Goal: Information Seeking & Learning: Learn about a topic

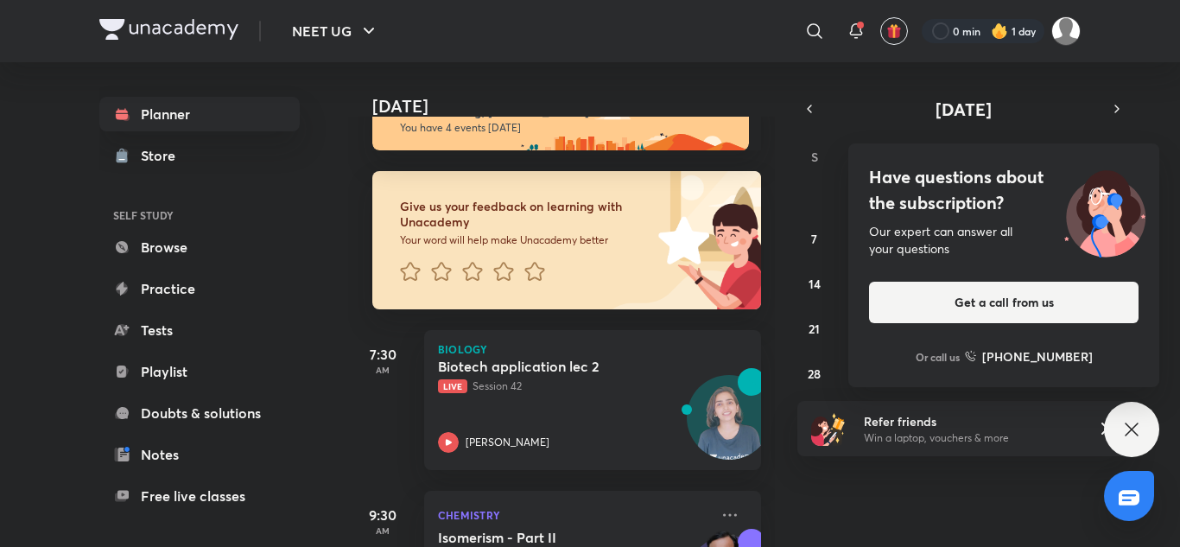
scroll to position [133, 0]
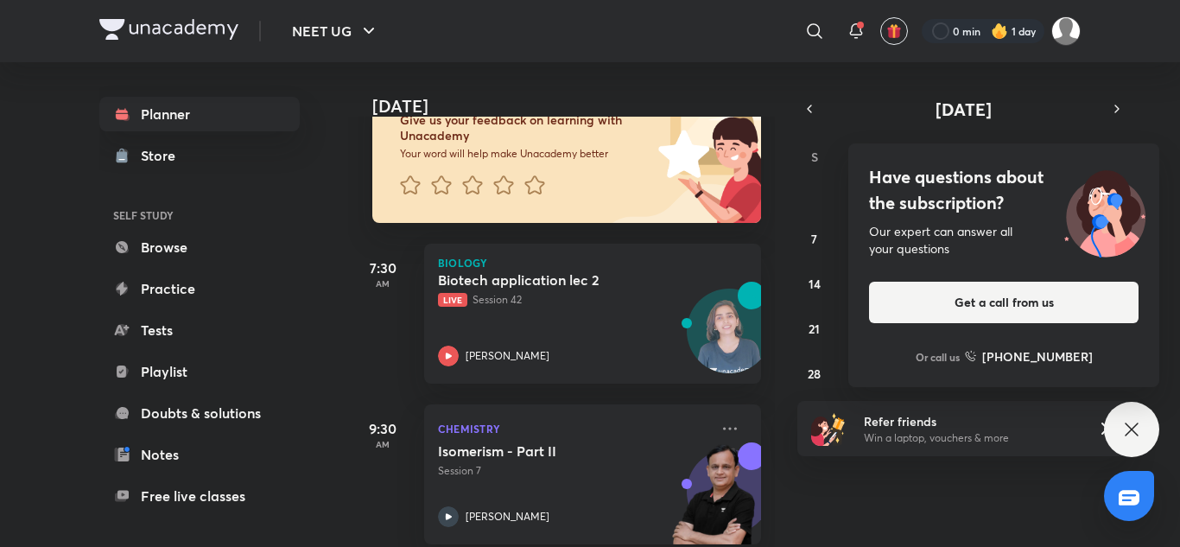
click at [1123, 430] on icon at bounding box center [1132, 429] width 21 height 21
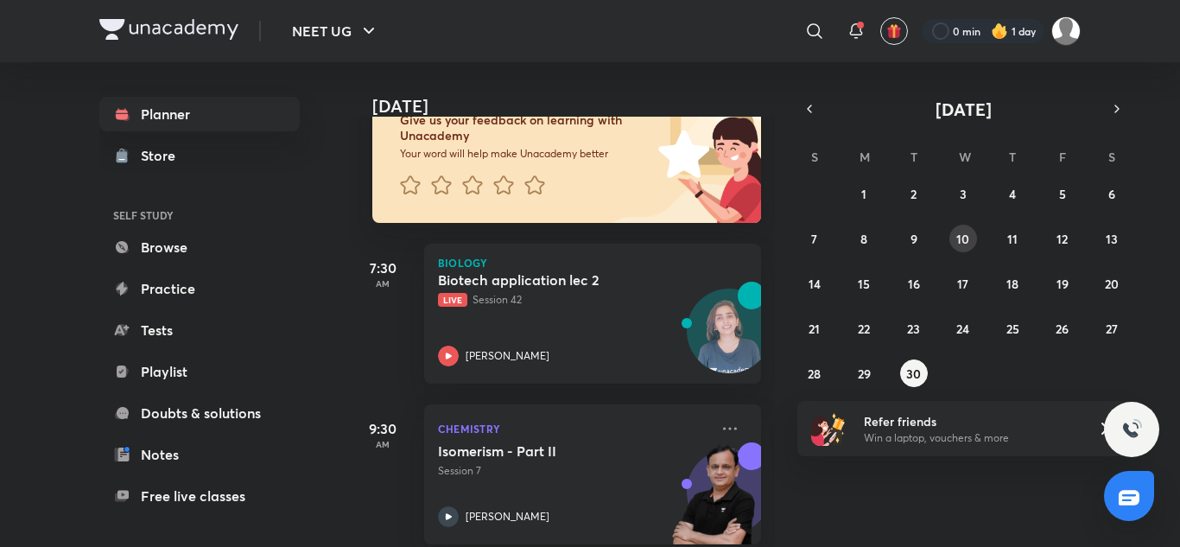
click at [975, 240] on button "10" at bounding box center [964, 239] width 28 height 28
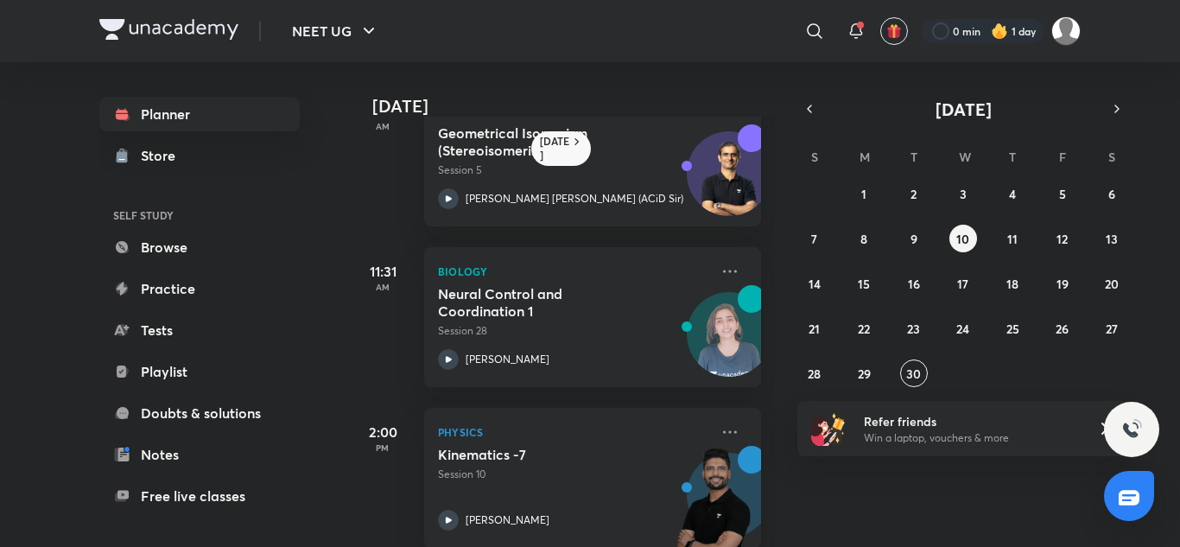
scroll to position [79, 0]
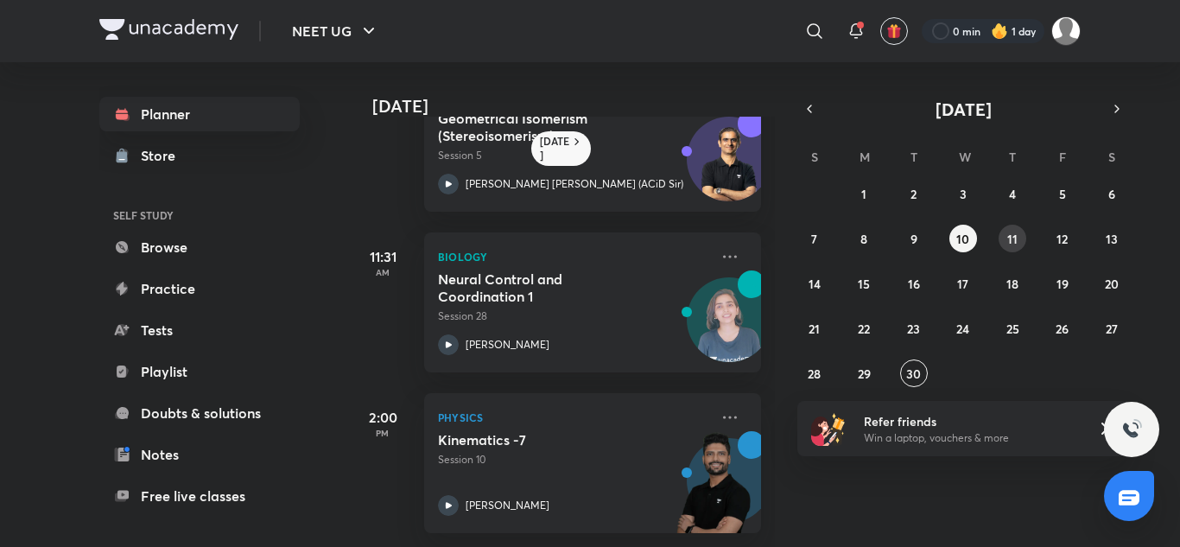
click at [1021, 231] on button "11" at bounding box center [1013, 239] width 28 height 28
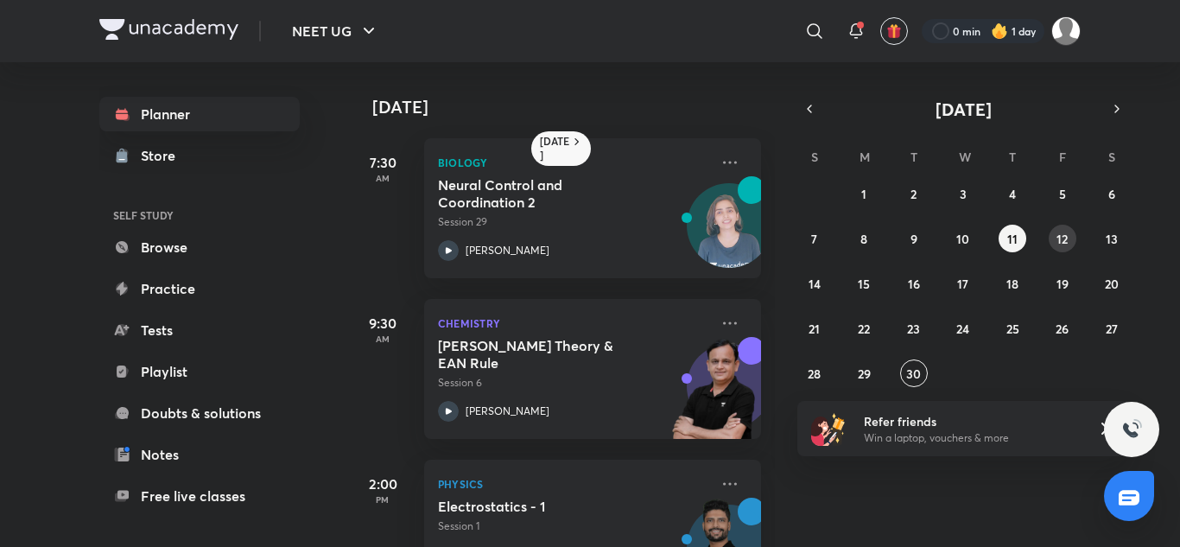
click at [1056, 243] on button "12" at bounding box center [1063, 239] width 28 height 28
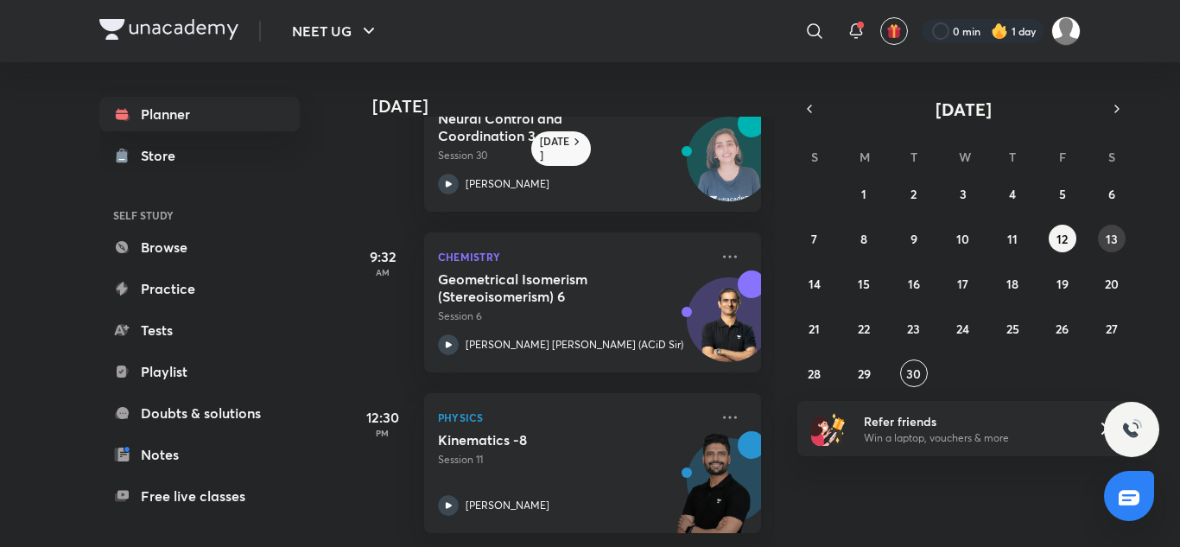
click at [1118, 243] on button "13" at bounding box center [1112, 239] width 28 height 28
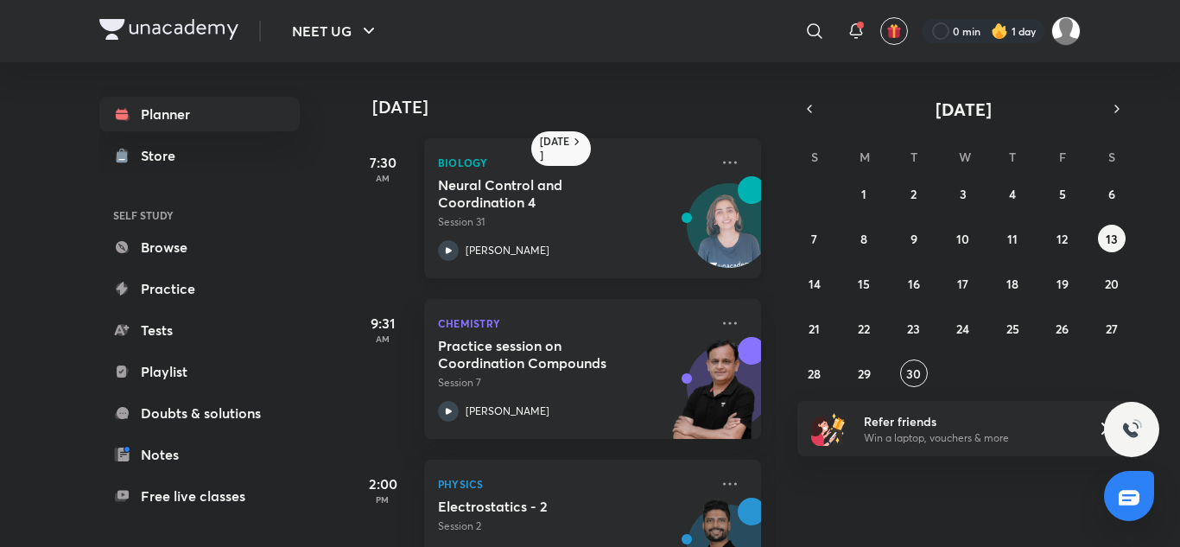
scroll to position [86, 0]
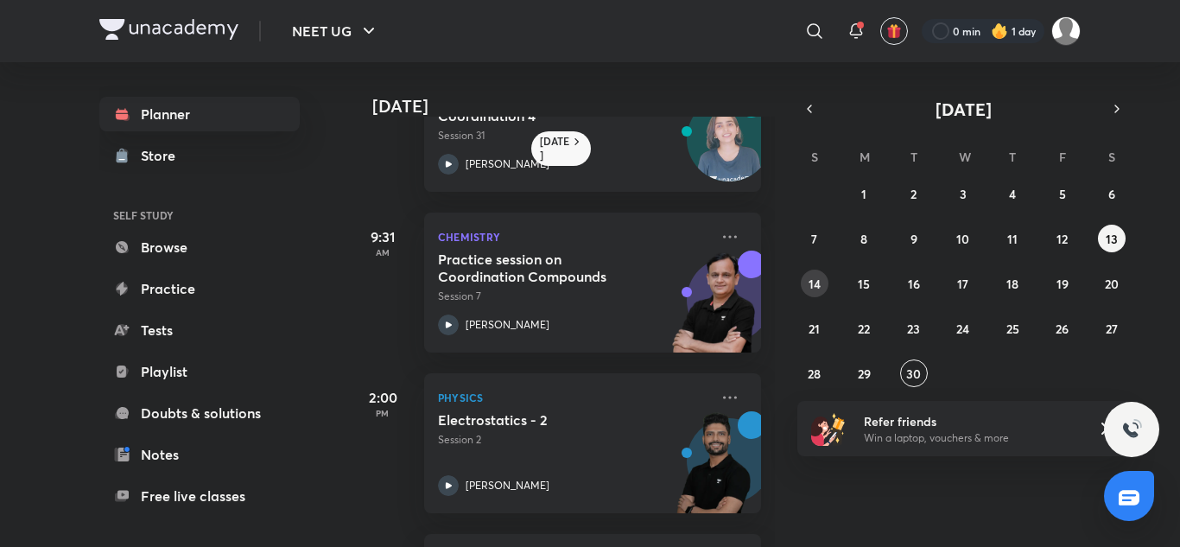
click at [823, 289] on button "14" at bounding box center [815, 284] width 28 height 28
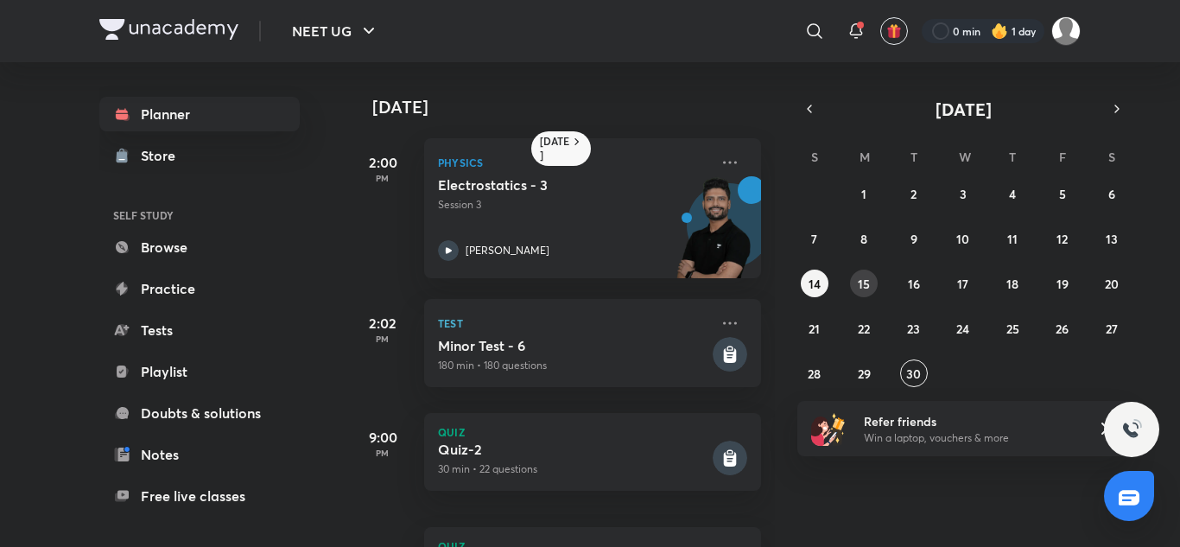
click at [870, 291] on button "15" at bounding box center [864, 284] width 28 height 28
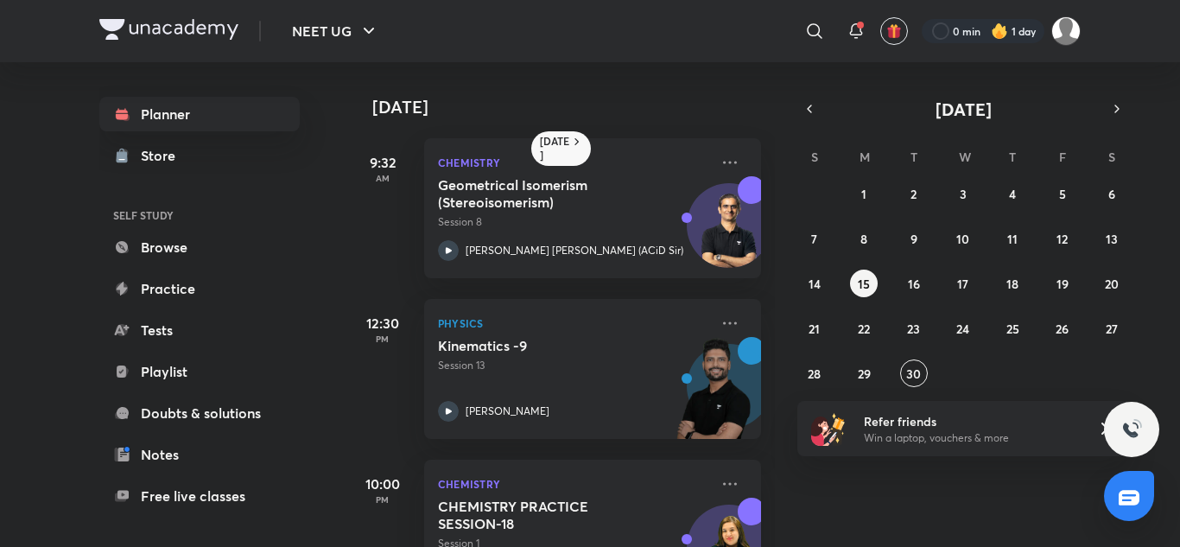
click at [912, 265] on div "31 1 2 3 4 5 6 7 8 9 10 11 12 13 14 15 16 17 18 19 20 21 22 23 24 25 26 27 28 2…" at bounding box center [964, 283] width 332 height 207
click at [921, 284] on button "16" at bounding box center [914, 284] width 28 height 28
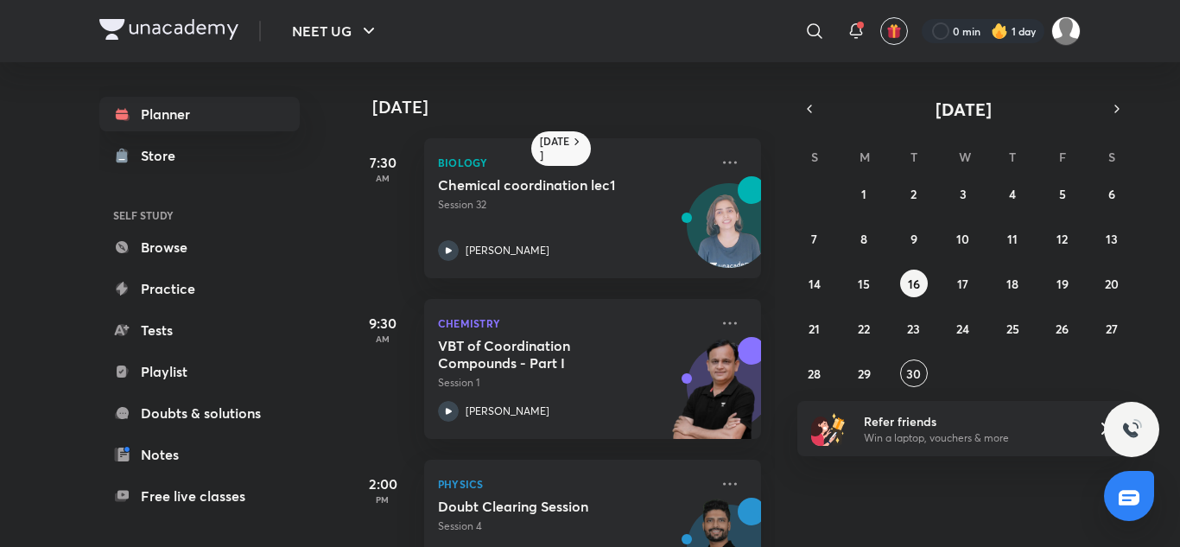
scroll to position [79, 0]
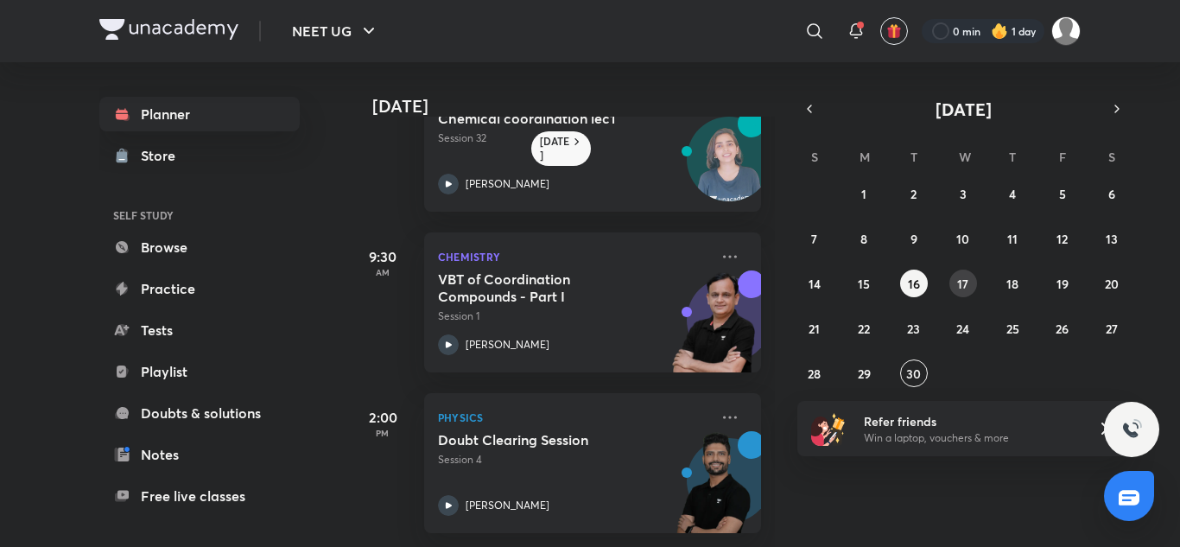
click at [964, 280] on abbr "17" at bounding box center [962, 284] width 11 height 16
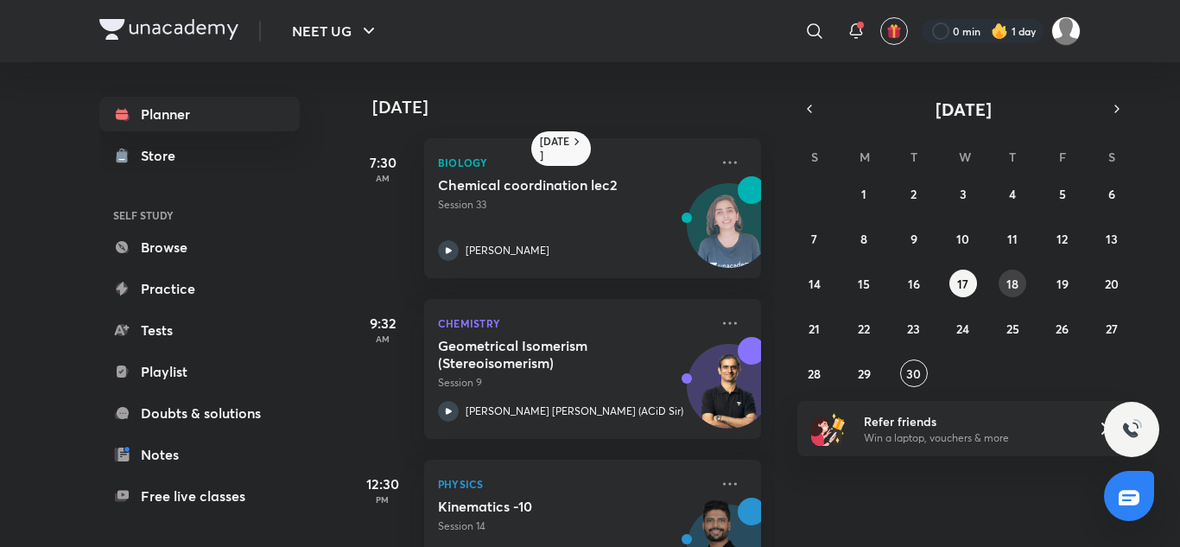
click at [1005, 281] on button "18" at bounding box center [1013, 284] width 28 height 28
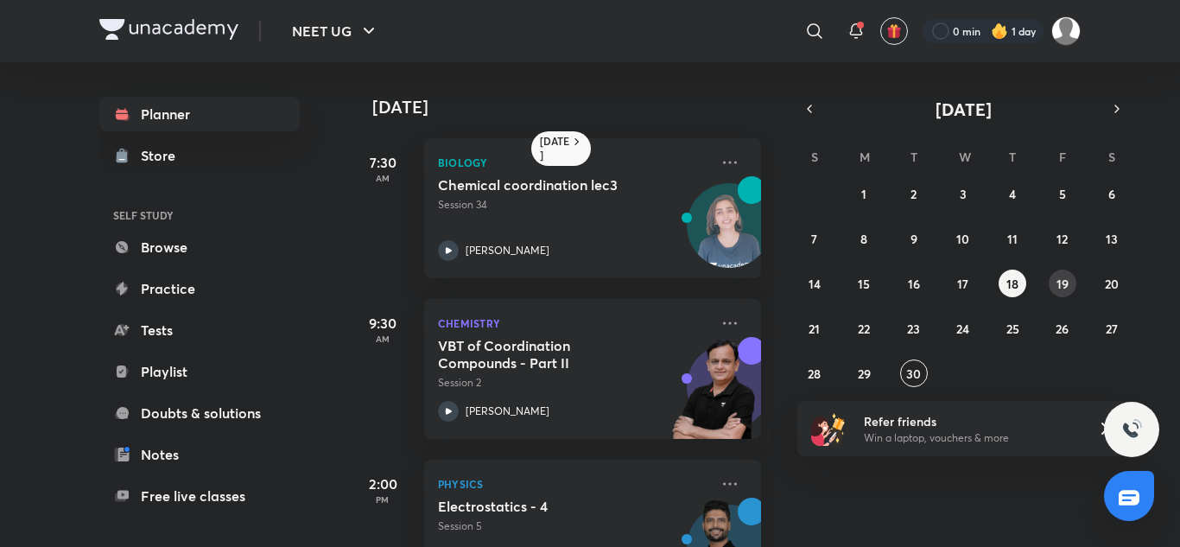
click at [1050, 279] on button "19" at bounding box center [1063, 284] width 28 height 28
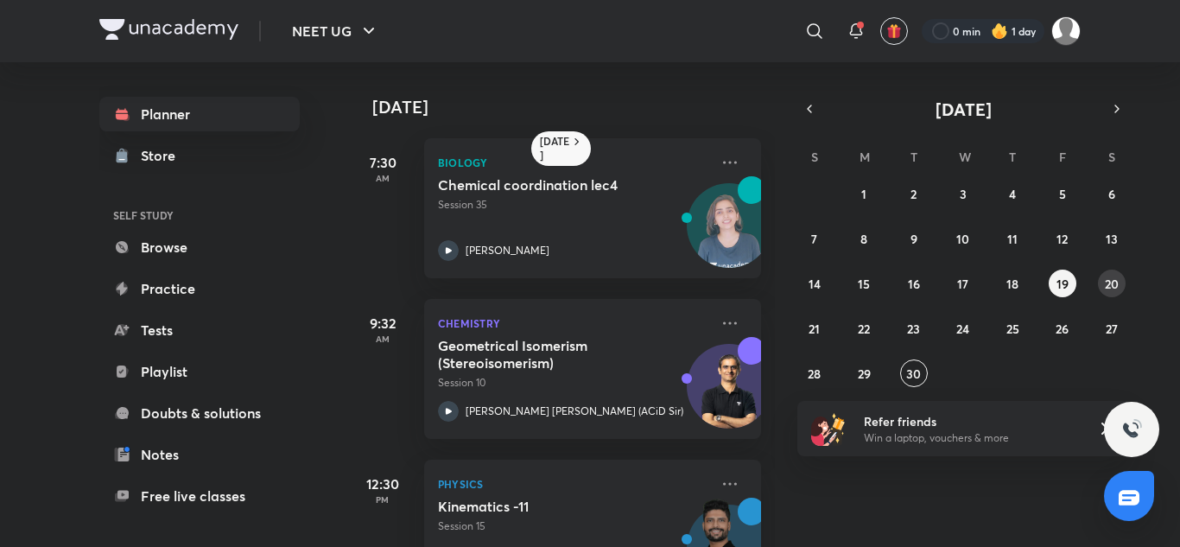
click at [1124, 280] on button "20" at bounding box center [1112, 284] width 28 height 28
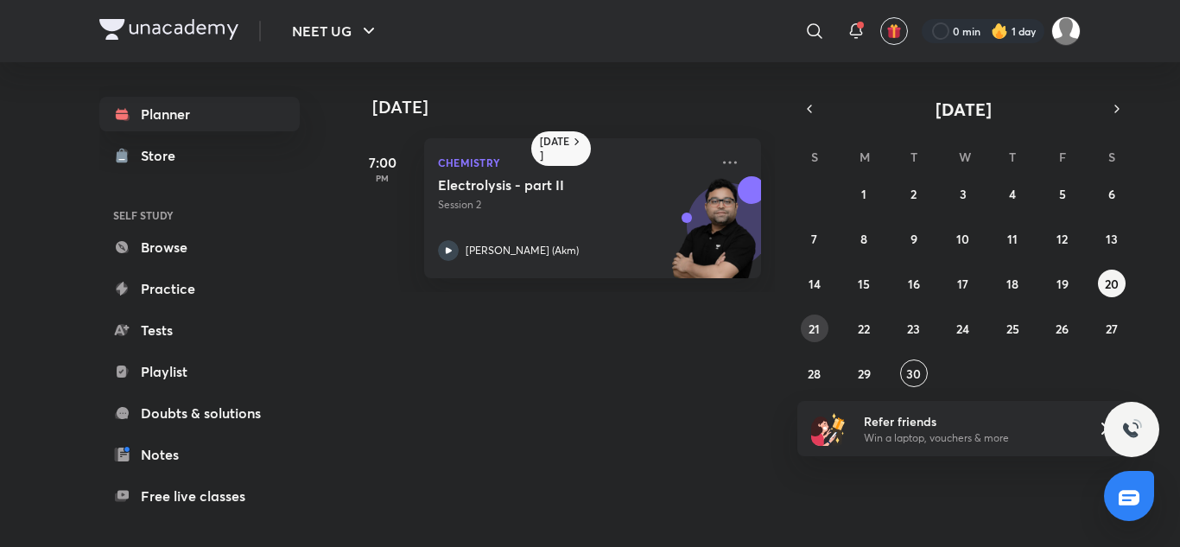
click at [816, 327] on abbr "21" at bounding box center [814, 329] width 11 height 16
click at [855, 330] on button "22" at bounding box center [864, 329] width 28 height 28
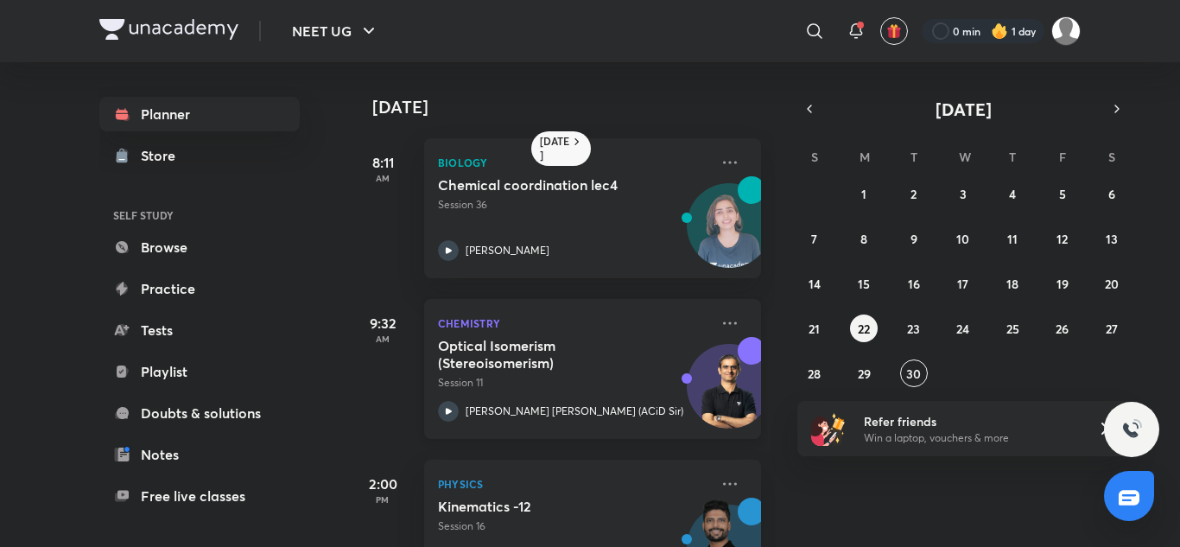
scroll to position [86, 0]
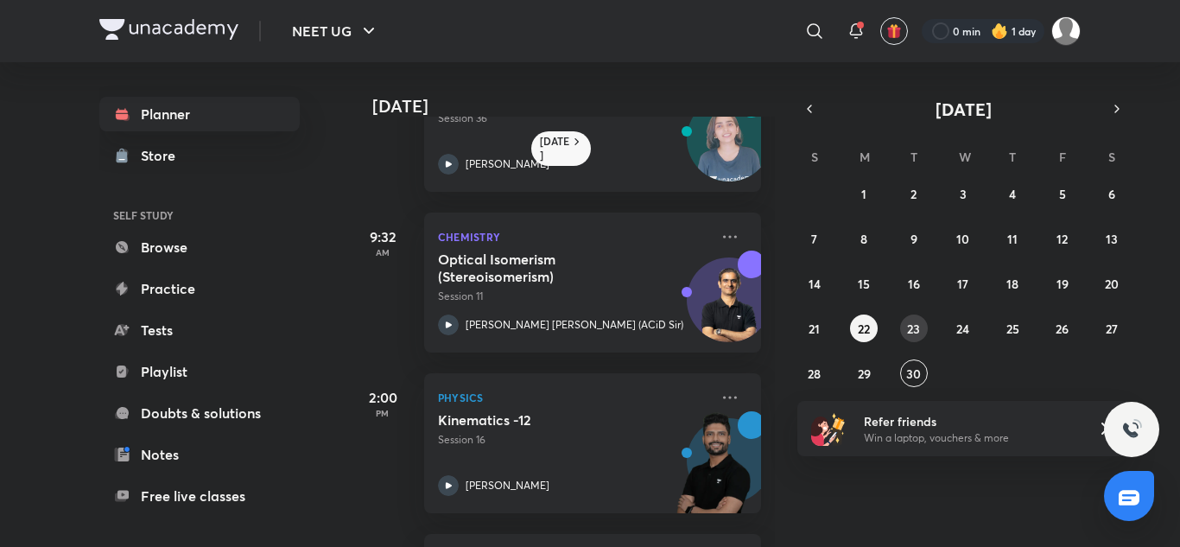
click at [920, 341] on div "31 1 2 3 4 5 6 7 8 9 10 11 12 13 14 15 16 17 18 19 20 21 22 23 24 25 26 27 28 2…" at bounding box center [964, 283] width 332 height 207
click at [918, 339] on button "23" at bounding box center [914, 329] width 28 height 28
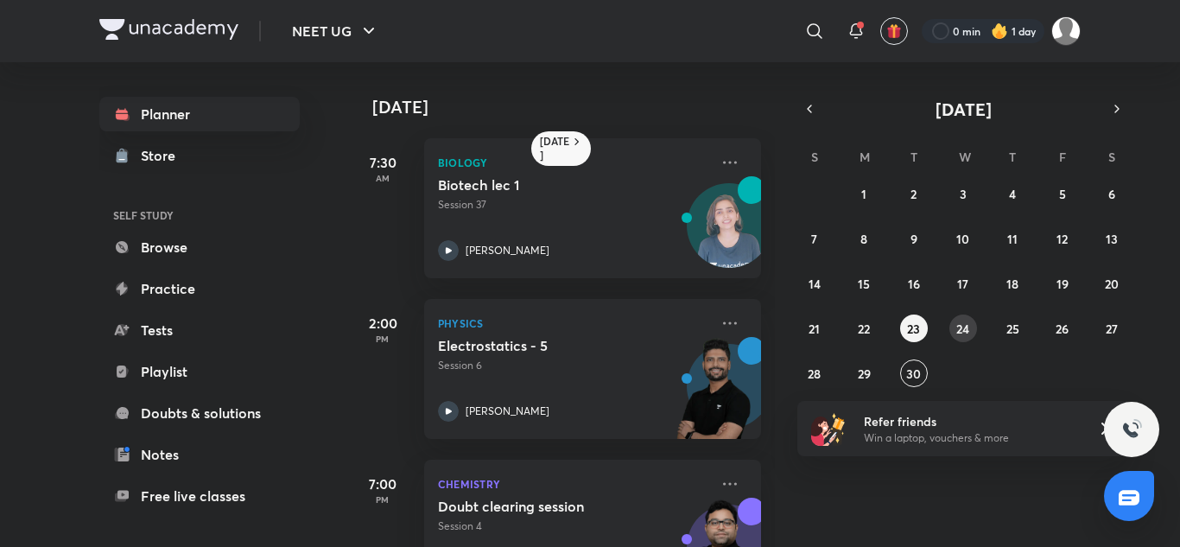
click at [961, 333] on abbr "24" at bounding box center [962, 329] width 13 height 16
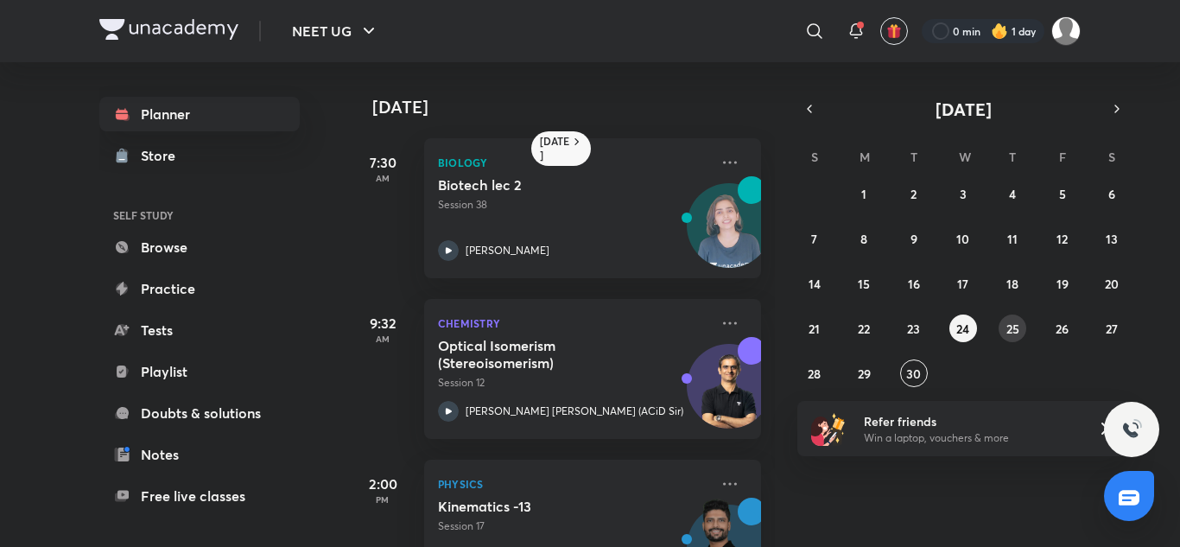
click at [1020, 321] on button "25" at bounding box center [1013, 329] width 28 height 28
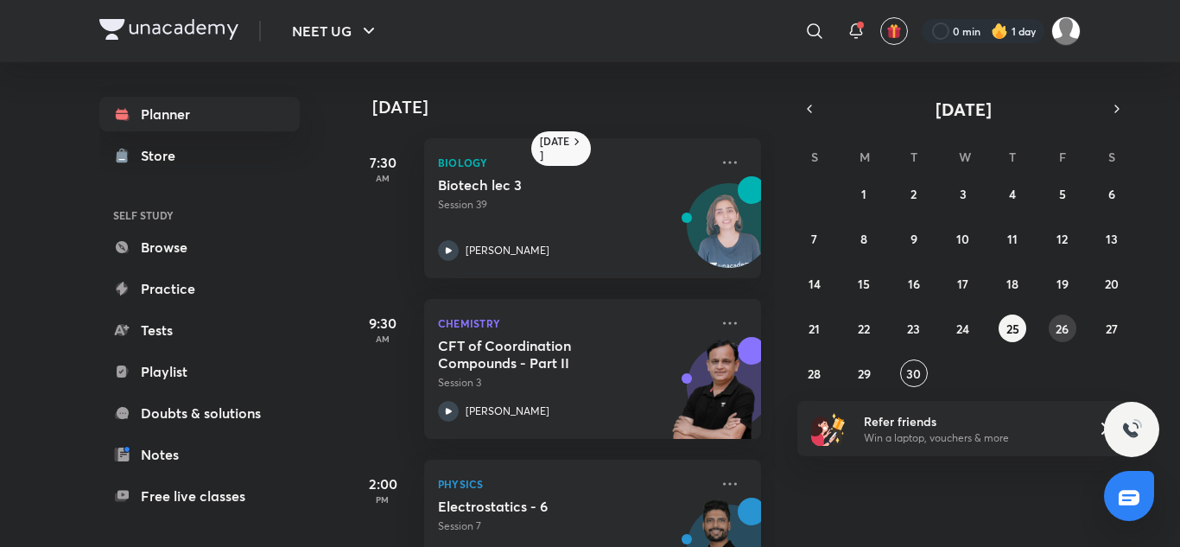
click at [1060, 336] on abbr "26" at bounding box center [1062, 329] width 13 height 16
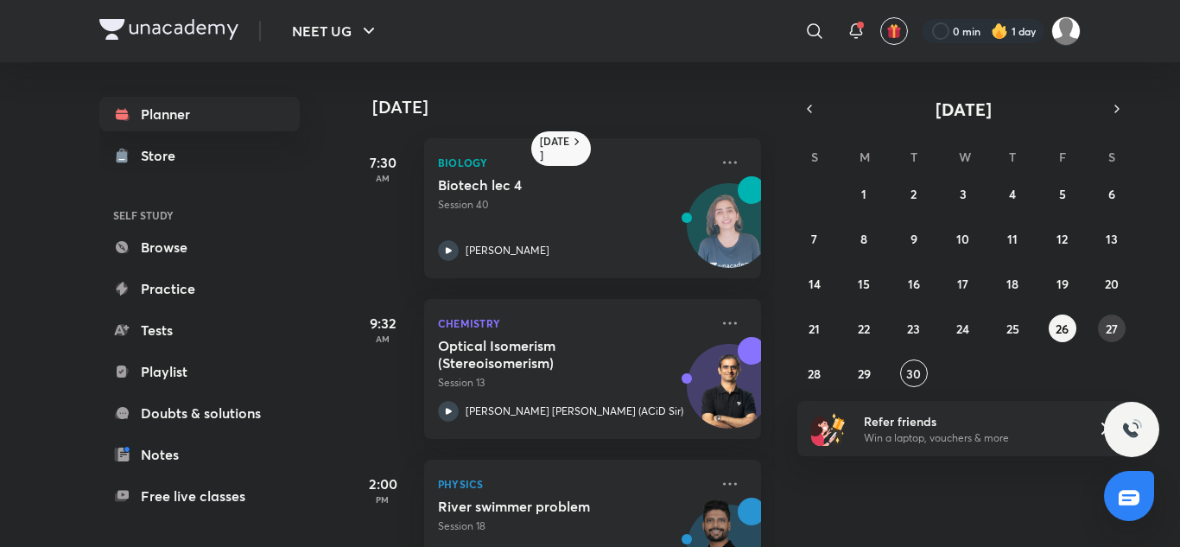
click at [1115, 338] on button "27" at bounding box center [1112, 329] width 28 height 28
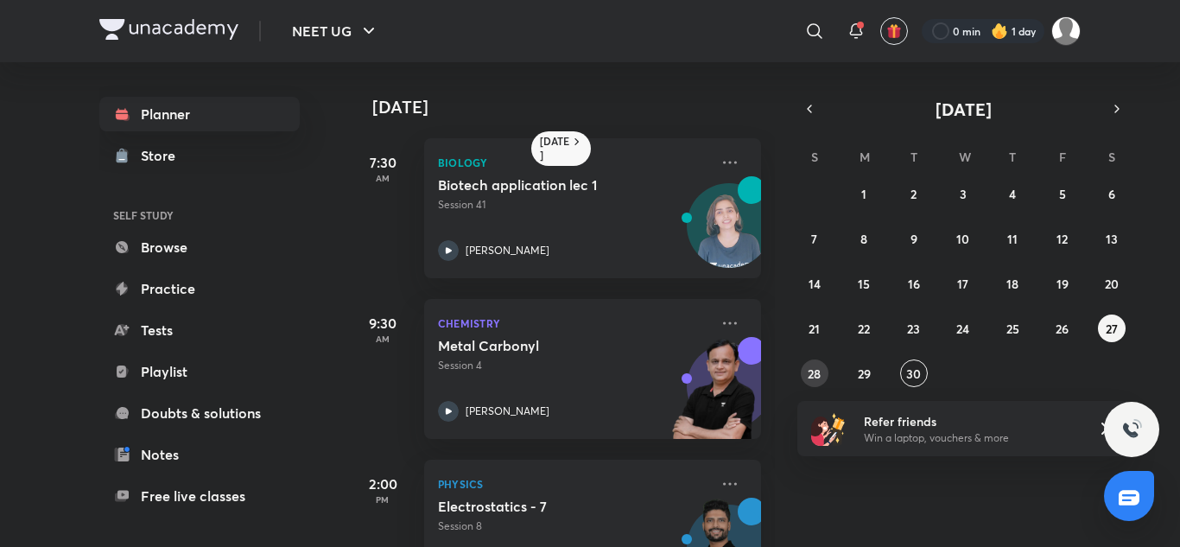
click at [817, 378] on abbr "28" at bounding box center [814, 373] width 13 height 16
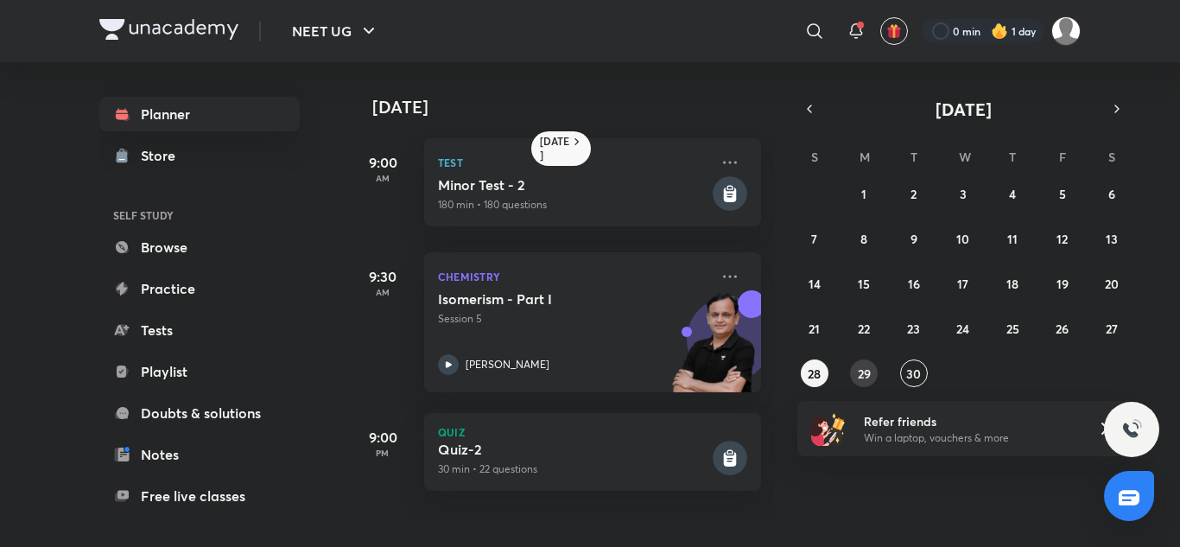
click at [867, 372] on abbr "29" at bounding box center [864, 373] width 13 height 16
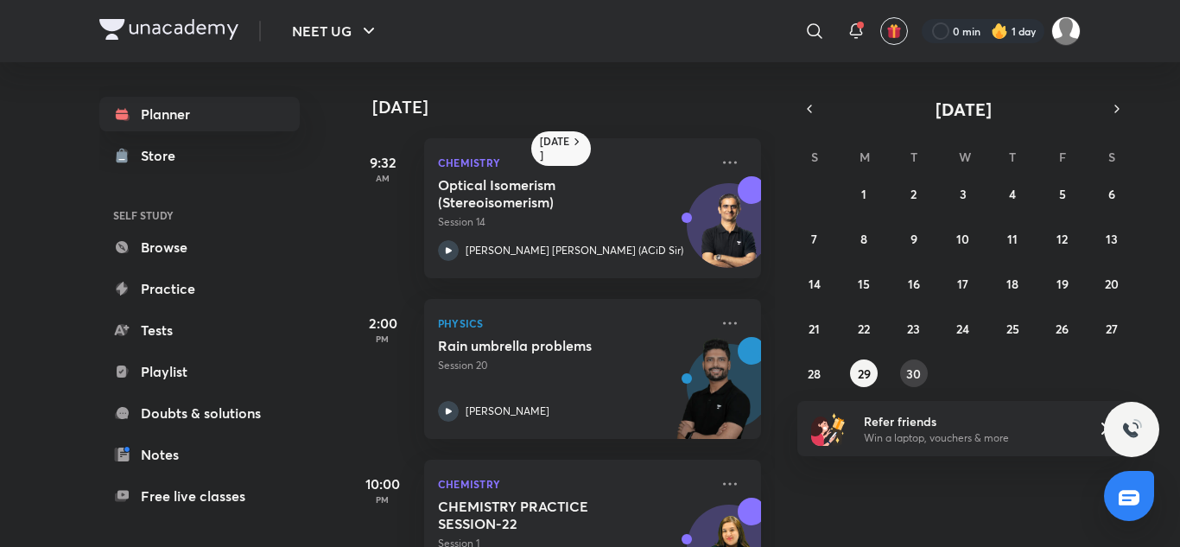
click at [909, 377] on abbr "30" at bounding box center [913, 373] width 15 height 16
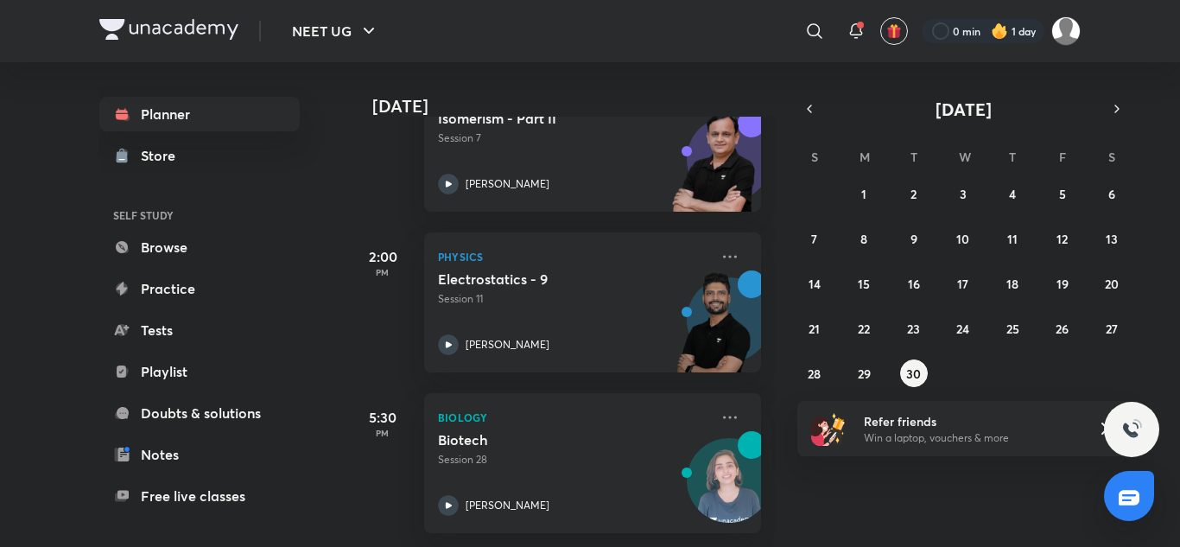
scroll to position [479, 0]
click at [1109, 109] on button "button" at bounding box center [1117, 109] width 24 height 24
click at [954, 192] on button "1" at bounding box center [964, 194] width 28 height 28
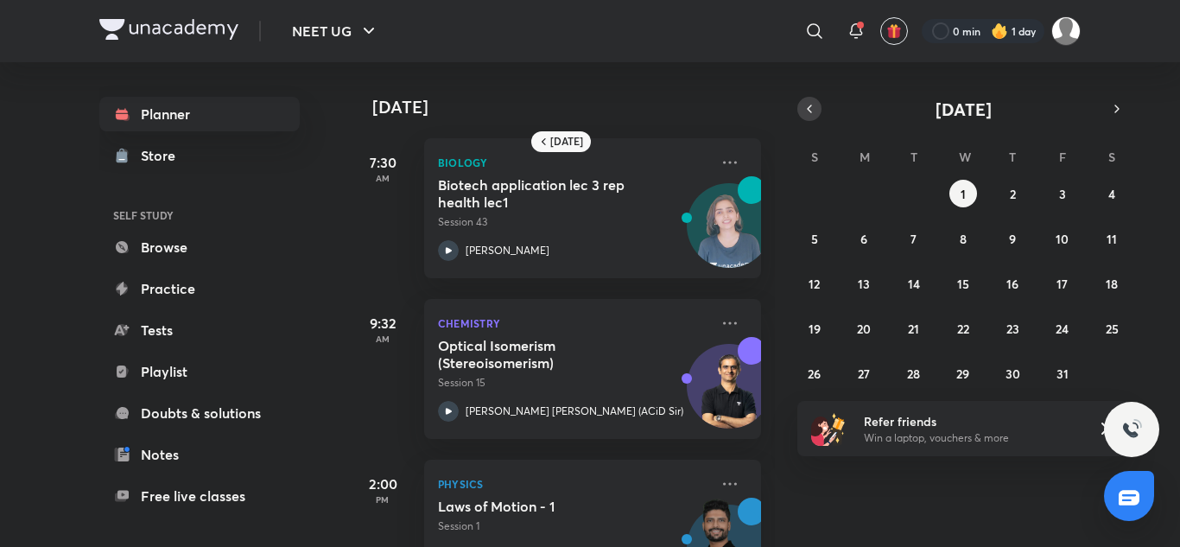
click at [802, 100] on button "button" at bounding box center [810, 109] width 24 height 24
click at [920, 371] on abbr "30" at bounding box center [913, 373] width 15 height 16
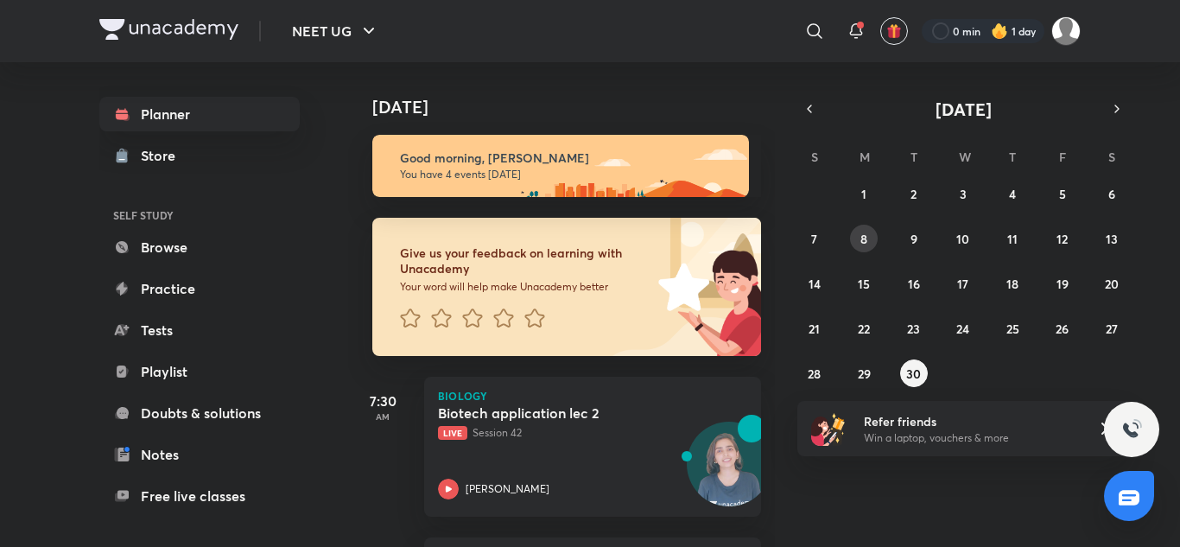
click at [864, 235] on abbr "8" at bounding box center [864, 239] width 7 height 16
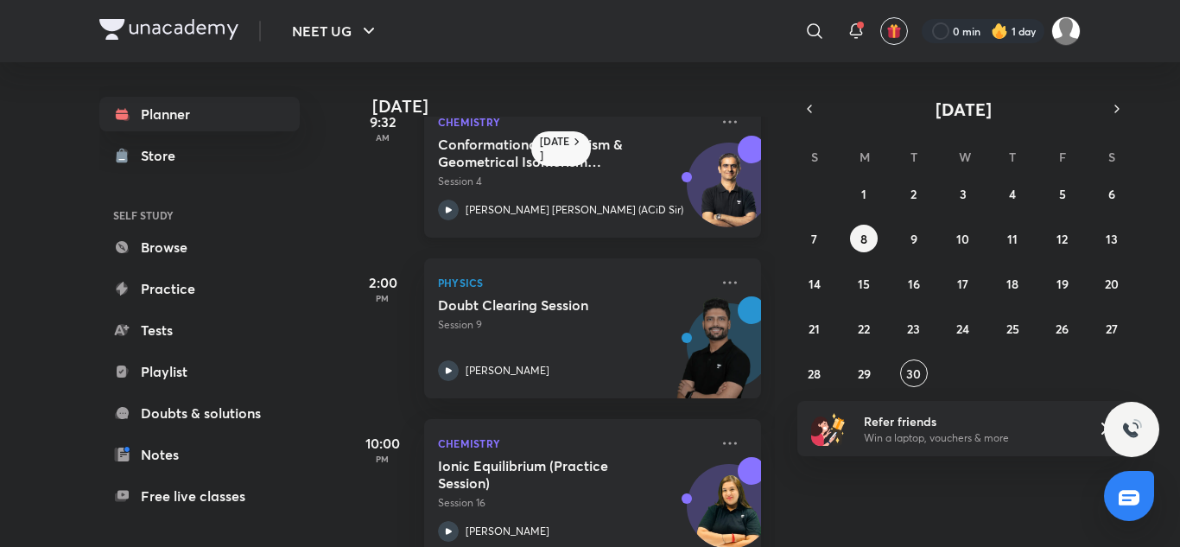
scroll to position [79, 0]
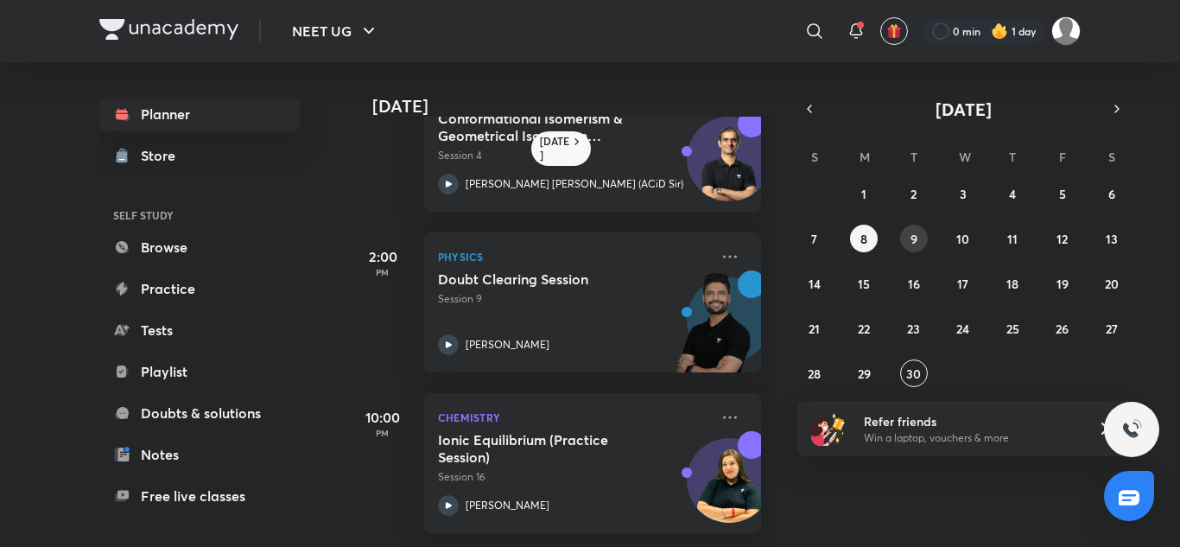
click at [911, 244] on abbr "9" at bounding box center [914, 239] width 7 height 16
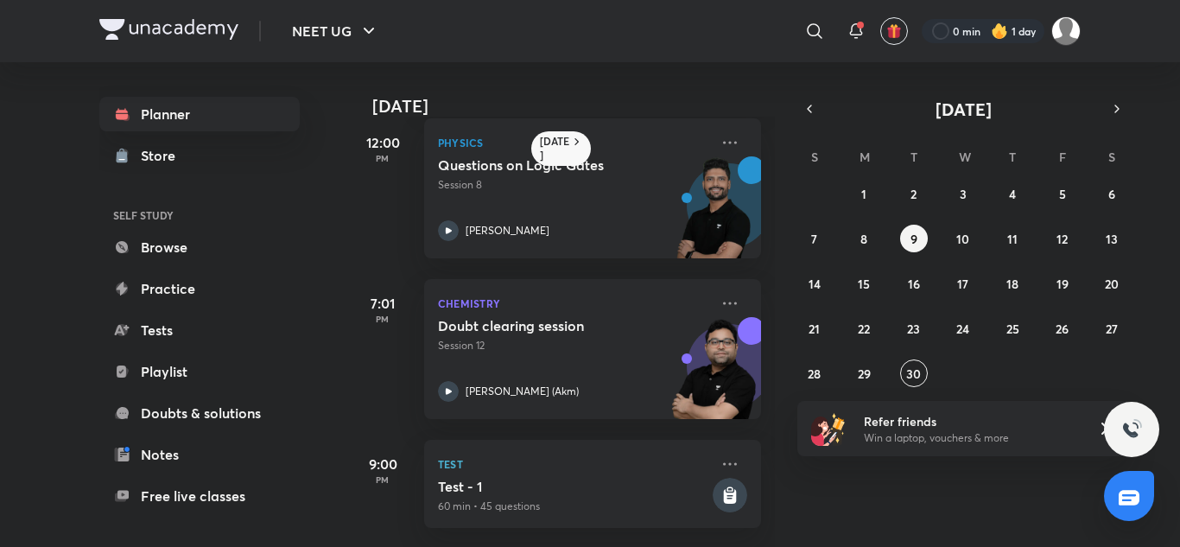
scroll to position [354, 0]
click at [575, 338] on p "Session 12" at bounding box center [573, 346] width 271 height 16
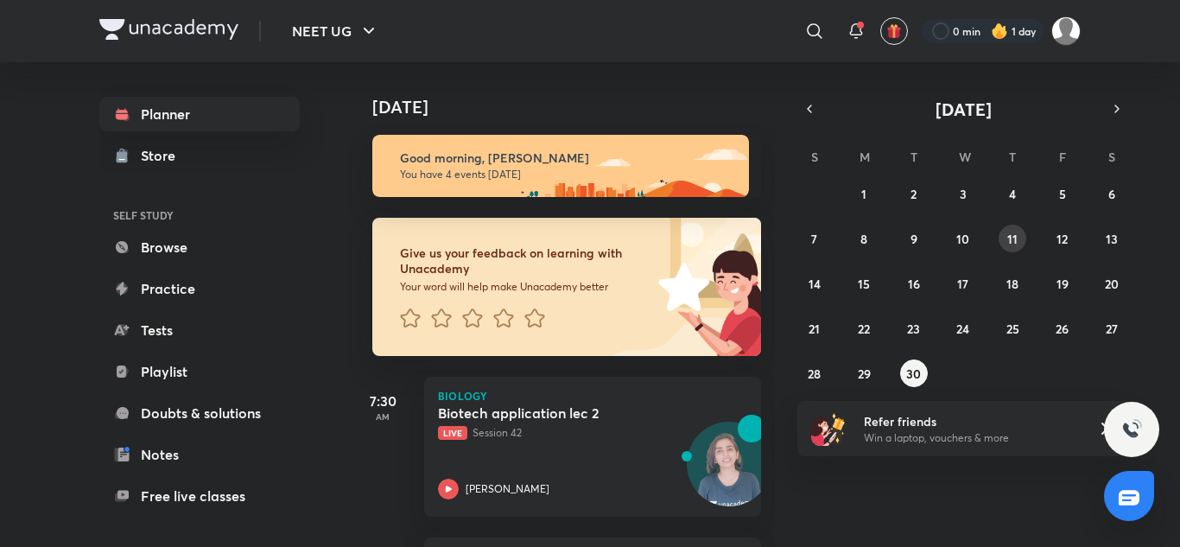
click at [1004, 236] on button "11" at bounding box center [1013, 239] width 28 height 28
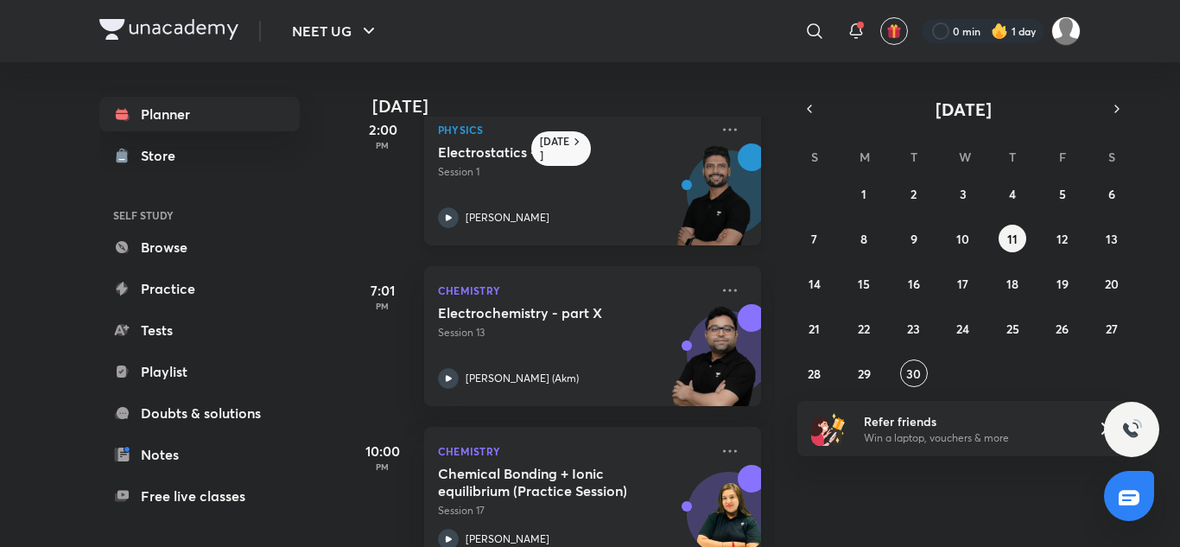
scroll to position [401, 0]
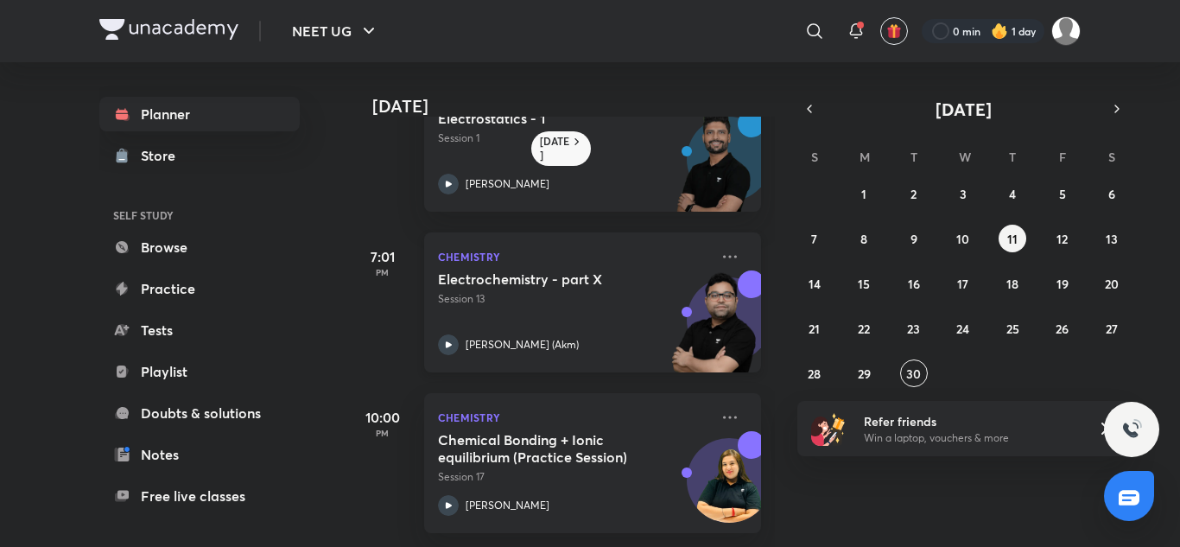
click at [529, 291] on p "Session 13" at bounding box center [573, 299] width 271 height 16
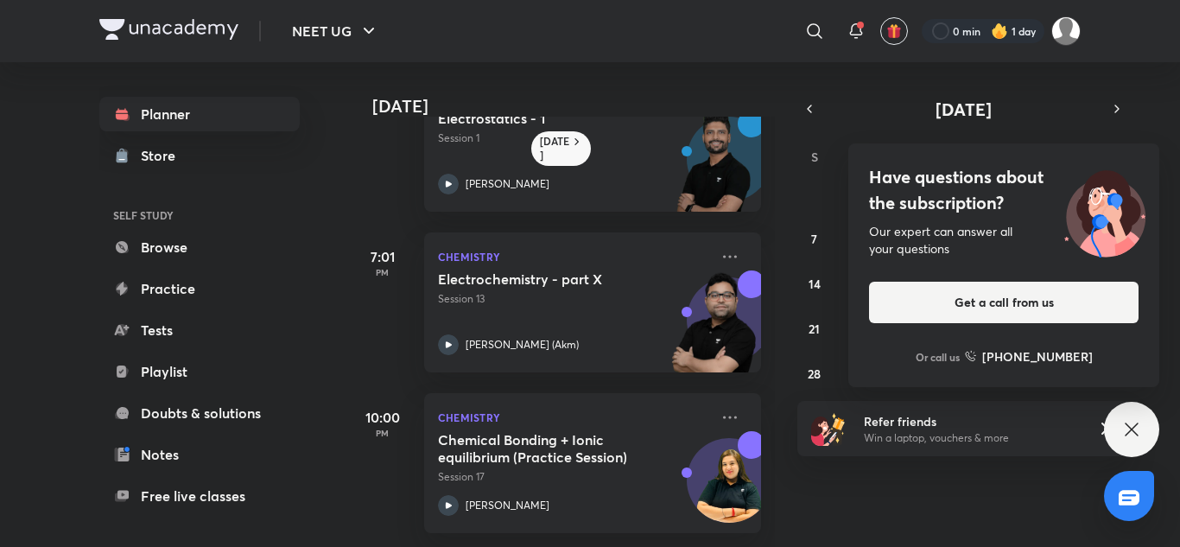
click at [1127, 442] on div "Have questions about the subscription? Our expert can answer all your questions…" at bounding box center [1131, 429] width 55 height 55
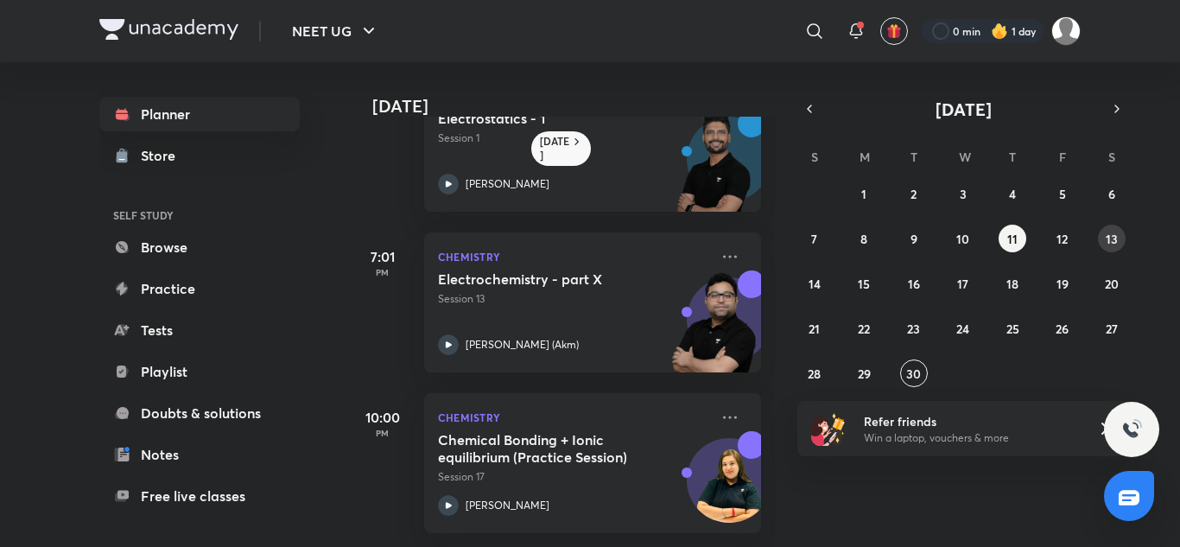
click at [1118, 245] on button "13" at bounding box center [1112, 239] width 28 height 28
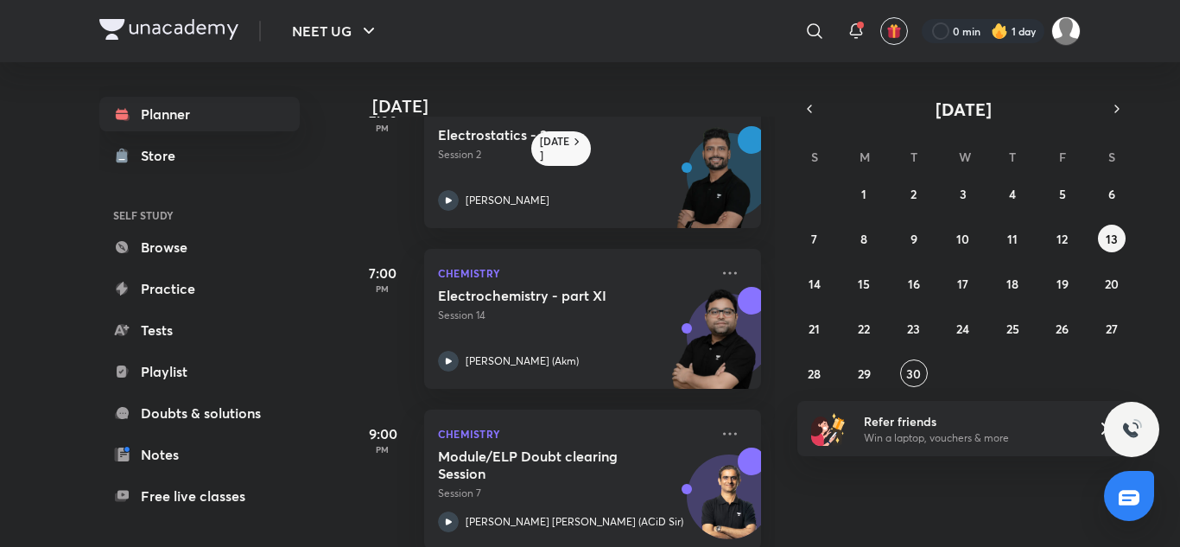
scroll to position [401, 0]
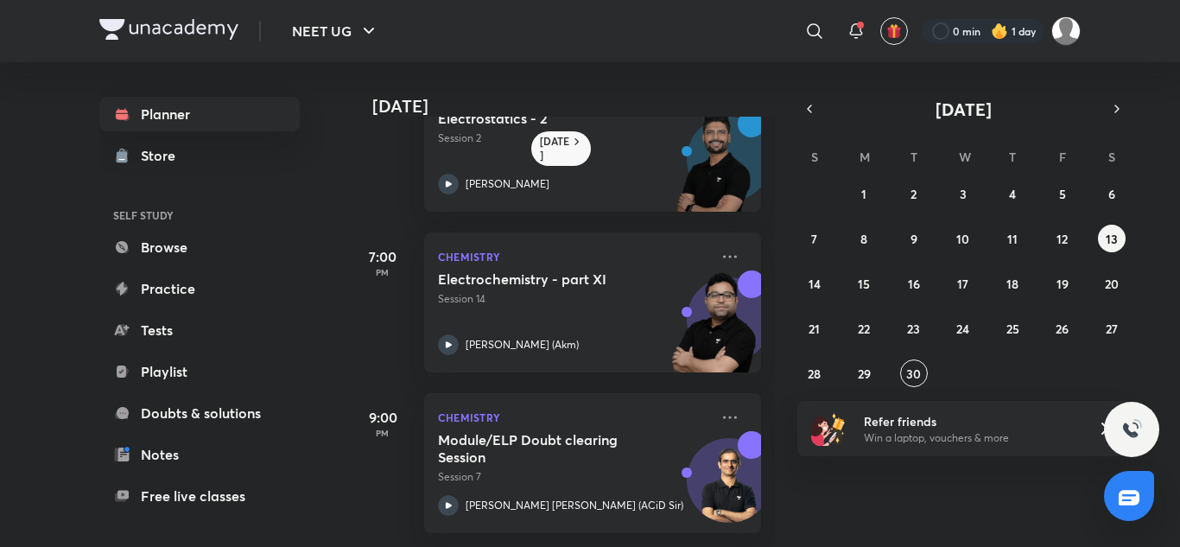
click at [581, 302] on div "Electrochemistry - part XI Session 14 [PERSON_NAME] (Akm)" at bounding box center [573, 312] width 271 height 85
click at [821, 285] on button "14" at bounding box center [815, 284] width 28 height 28
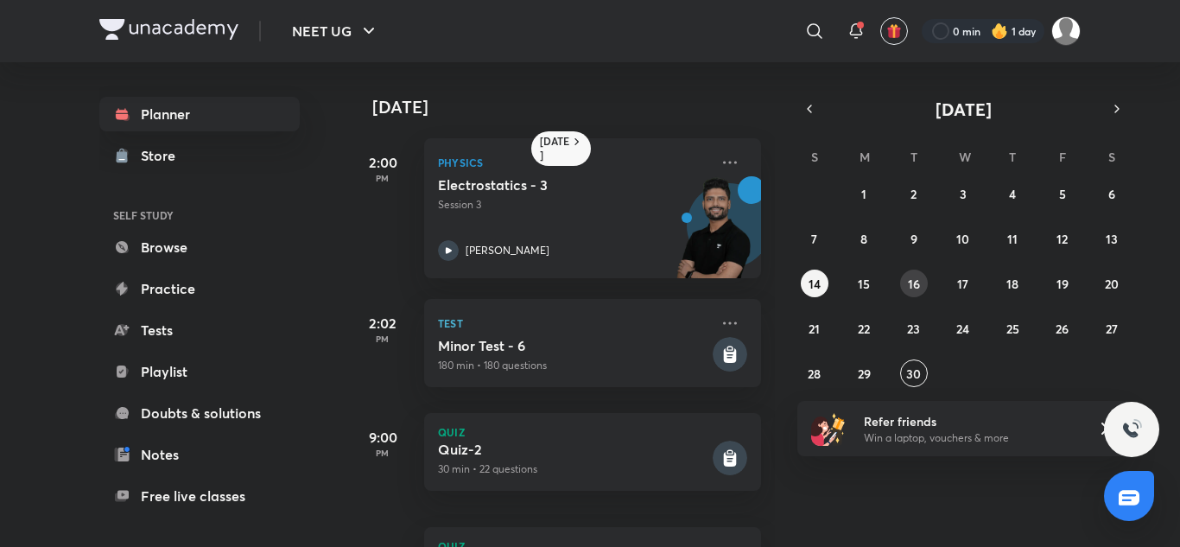
click at [914, 283] on abbr "16" at bounding box center [914, 284] width 12 height 16
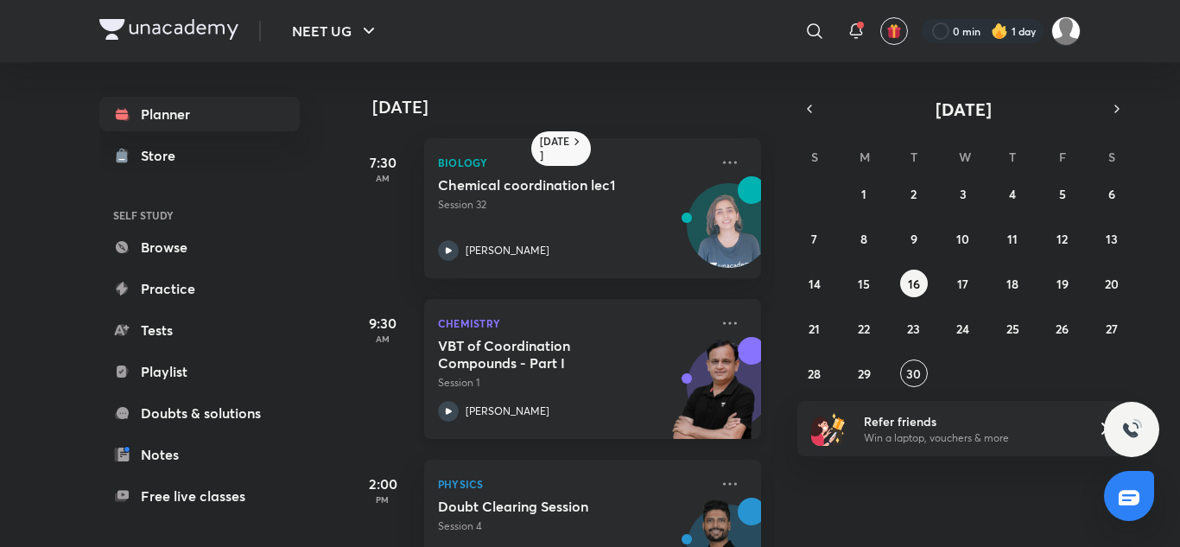
scroll to position [79, 0]
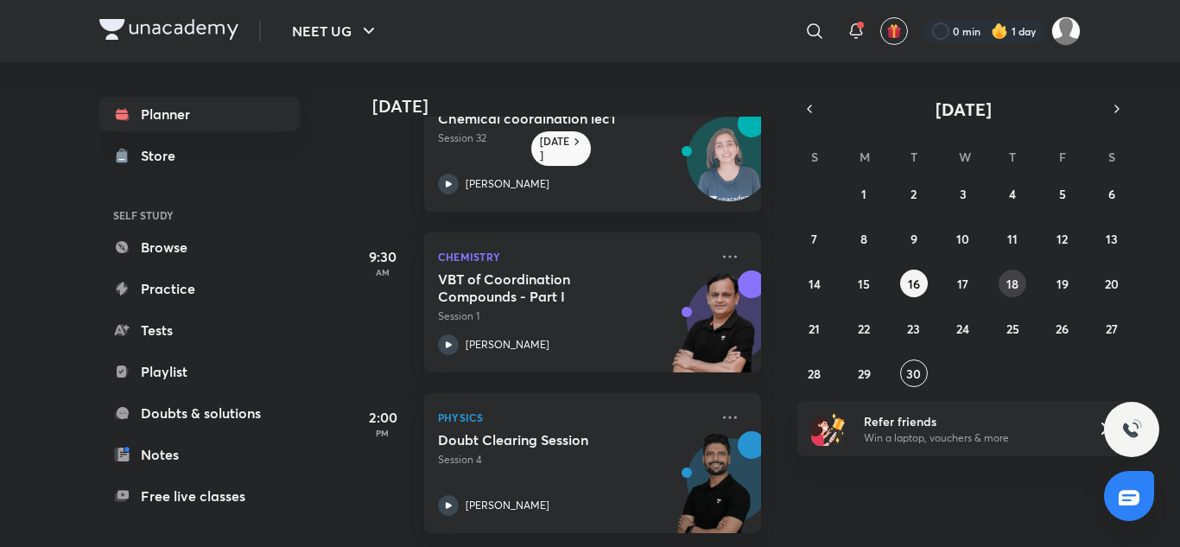
click at [1020, 288] on button "18" at bounding box center [1013, 284] width 28 height 28
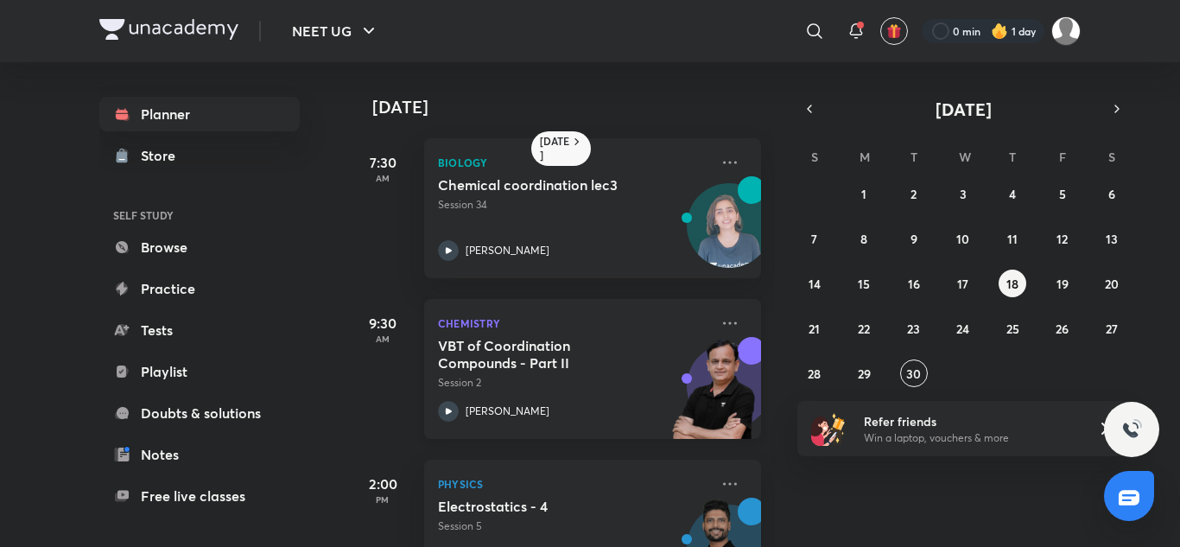
scroll to position [240, 0]
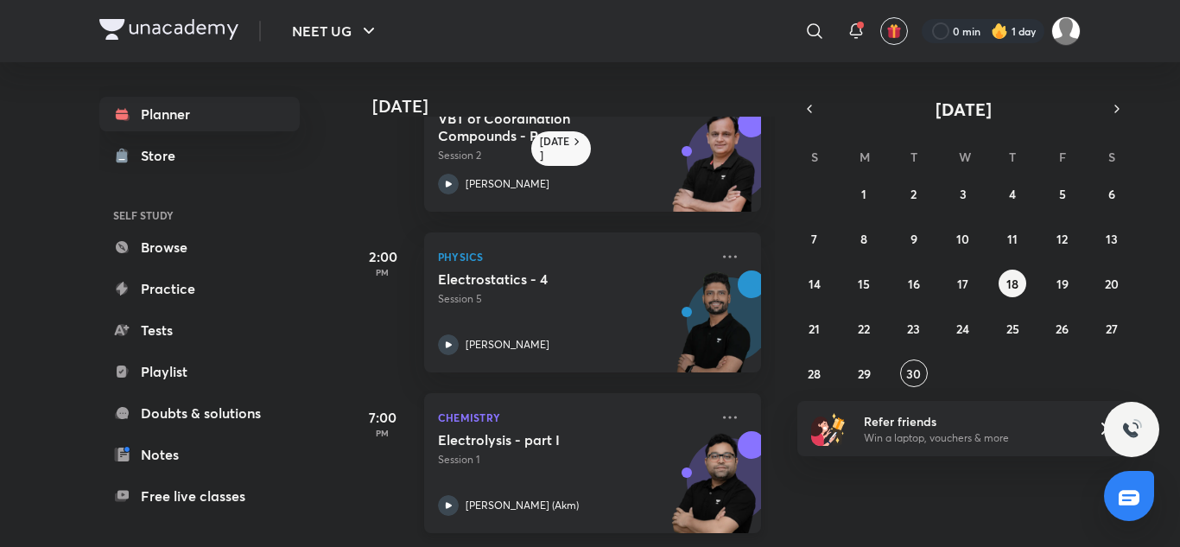
click at [555, 407] on p "Chemistry" at bounding box center [573, 417] width 271 height 21
click at [919, 279] on abbr "16" at bounding box center [914, 284] width 12 height 16
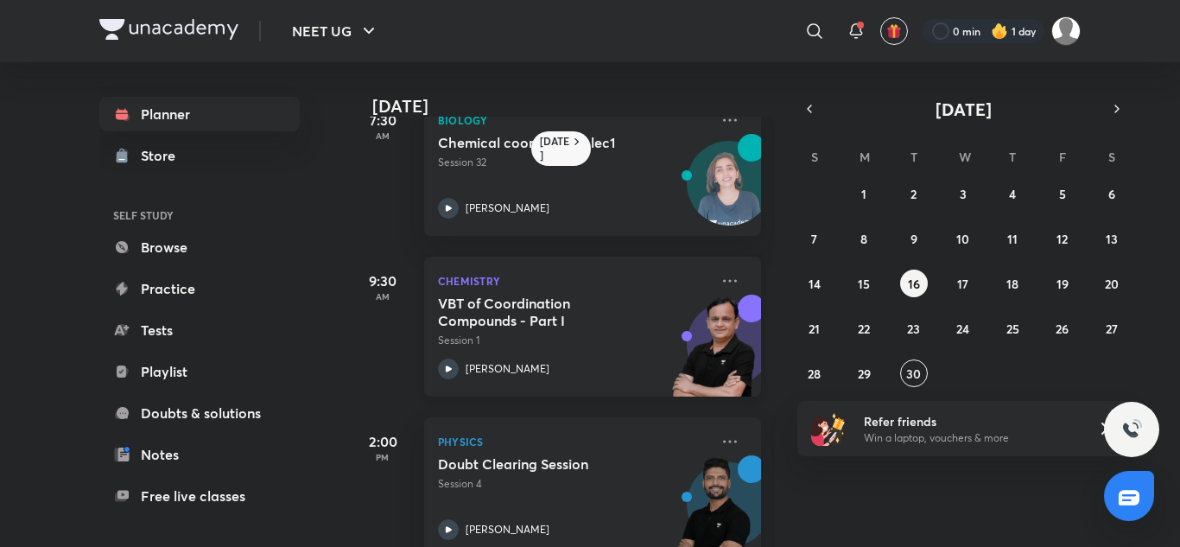
scroll to position [79, 0]
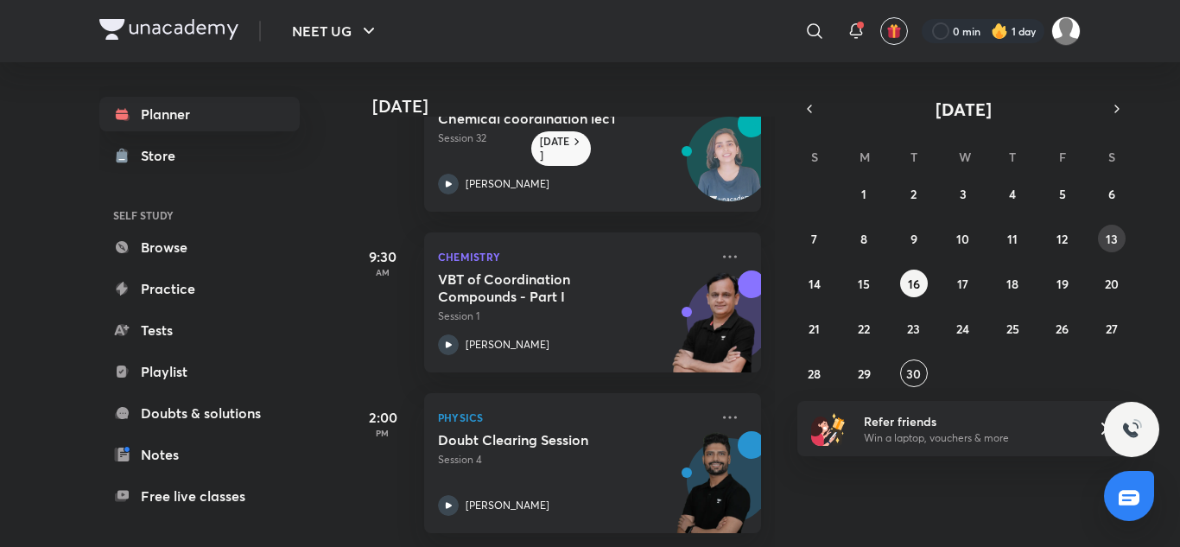
click at [1111, 232] on abbr "13" at bounding box center [1112, 239] width 12 height 16
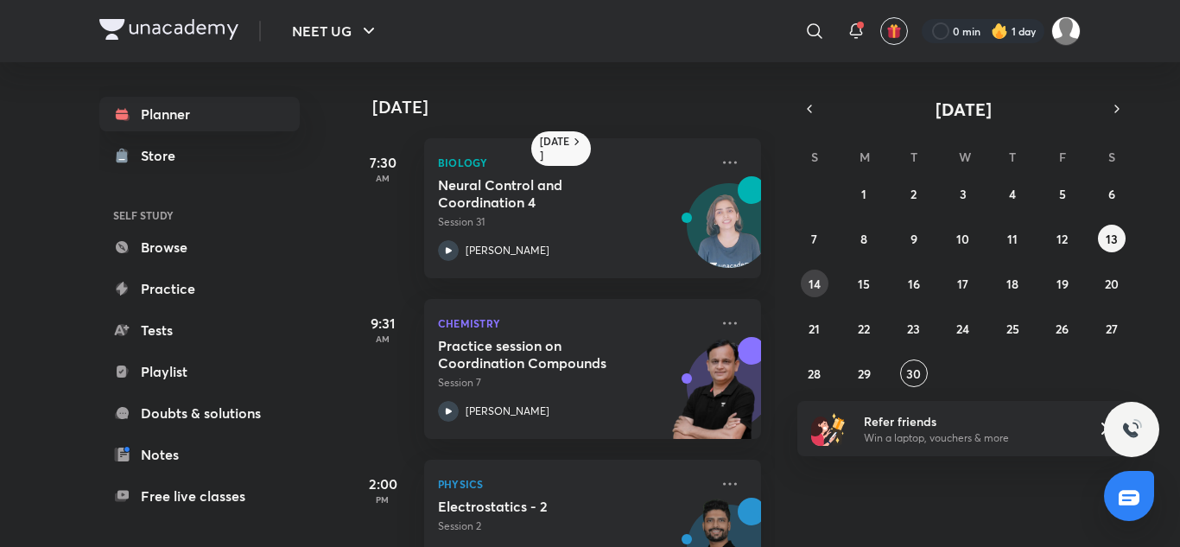
click at [811, 283] on abbr "14" at bounding box center [815, 284] width 12 height 16
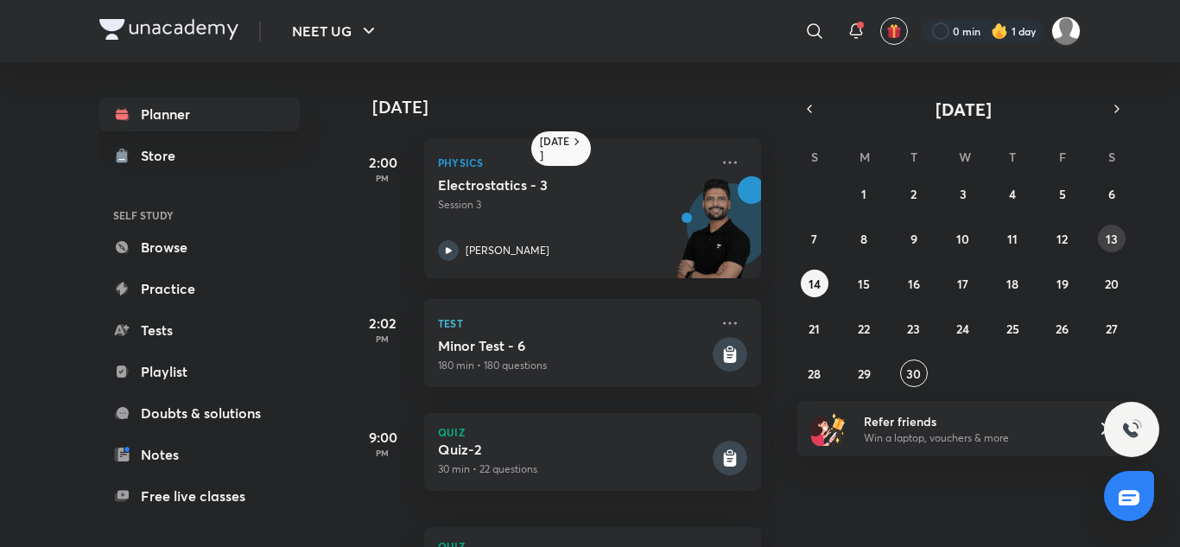
click at [1116, 242] on abbr "13" at bounding box center [1112, 239] width 12 height 16
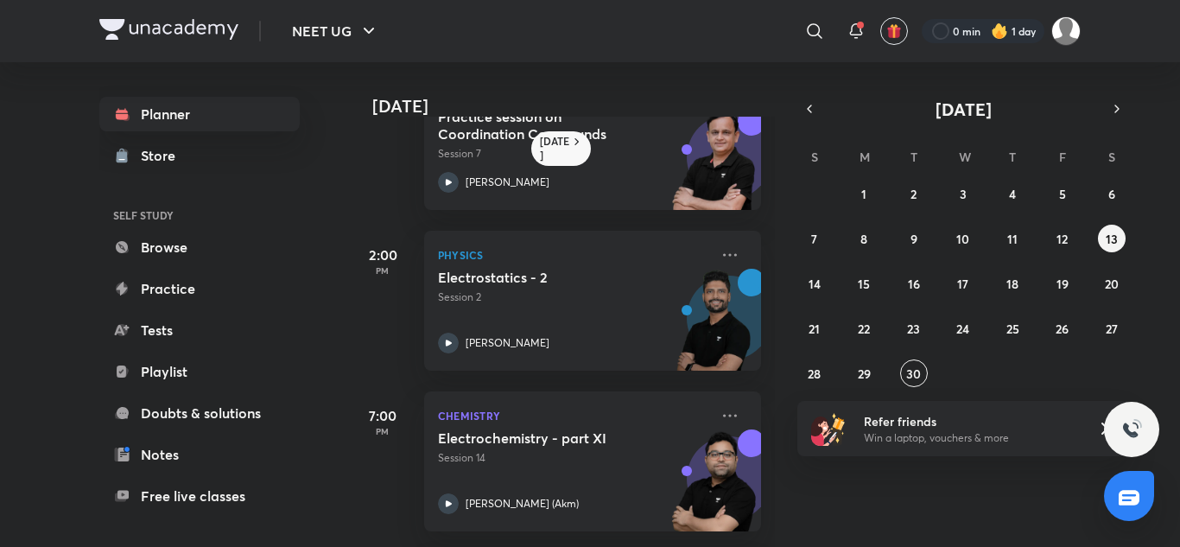
scroll to position [259, 0]
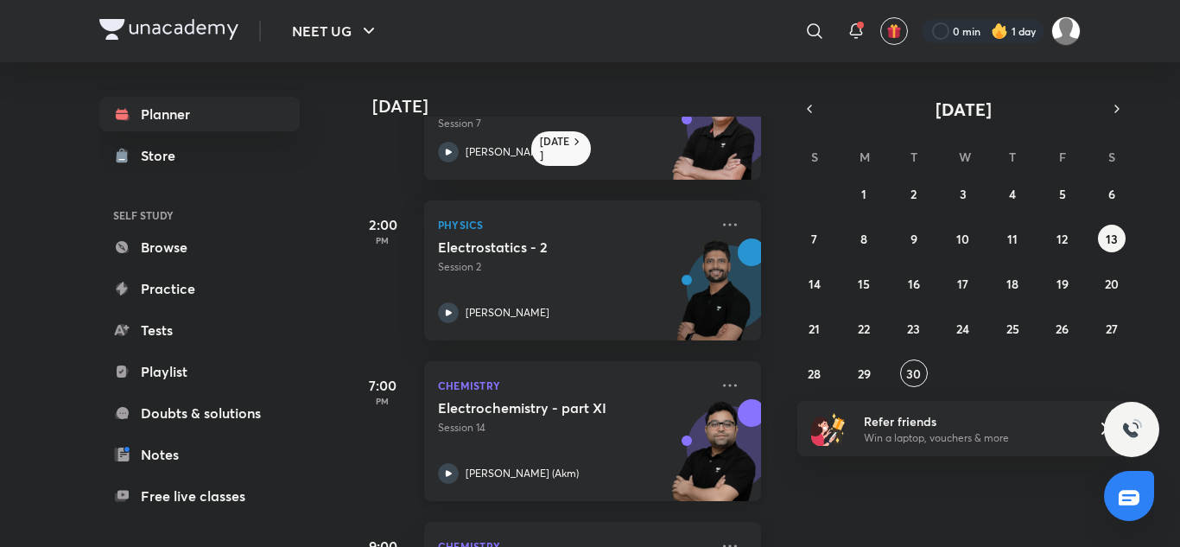
click at [506, 393] on p "Chemistry" at bounding box center [573, 385] width 271 height 21
click at [918, 283] on abbr "16" at bounding box center [914, 284] width 12 height 16
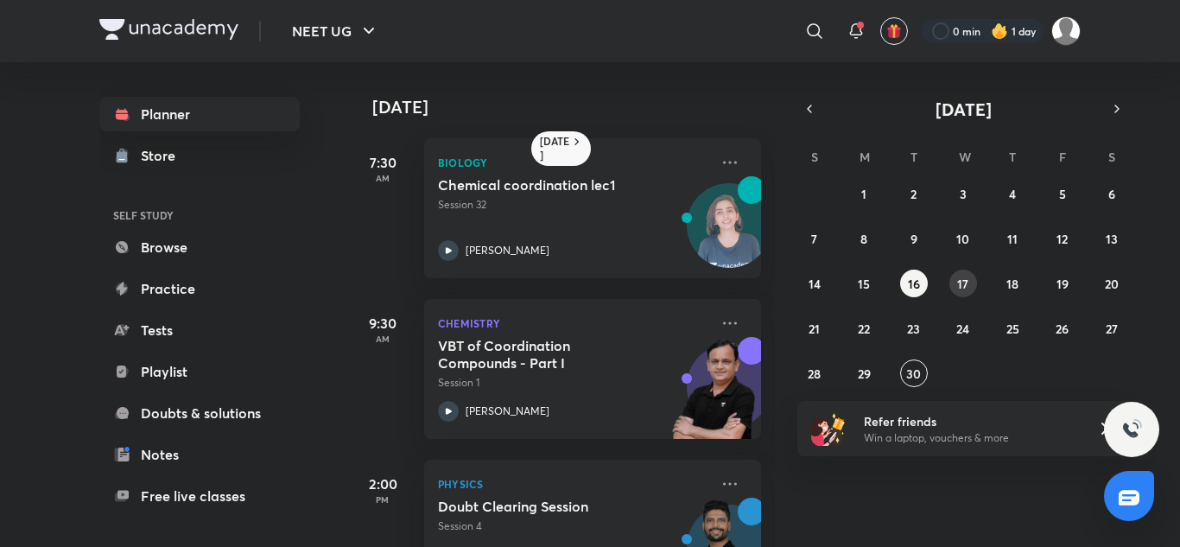
click at [973, 287] on button "17" at bounding box center [964, 284] width 28 height 28
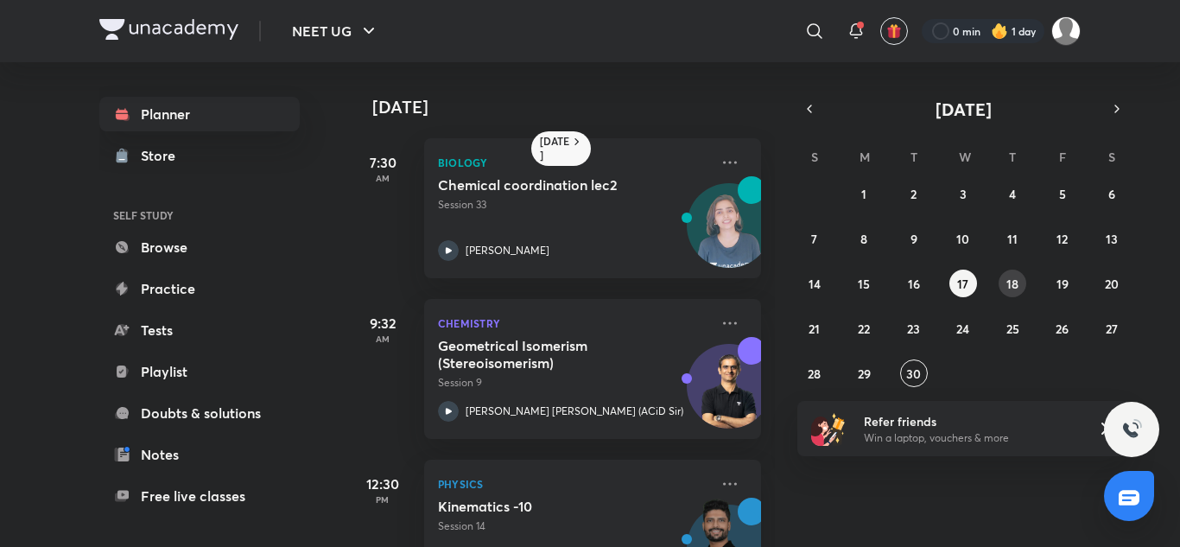
click at [1007, 293] on button "18" at bounding box center [1013, 284] width 28 height 28
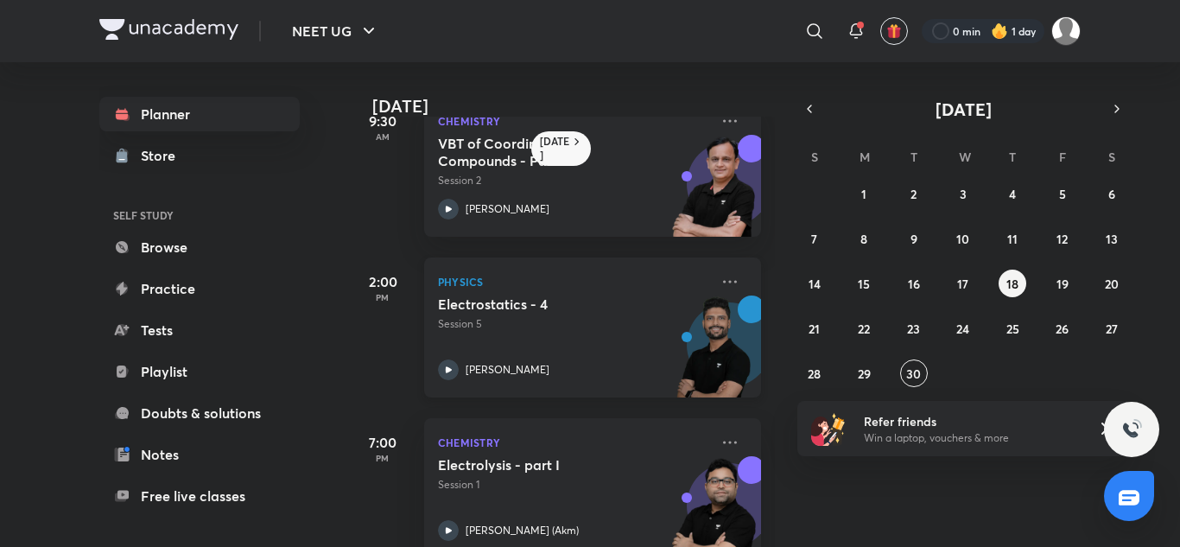
scroll to position [240, 0]
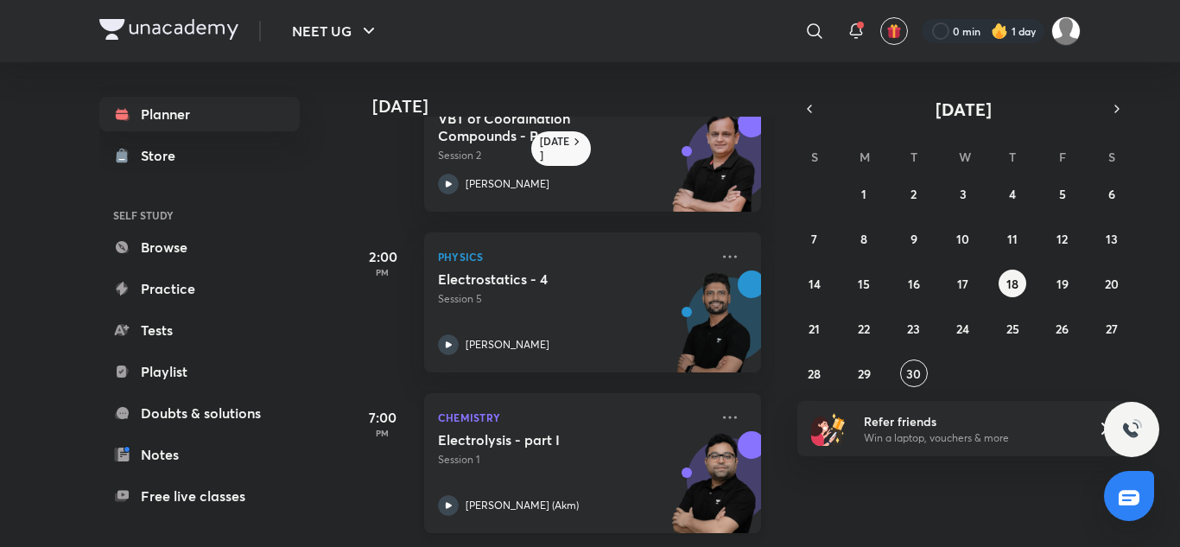
click at [589, 416] on div "Chemistry Electrolysis - part I Session 1 [PERSON_NAME] (Akm)" at bounding box center [592, 463] width 337 height 140
click at [1110, 289] on abbr "20" at bounding box center [1112, 284] width 14 height 16
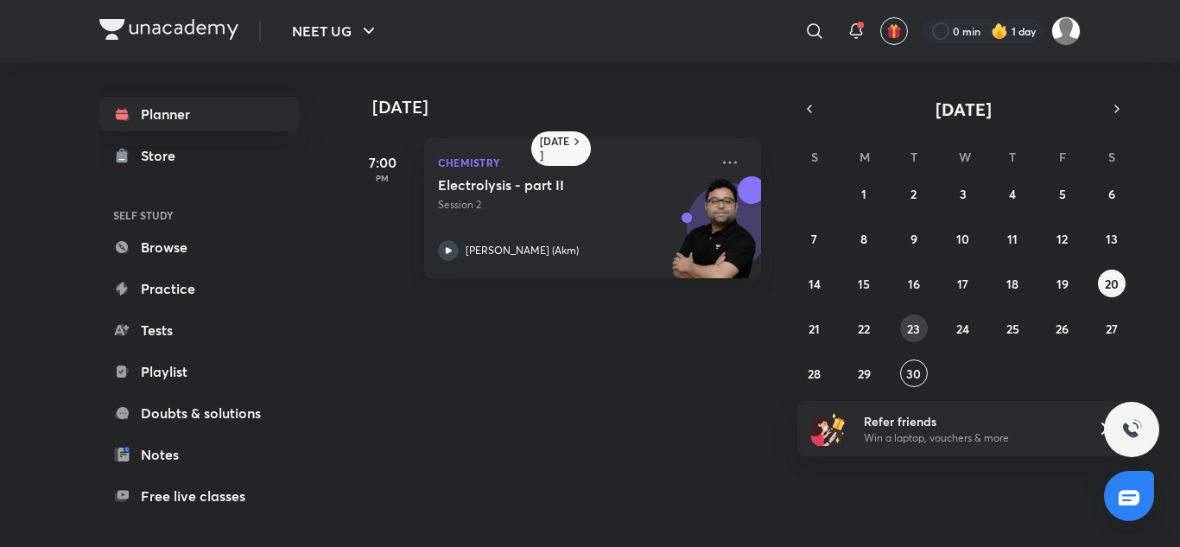
click at [918, 332] on abbr "23" at bounding box center [913, 329] width 13 height 16
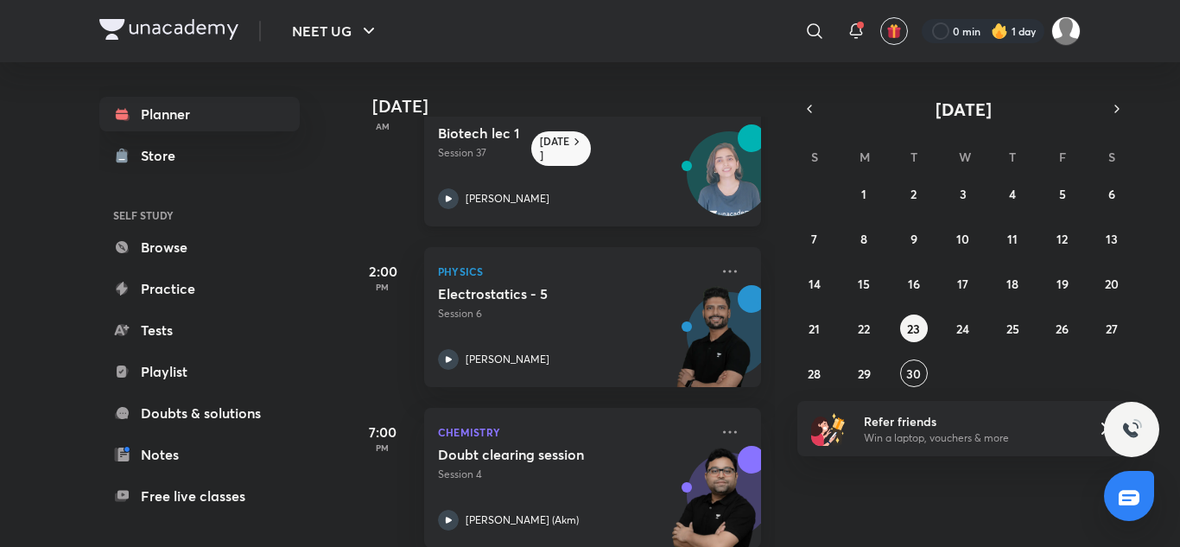
scroll to position [79, 0]
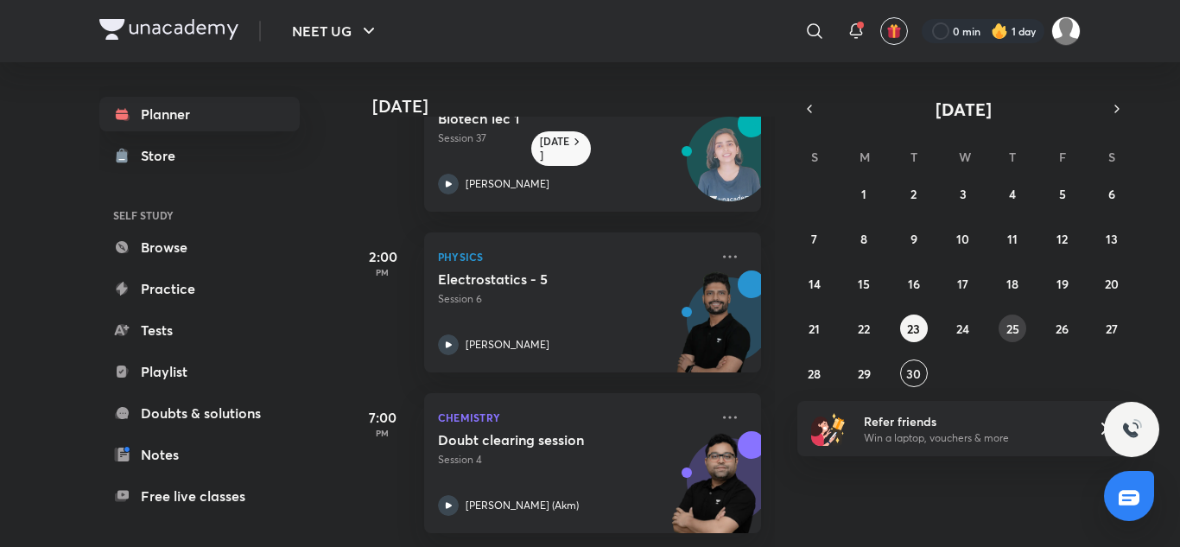
click at [1011, 327] on abbr "25" at bounding box center [1013, 329] width 13 height 16
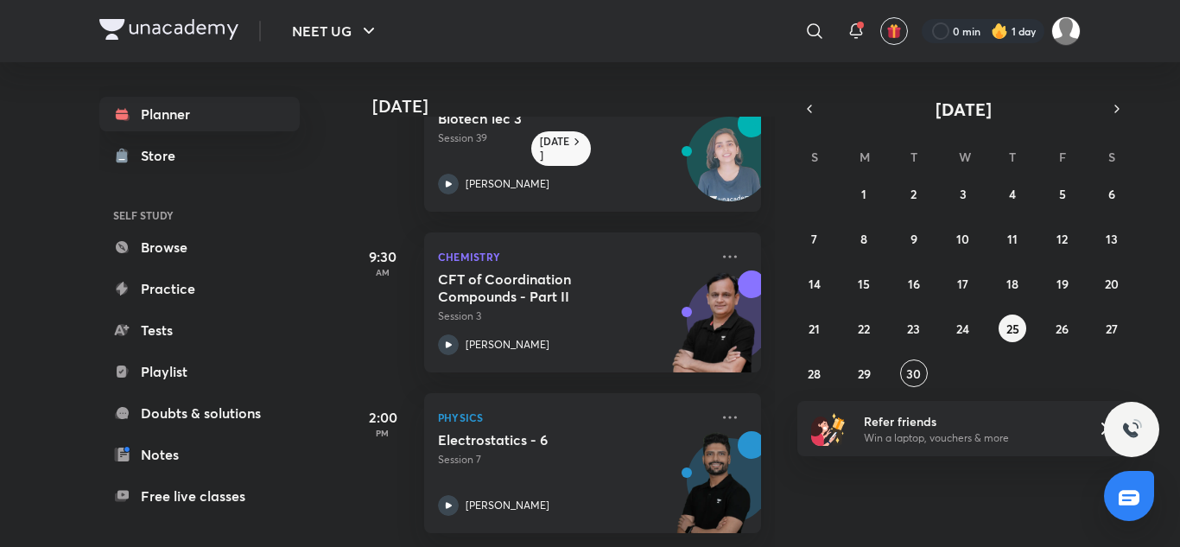
scroll to position [0, 0]
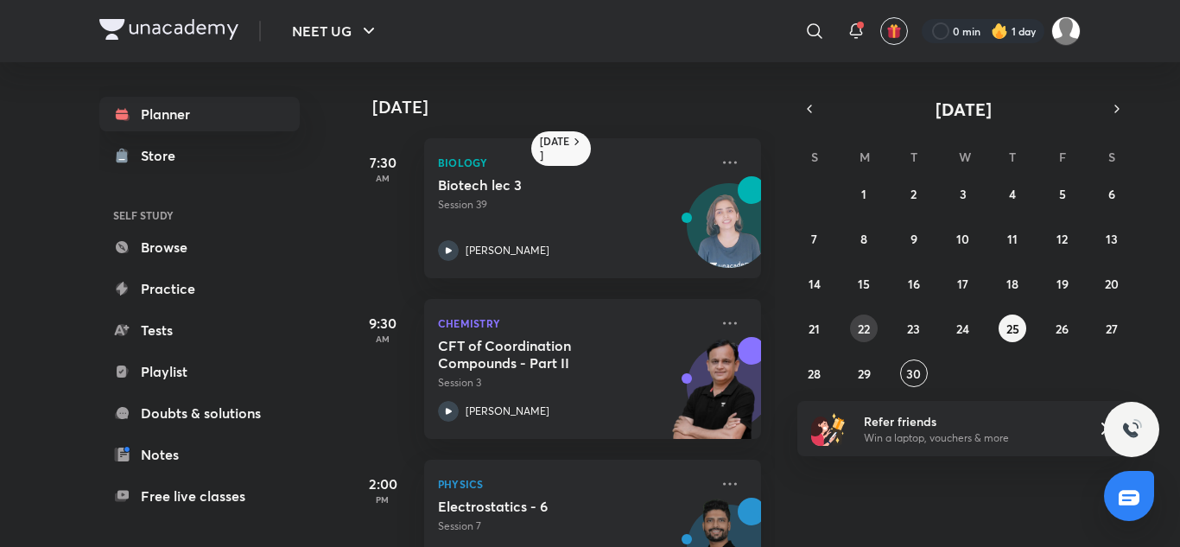
click at [871, 327] on button "22" at bounding box center [864, 329] width 28 height 28
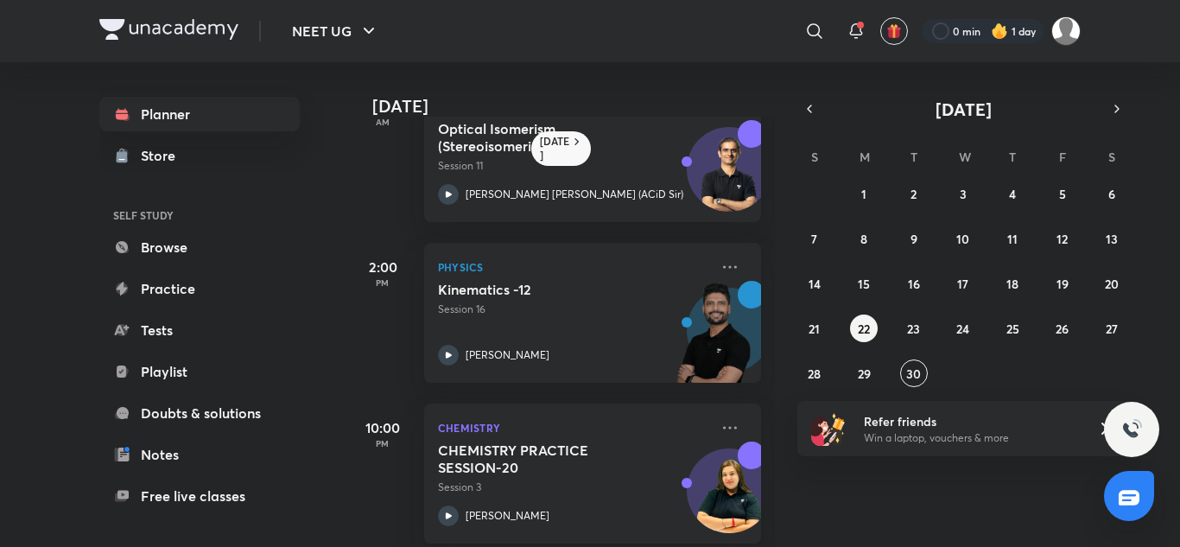
scroll to position [240, 0]
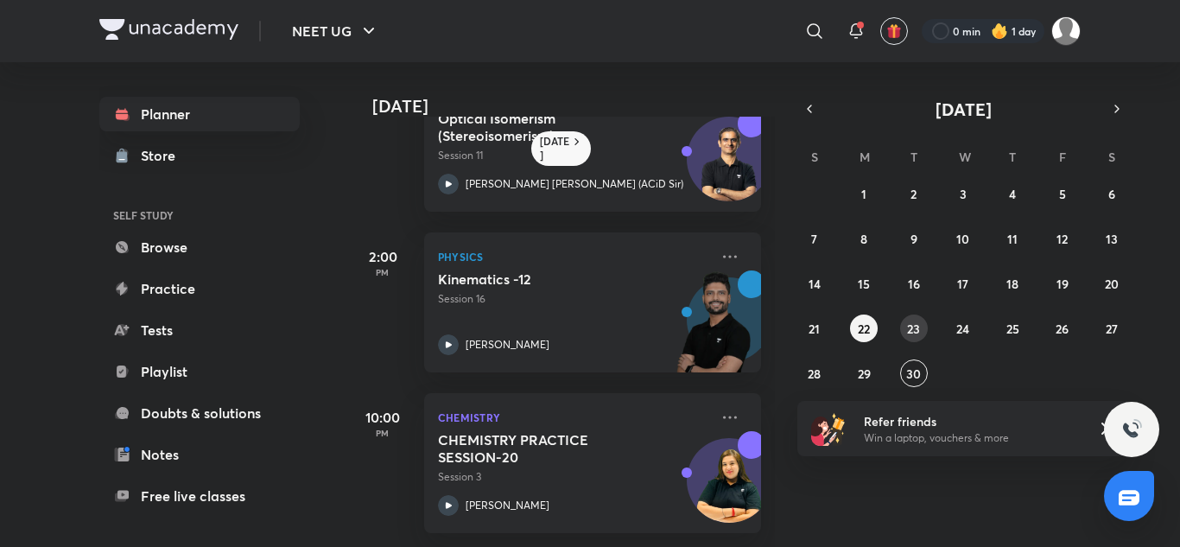
click at [921, 328] on button "23" at bounding box center [914, 329] width 28 height 28
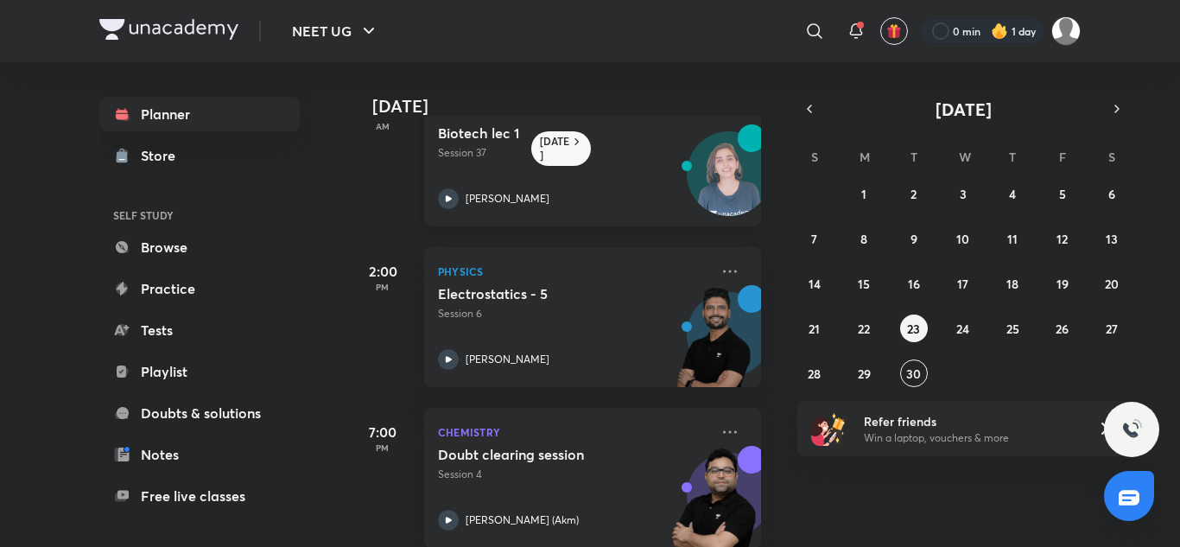
scroll to position [79, 0]
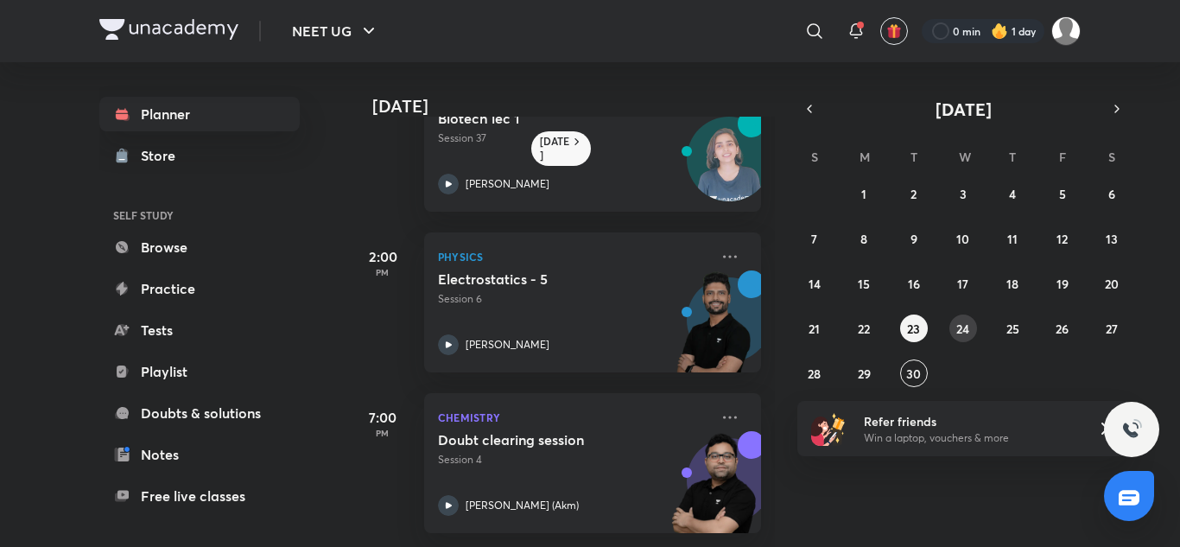
click at [959, 327] on abbr "24" at bounding box center [962, 329] width 13 height 16
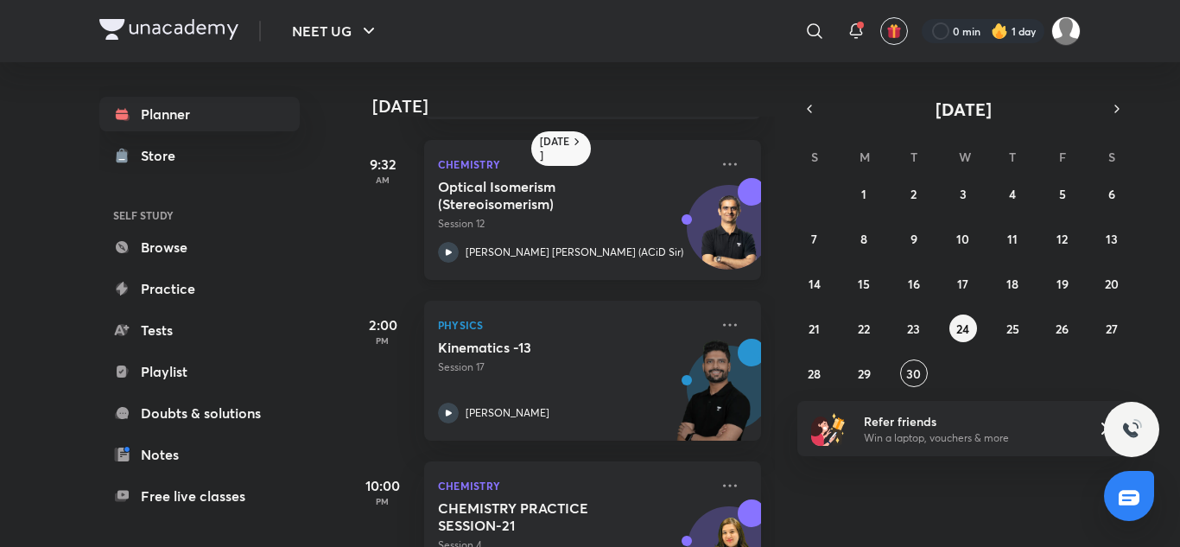
scroll to position [240, 0]
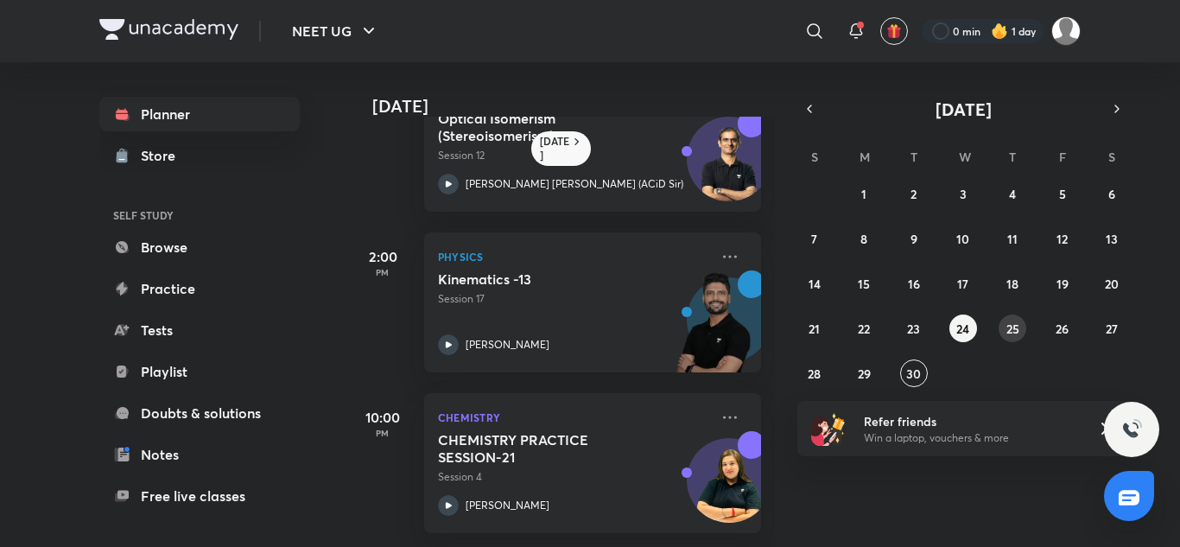
click at [1013, 330] on abbr "25" at bounding box center [1013, 329] width 13 height 16
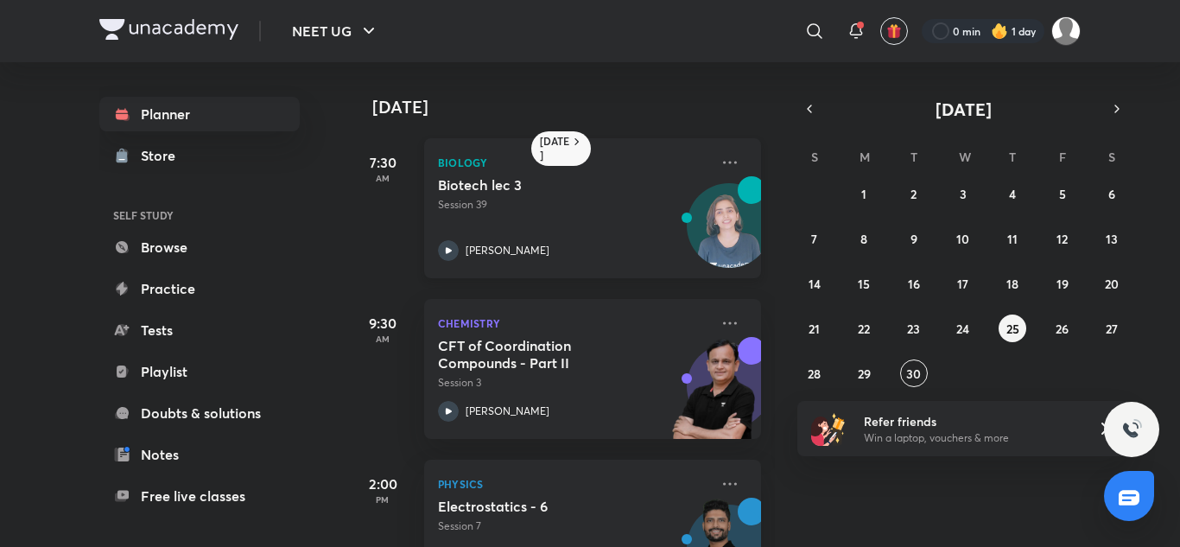
scroll to position [79, 0]
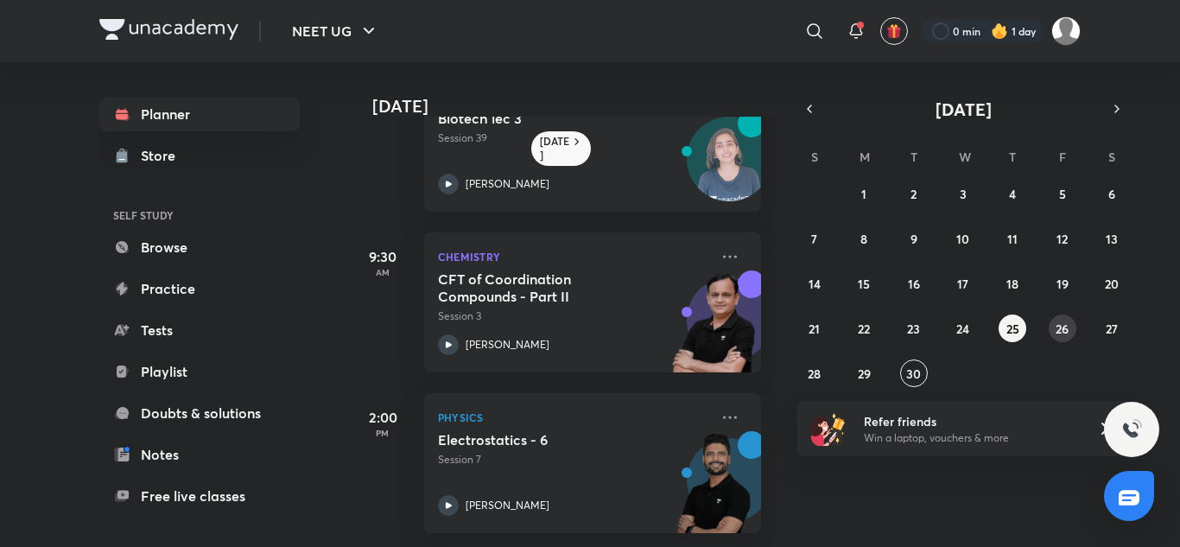
click at [1073, 327] on button "26" at bounding box center [1063, 329] width 28 height 28
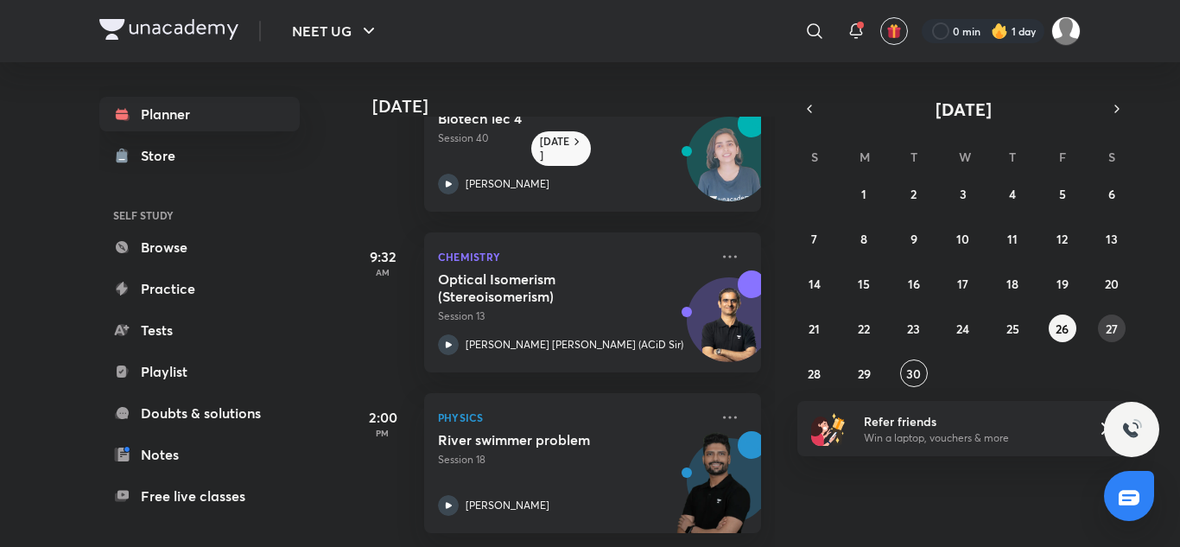
click at [1109, 321] on abbr "27" at bounding box center [1112, 329] width 12 height 16
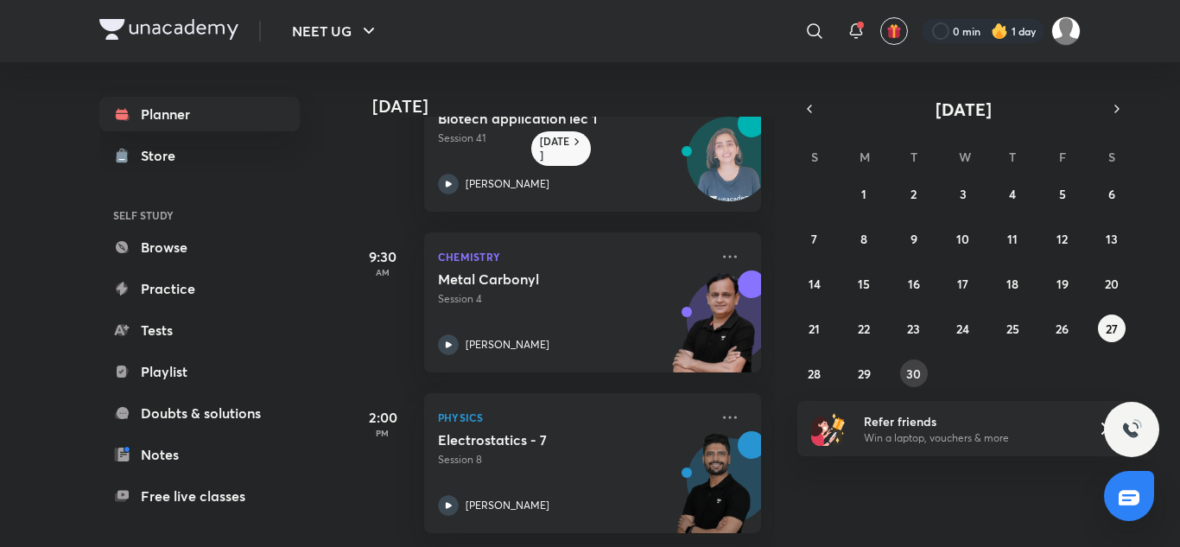
click at [908, 372] on abbr "30" at bounding box center [913, 373] width 15 height 16
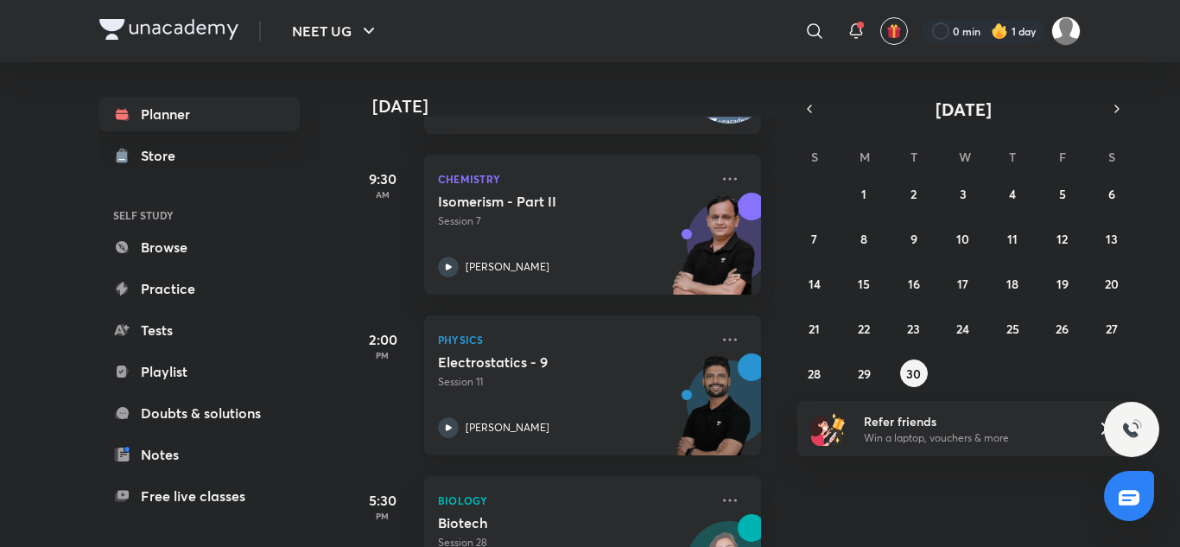
scroll to position [392, 0]
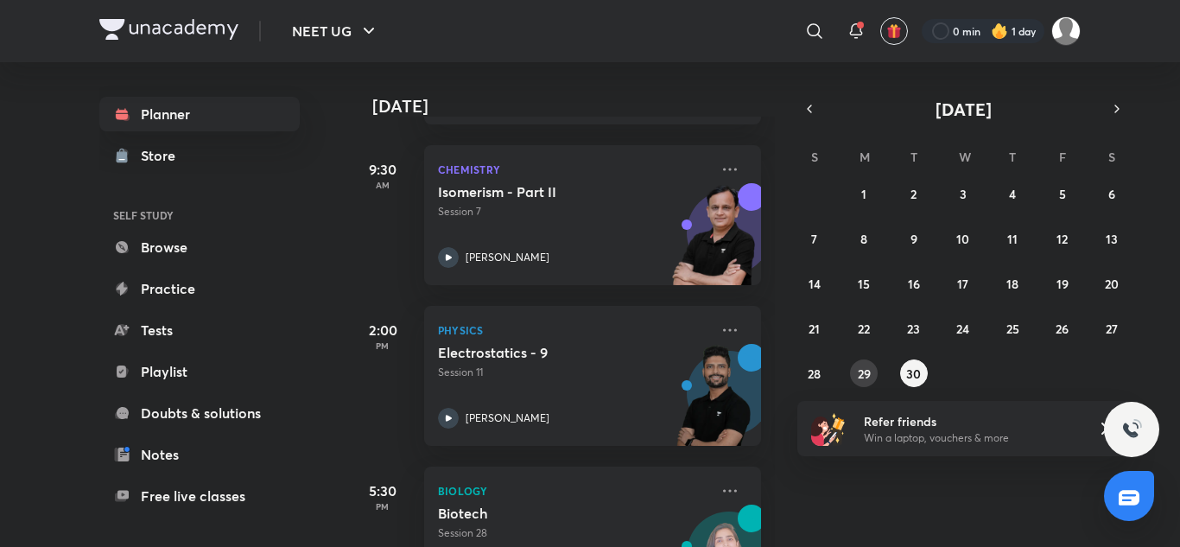
click at [874, 384] on div "31 1 2 3 4 5 6 7 8 9 10 11 12 13 14 15 16 17 18 19 20 21 22 23 24 25 26 27 28 2…" at bounding box center [964, 283] width 332 height 207
click at [860, 376] on abbr "29" at bounding box center [864, 373] width 13 height 16
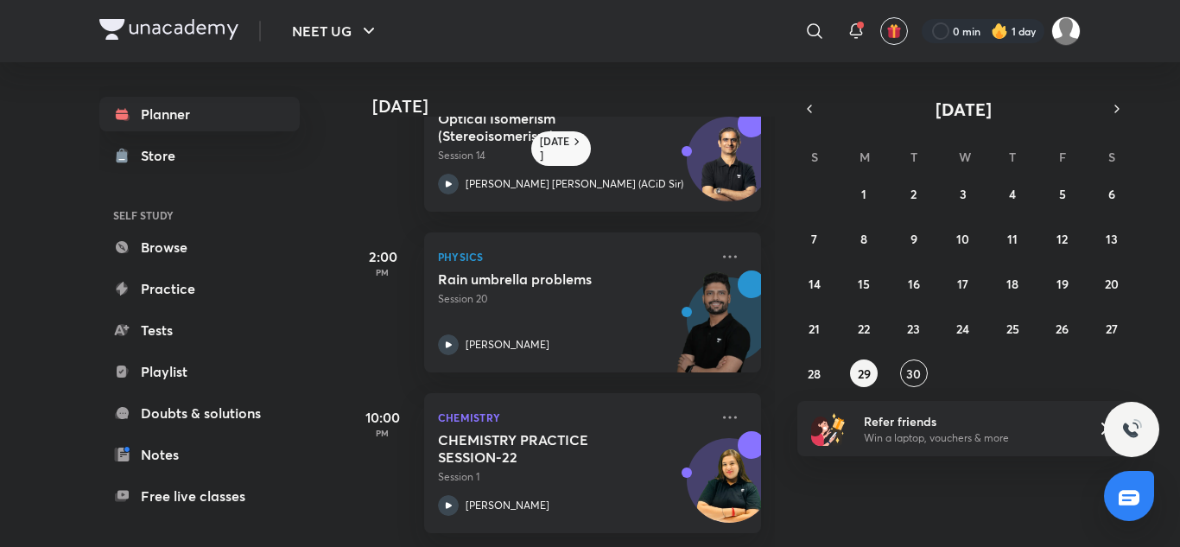
scroll to position [0, 0]
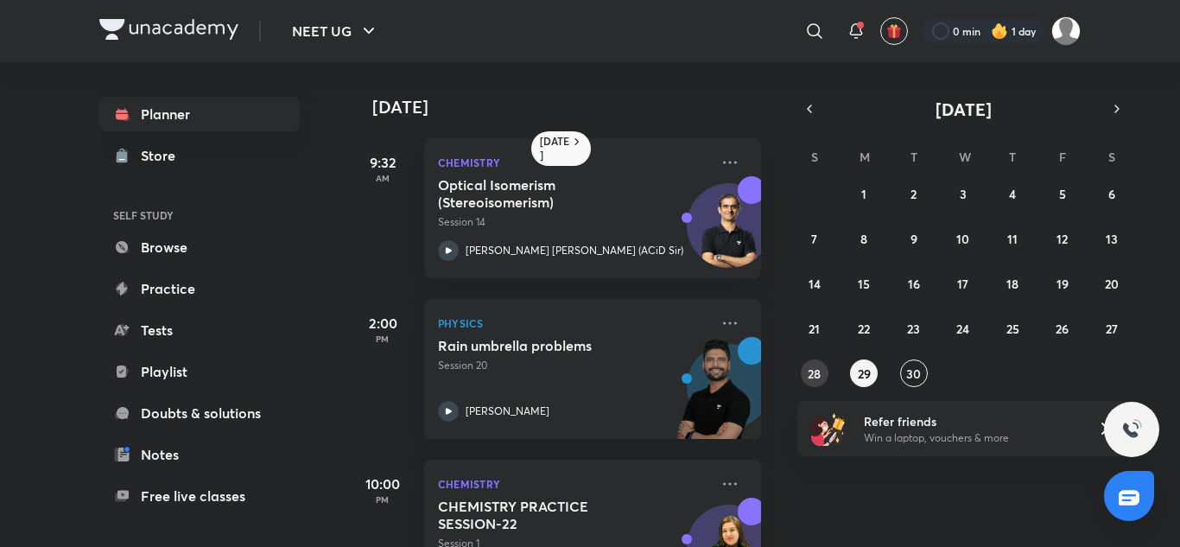
click at [815, 367] on abbr "28" at bounding box center [814, 373] width 13 height 16
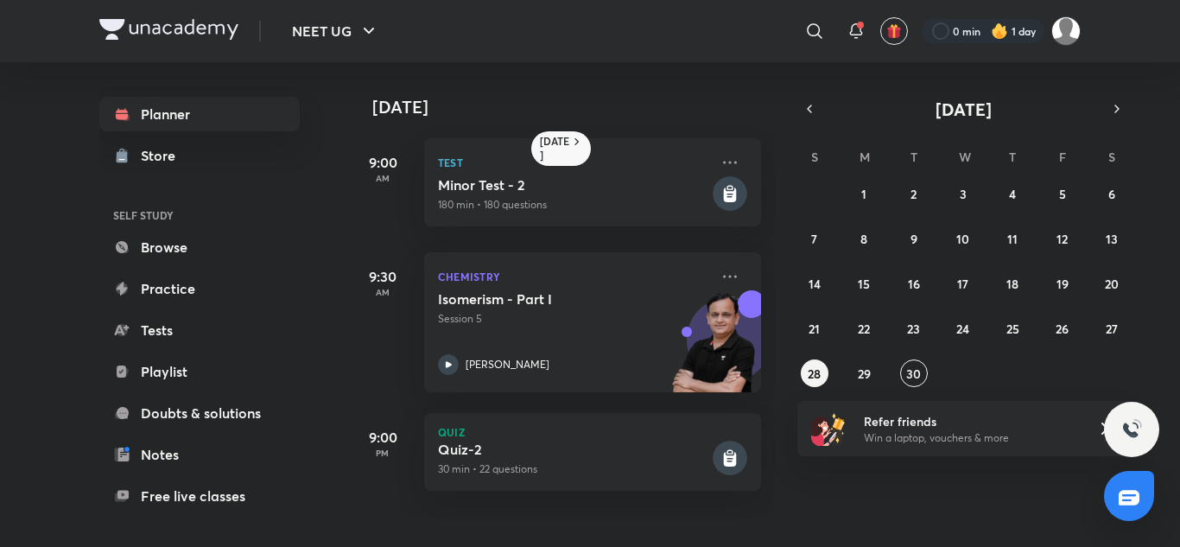
click at [899, 329] on div "31 1 2 3 4 5 6 7 8 9 10 11 12 13 14 15 16 17 18 19 20 21 22 23 24 25 26 27 28 2…" at bounding box center [964, 283] width 332 height 207
click at [1010, 280] on abbr "18" at bounding box center [1013, 284] width 12 height 16
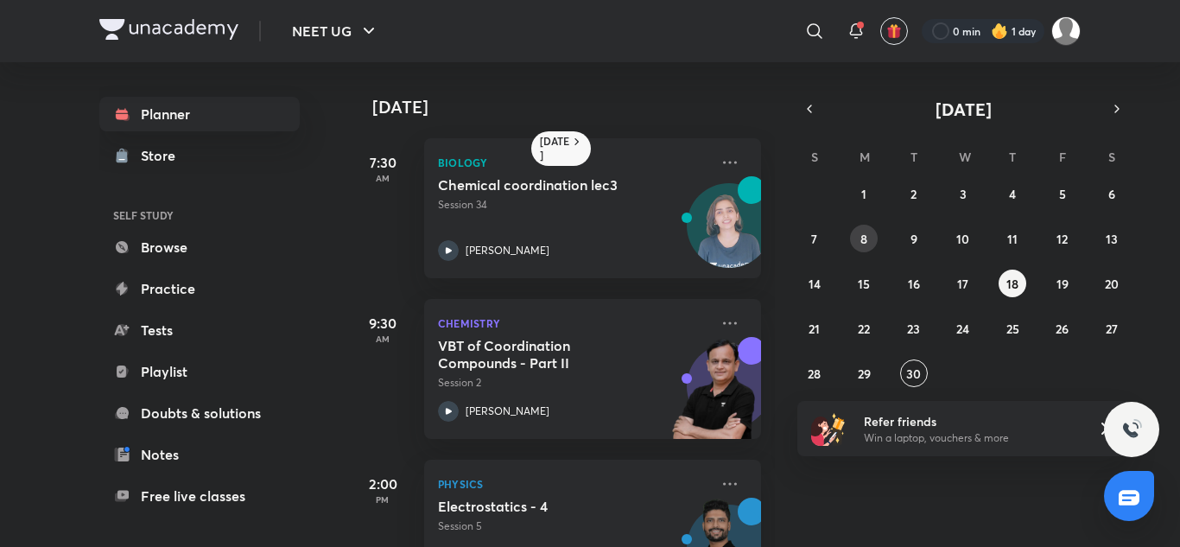
click at [877, 250] on div "31 1 2 3 4 5 6 7 8 9 10 11 12 13 14 15 16 17 18 19 20 21 22 23 24 25 26 27 28 2…" at bounding box center [964, 283] width 332 height 207
click at [869, 235] on button "8" at bounding box center [864, 239] width 28 height 28
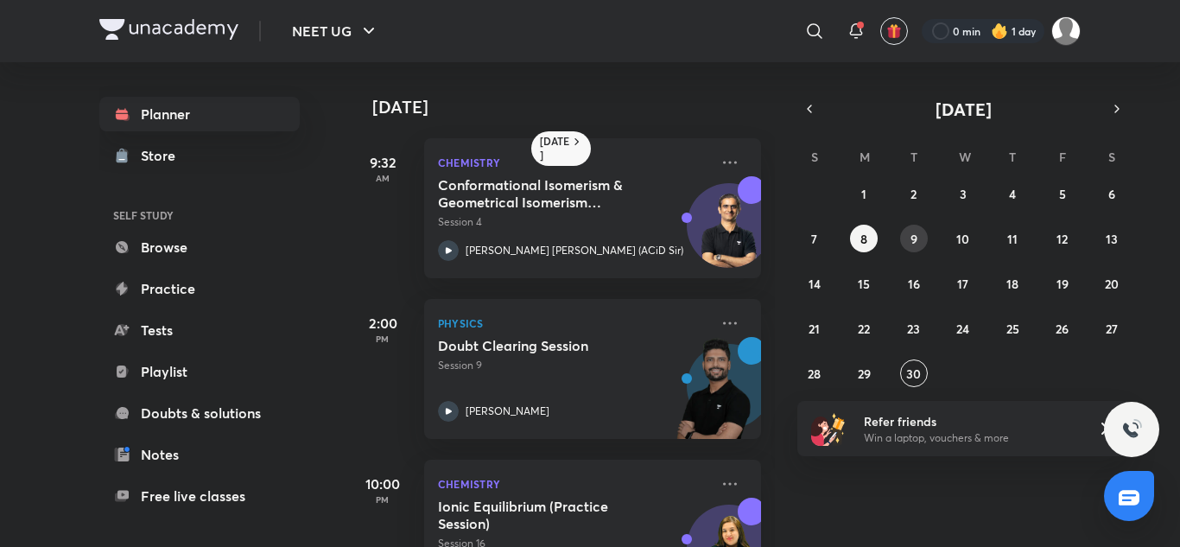
click at [925, 240] on button "9" at bounding box center [914, 239] width 28 height 28
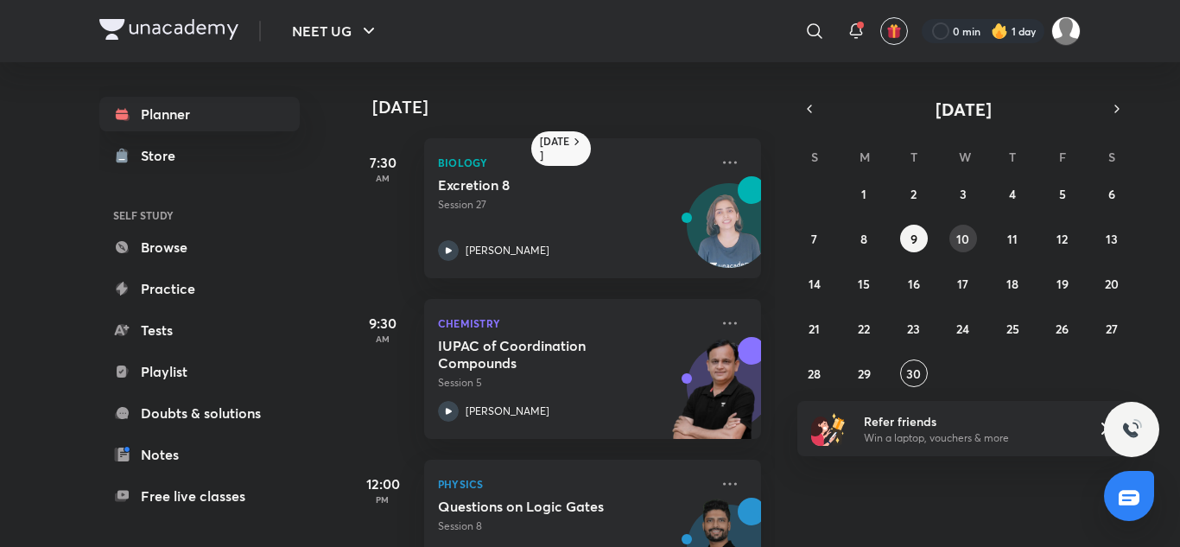
click at [969, 242] on abbr "10" at bounding box center [962, 239] width 13 height 16
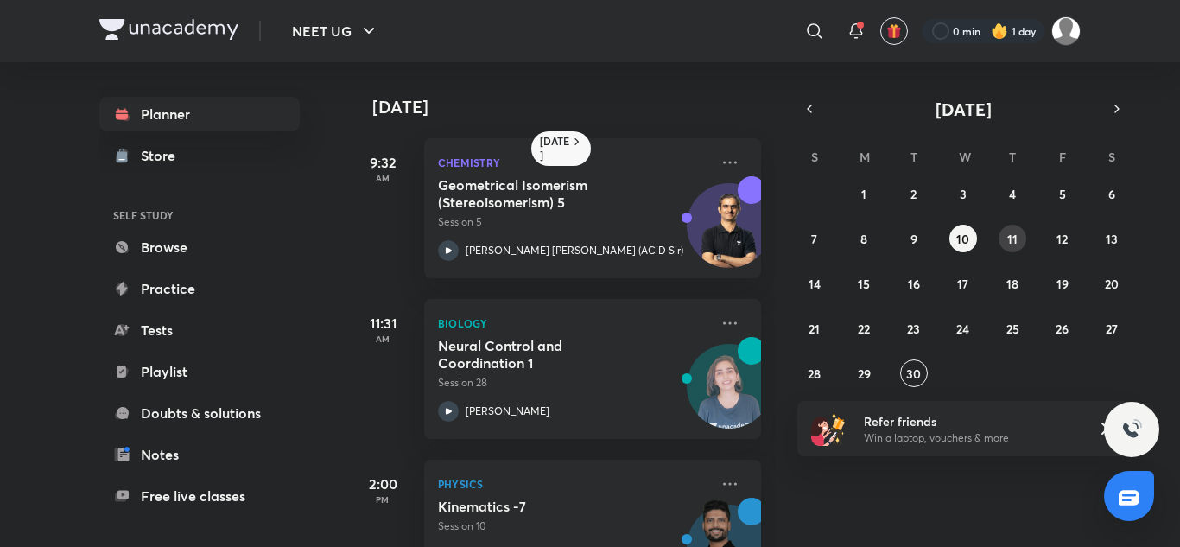
click at [1011, 231] on abbr "11" at bounding box center [1012, 239] width 10 height 16
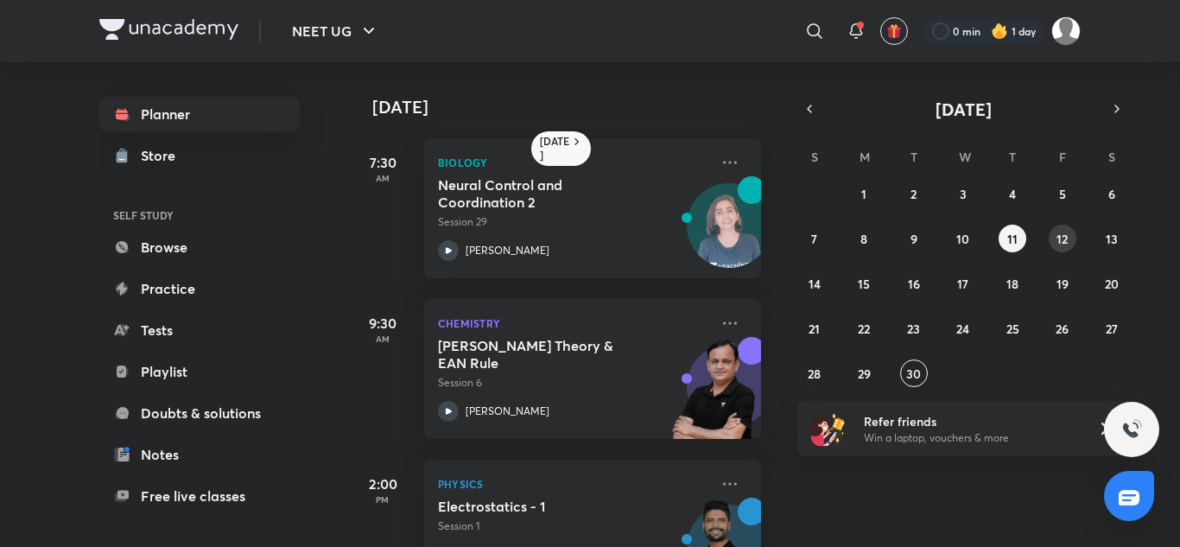
click at [1072, 243] on button "12" at bounding box center [1063, 239] width 28 height 28
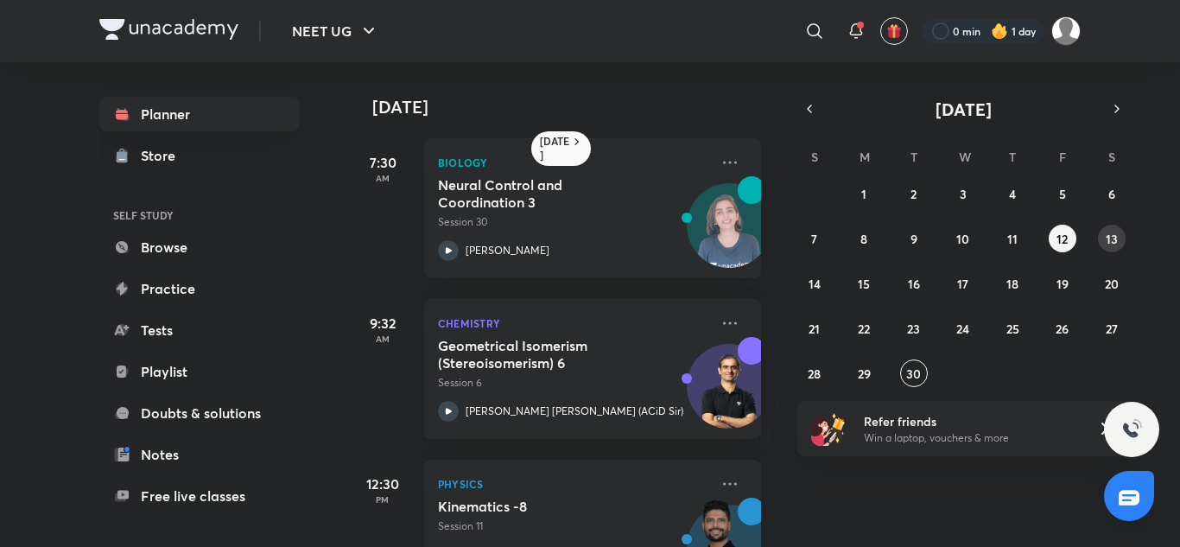
click at [1114, 232] on abbr "13" at bounding box center [1112, 239] width 12 height 16
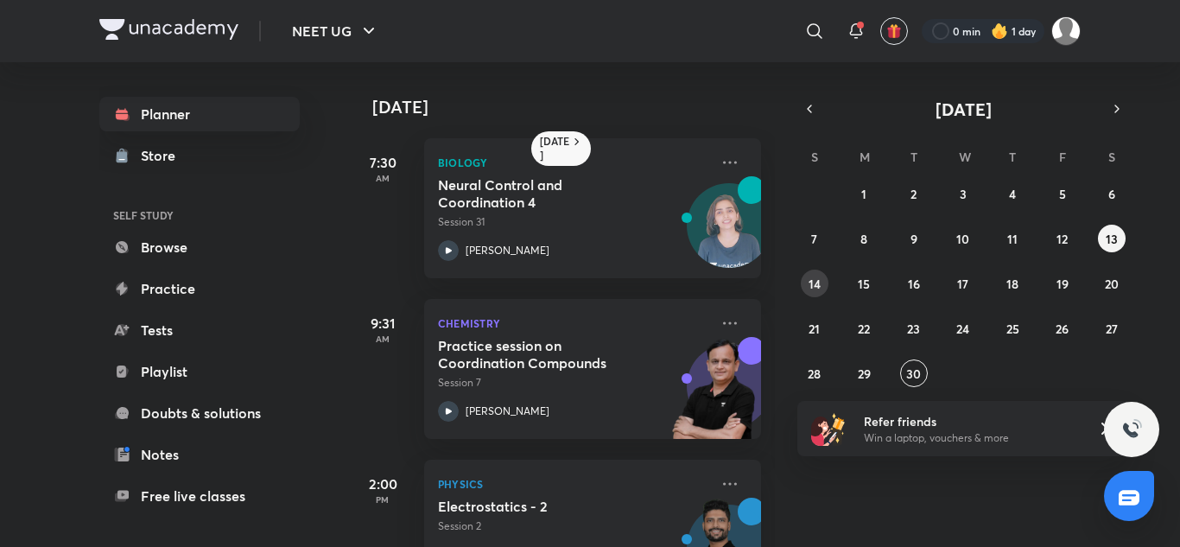
click at [827, 291] on div "31 1 2 3 4 5 6 7 8 9 10 11 12 13 14 15 16 17 18 19 20 21 22 23 24 25 26 27 28 2…" at bounding box center [964, 283] width 332 height 207
click at [807, 276] on button "14" at bounding box center [815, 284] width 28 height 28
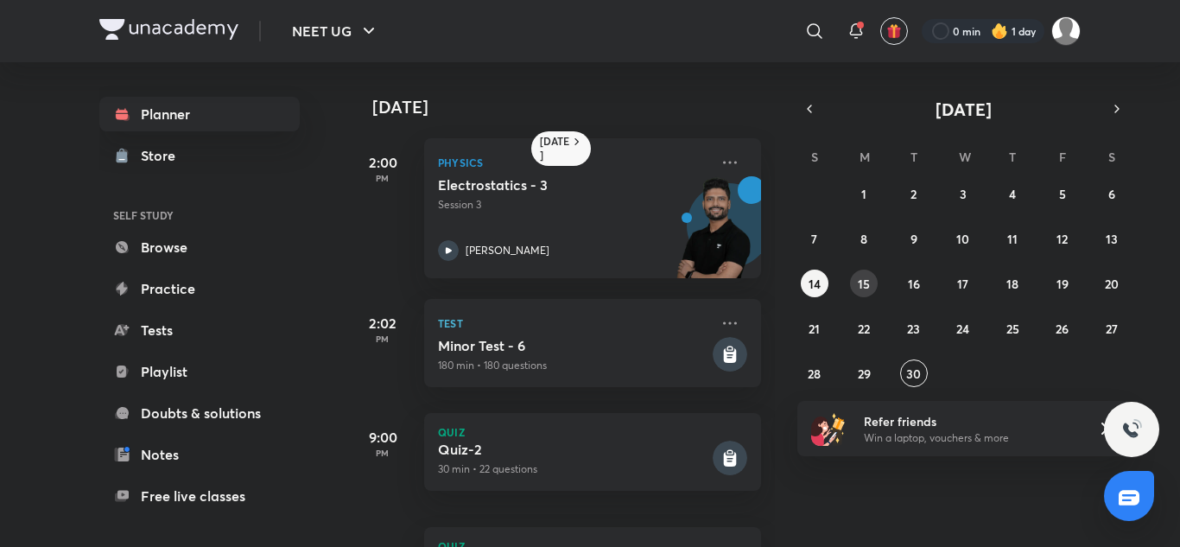
click at [866, 291] on abbr "15" at bounding box center [864, 284] width 12 height 16
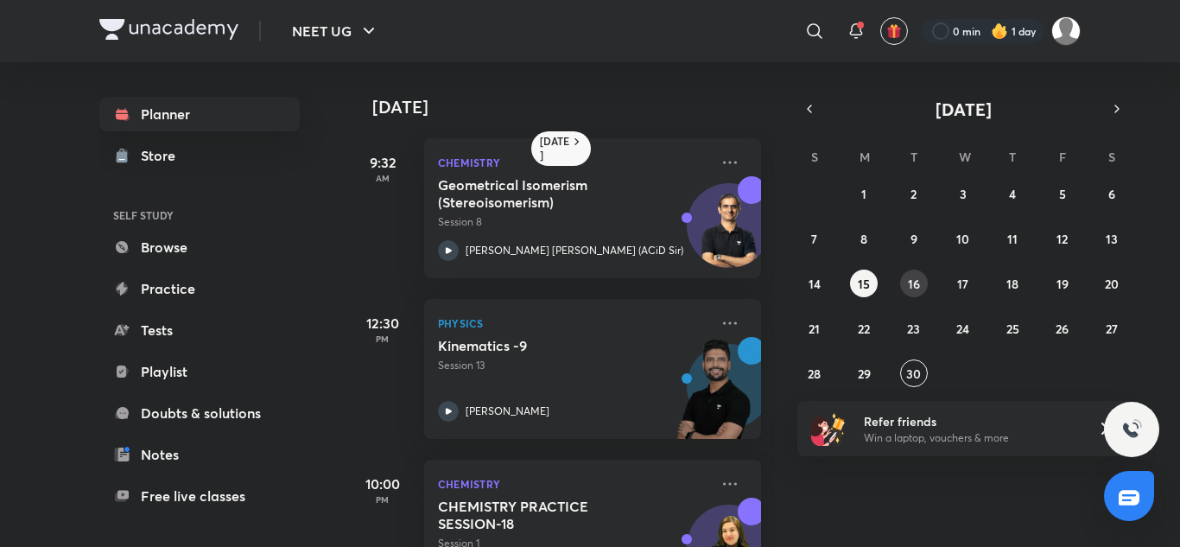
click at [906, 289] on button "16" at bounding box center [914, 284] width 28 height 28
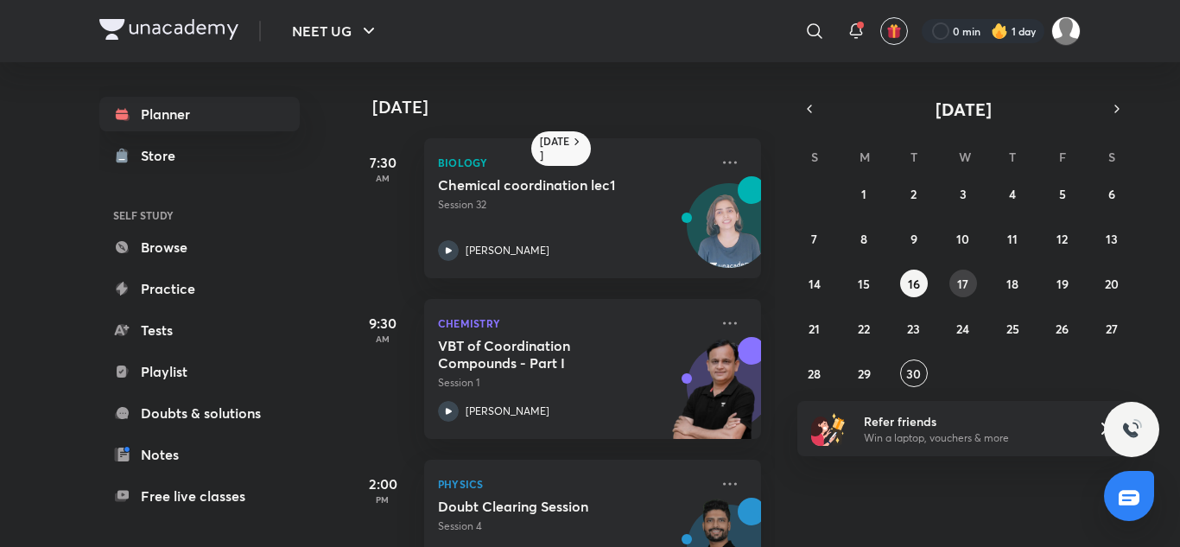
click at [956, 293] on button "17" at bounding box center [964, 284] width 28 height 28
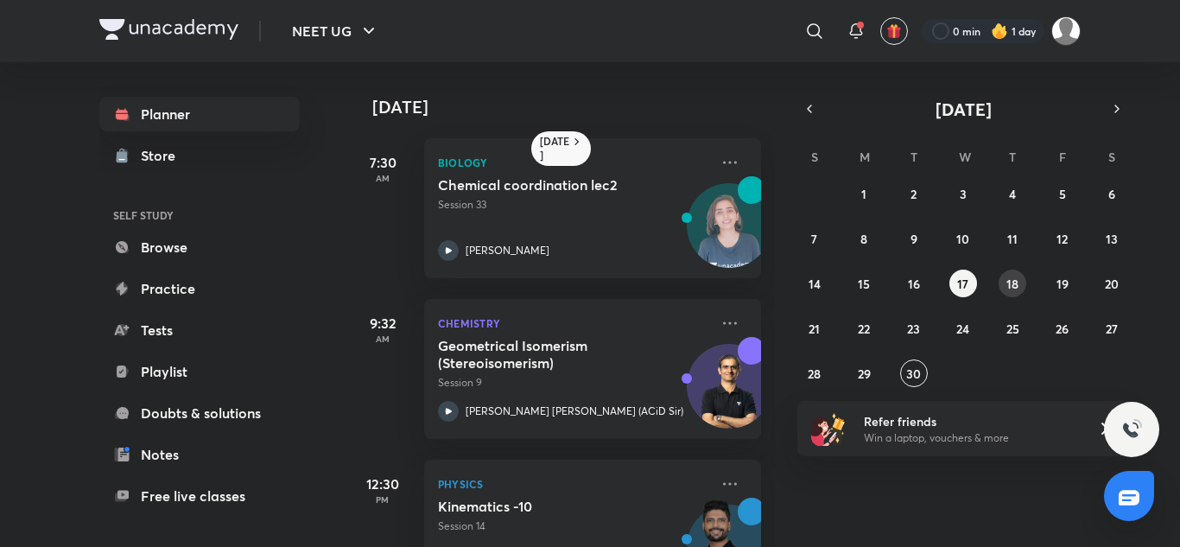
click at [1012, 284] on abbr "18" at bounding box center [1013, 284] width 12 height 16
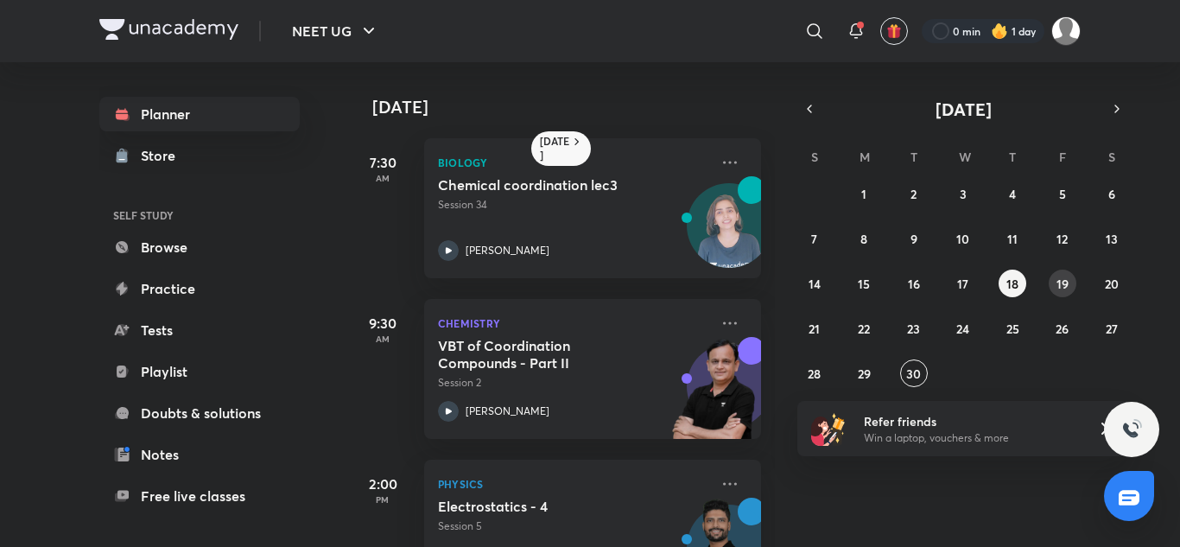
click at [1054, 279] on button "19" at bounding box center [1063, 284] width 28 height 28
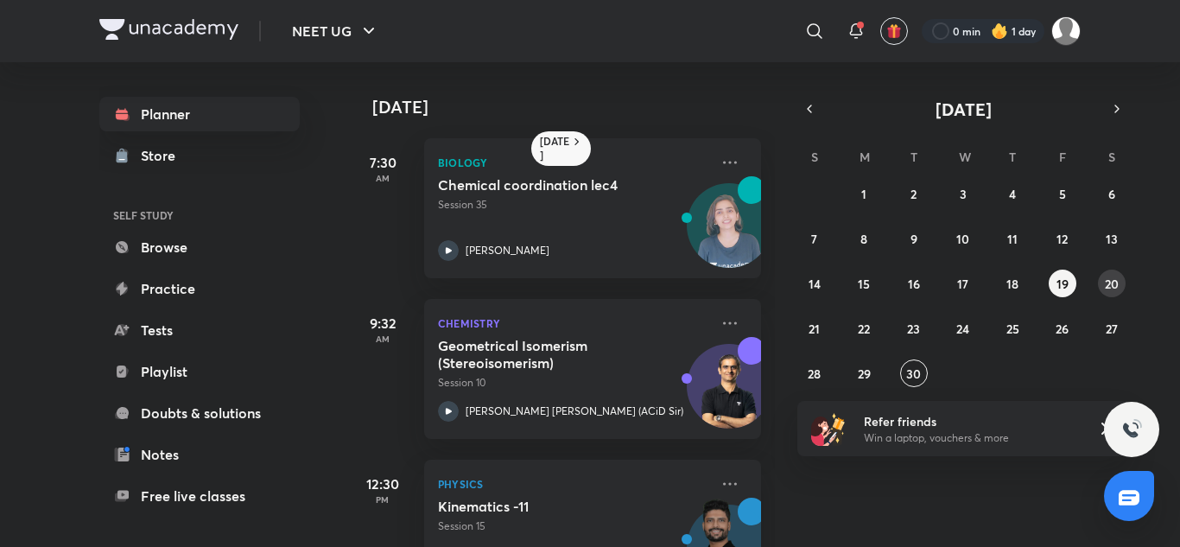
click at [1116, 286] on abbr "20" at bounding box center [1112, 284] width 14 height 16
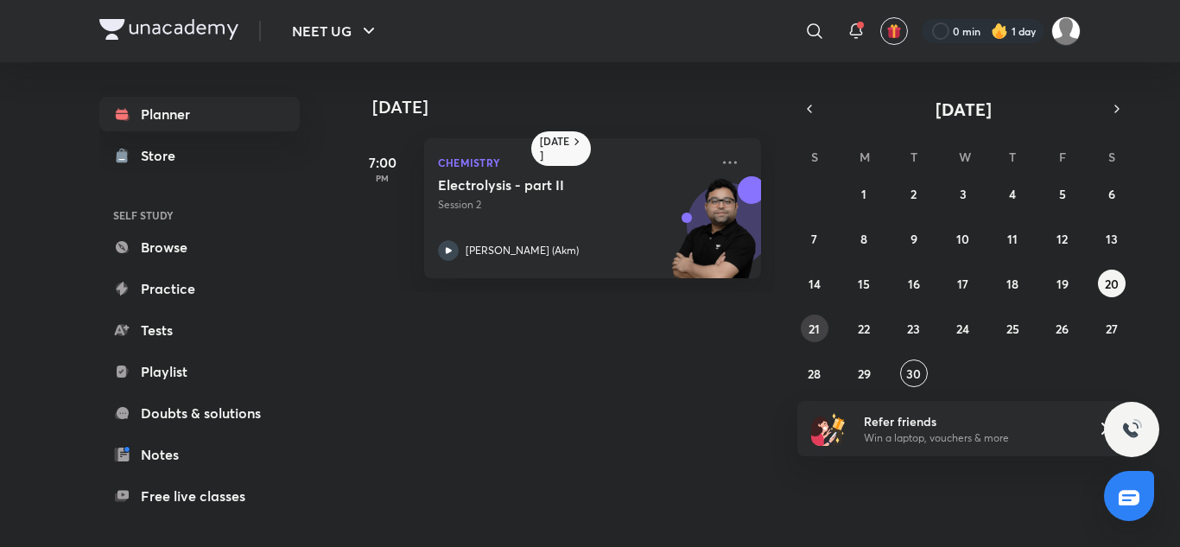
click at [821, 322] on button "21" at bounding box center [815, 329] width 28 height 28
click at [873, 333] on button "22" at bounding box center [864, 329] width 28 height 28
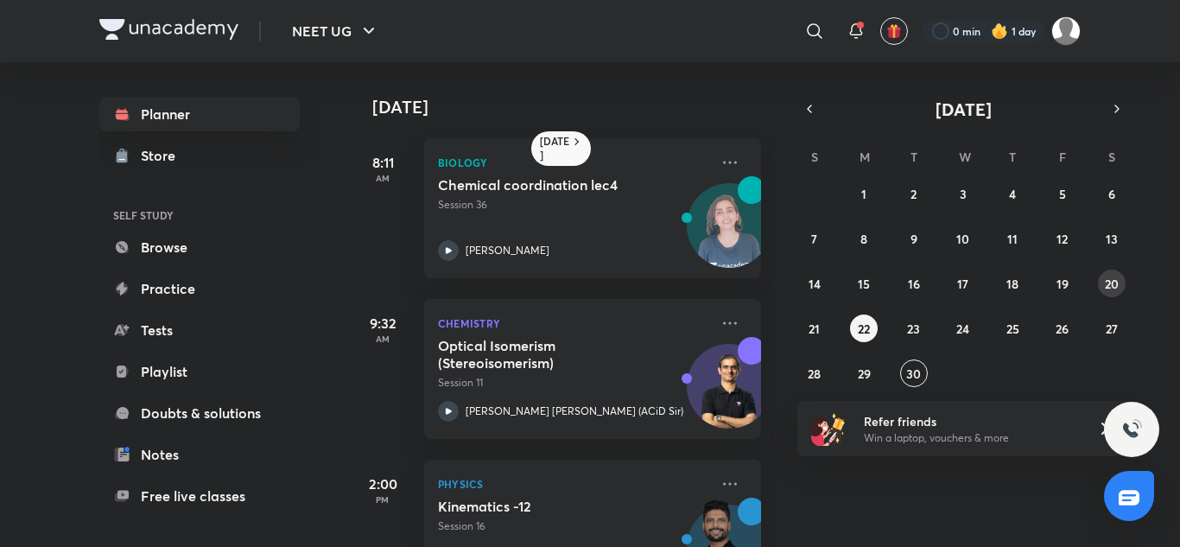
click at [1118, 273] on button "20" at bounding box center [1112, 284] width 28 height 28
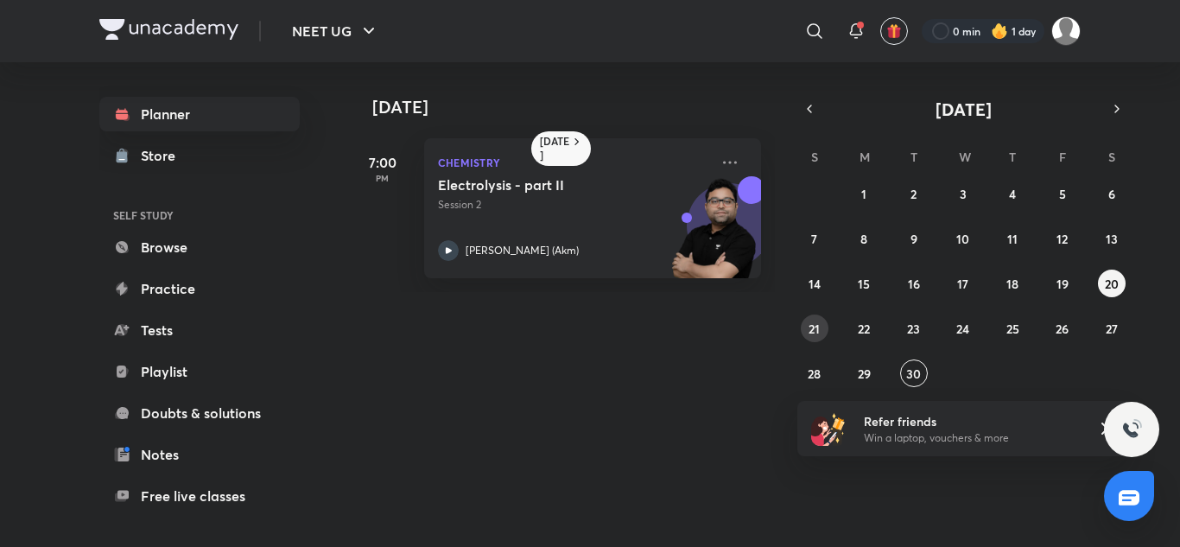
click at [815, 322] on abbr "21" at bounding box center [814, 329] width 11 height 16
click at [868, 330] on abbr "22" at bounding box center [864, 329] width 12 height 16
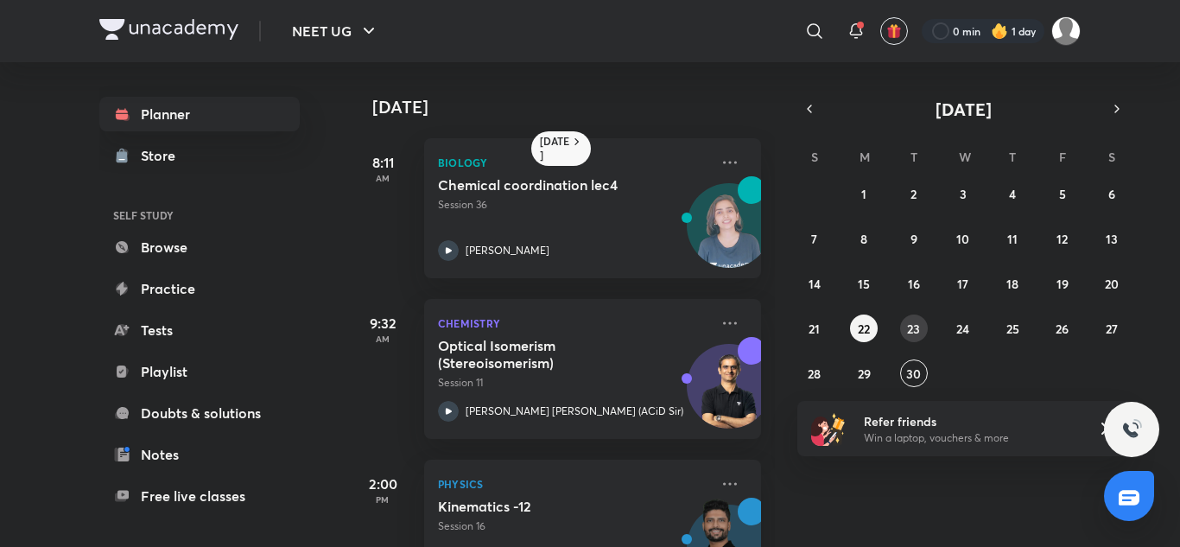
click at [905, 332] on button "23" at bounding box center [914, 329] width 28 height 28
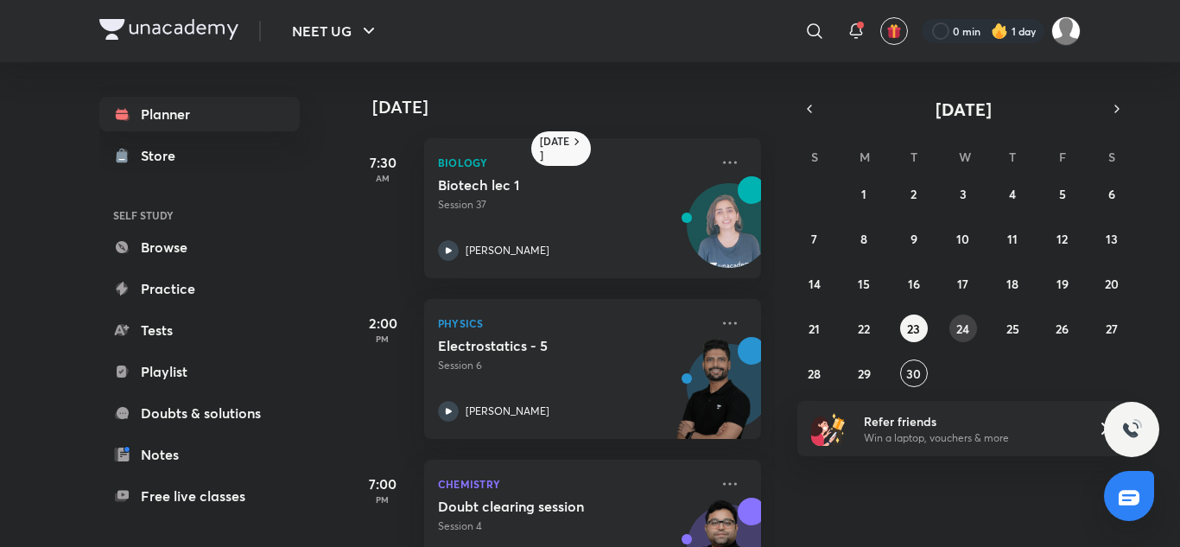
click at [963, 325] on abbr "24" at bounding box center [962, 329] width 13 height 16
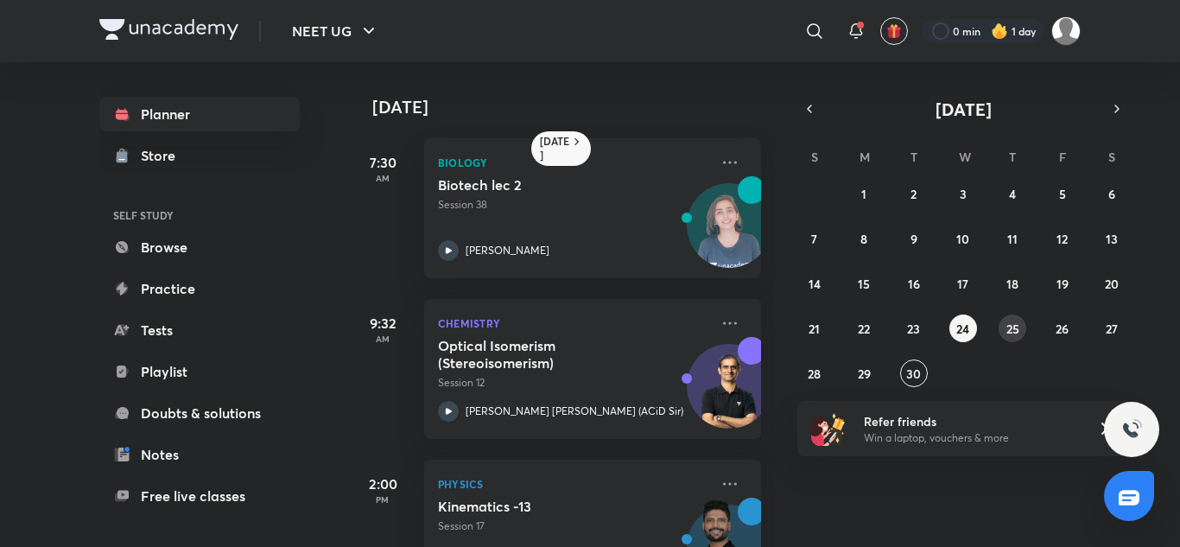
click at [1026, 325] on div "31 1 2 3 4 5 6 7 8 9 10 11 12 13 14 15 16 17 18 19 20 21 22 23 24 25 26 27 28 2…" at bounding box center [964, 283] width 332 height 207
click at [1017, 326] on abbr "25" at bounding box center [1013, 329] width 13 height 16
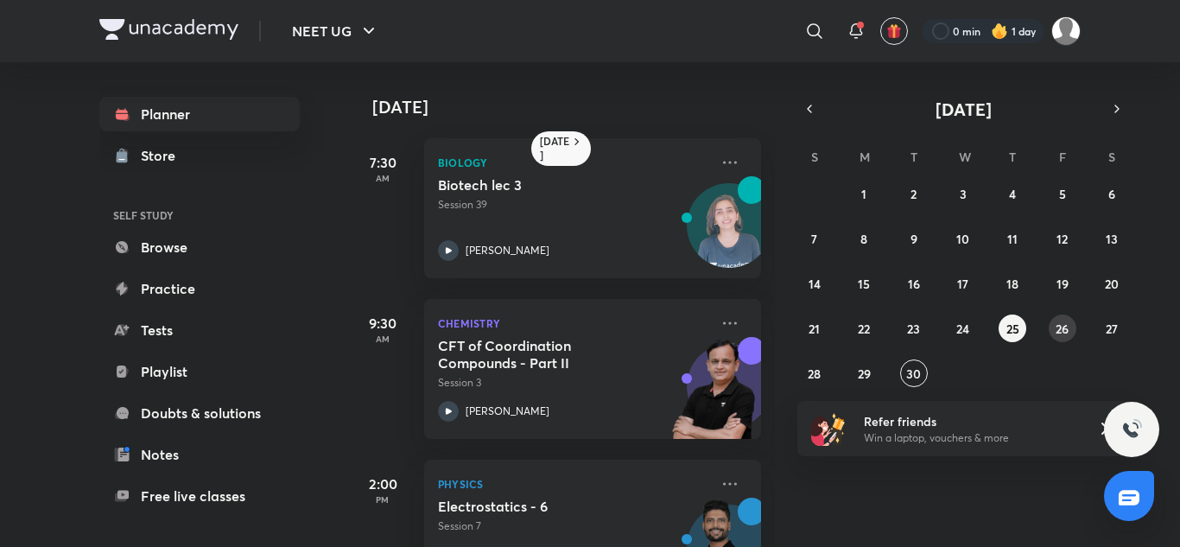
click at [1056, 333] on button "26" at bounding box center [1063, 329] width 28 height 28
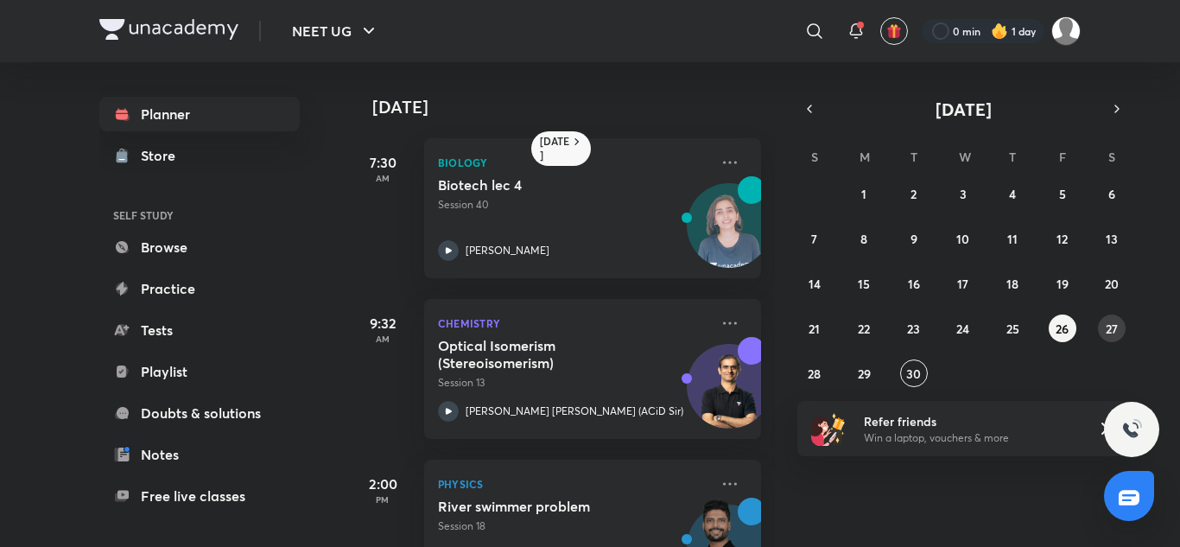
click at [1106, 329] on button "27" at bounding box center [1112, 329] width 28 height 28
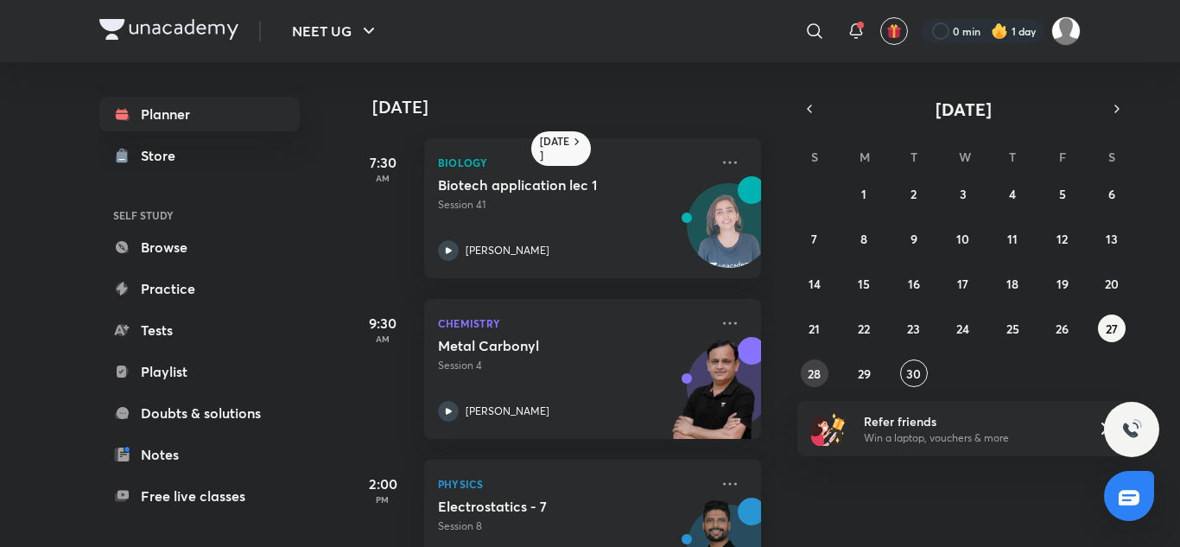
click at [823, 372] on button "28" at bounding box center [815, 373] width 28 height 28
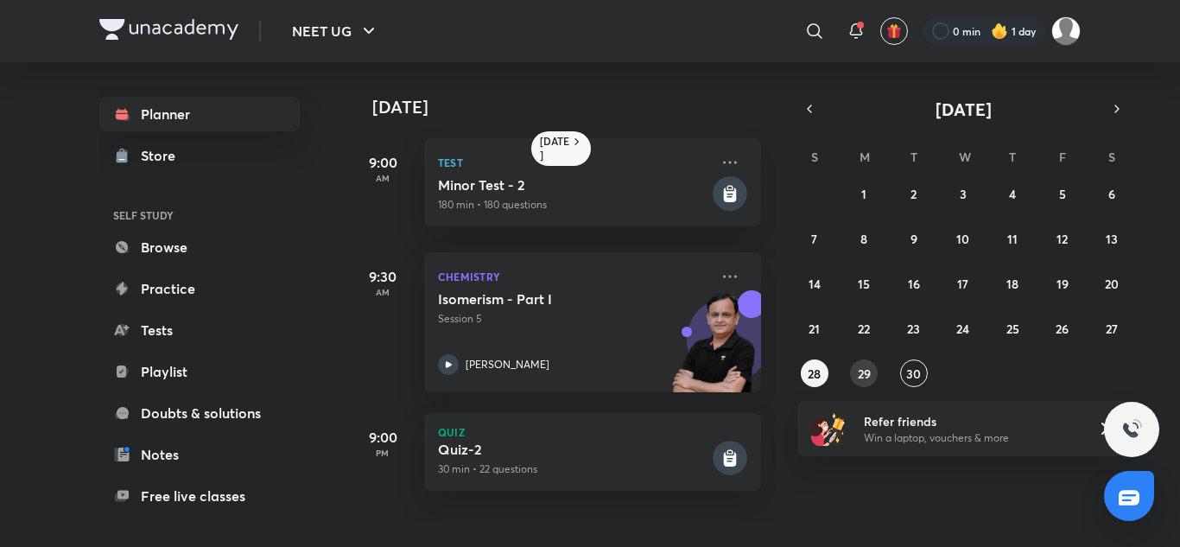
click at [867, 383] on button "29" at bounding box center [864, 373] width 28 height 28
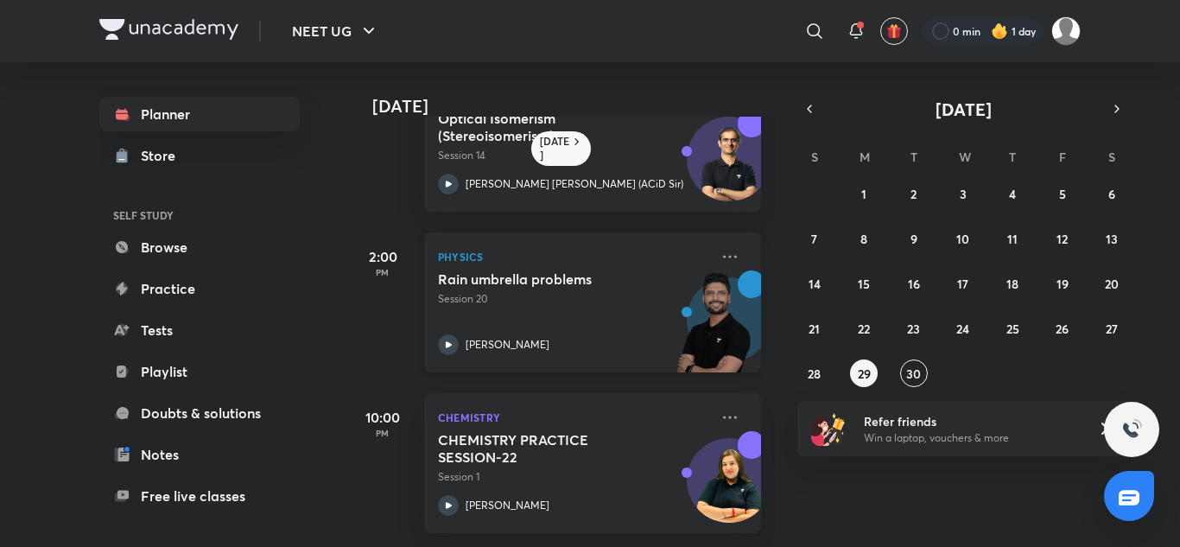
scroll to position [79, 0]
click at [916, 370] on abbr "30" at bounding box center [913, 373] width 15 height 16
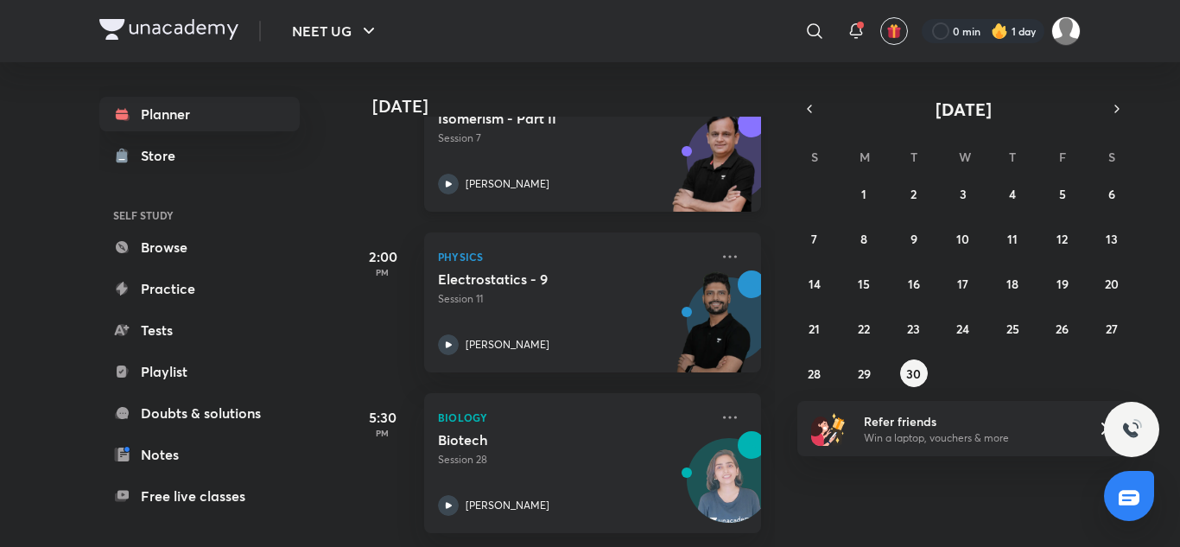
scroll to position [479, 0]
click at [1115, 110] on icon "button" at bounding box center [1117, 109] width 14 height 16
click at [965, 193] on abbr "1" at bounding box center [963, 194] width 5 height 16
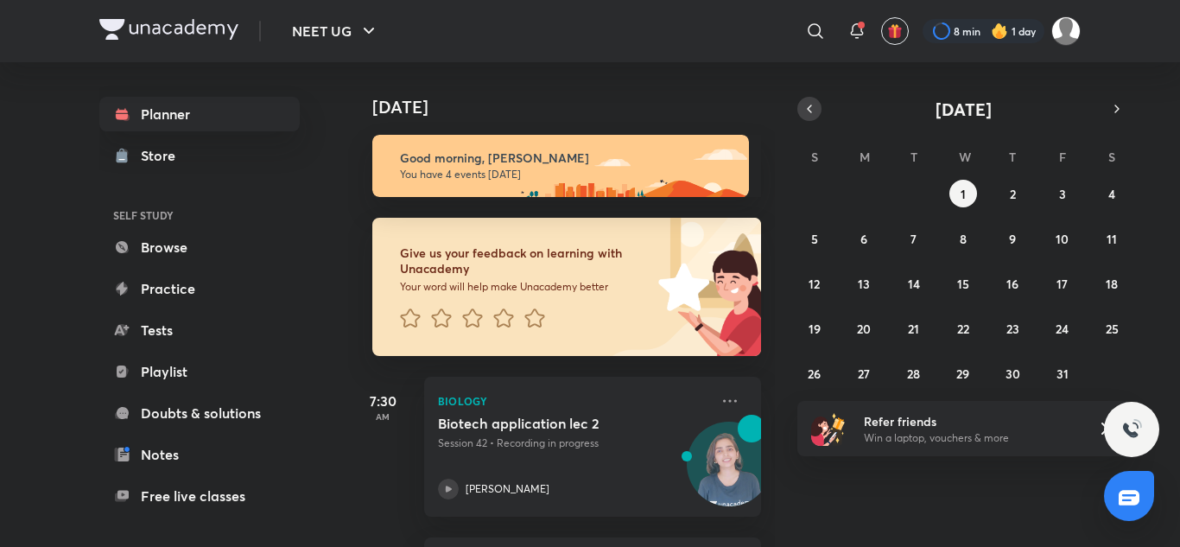
click at [810, 109] on icon "button" at bounding box center [810, 109] width 14 height 16
click at [906, 372] on button "30" at bounding box center [914, 373] width 28 height 28
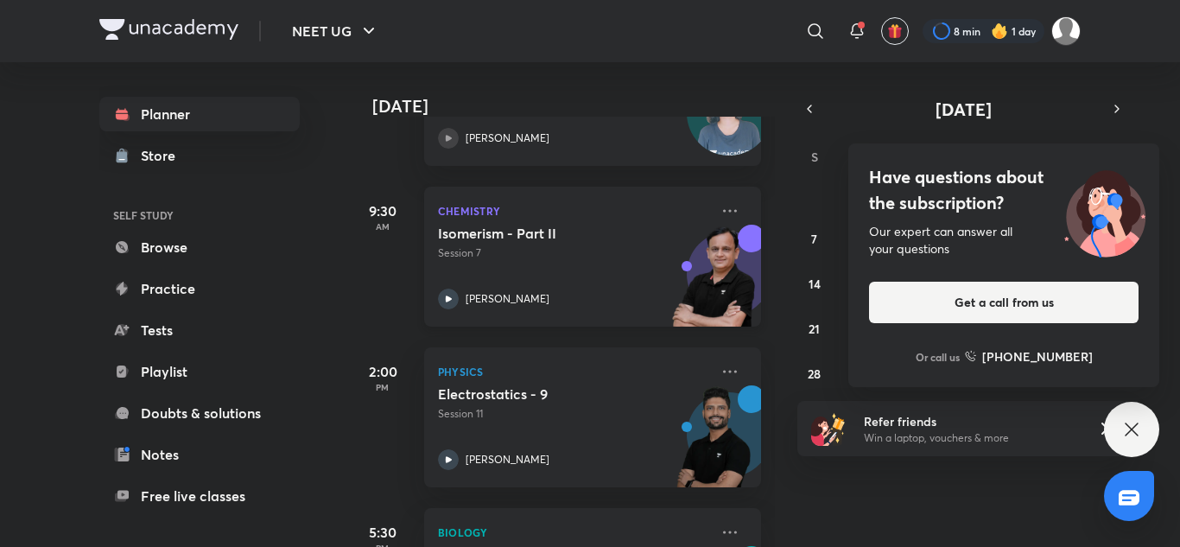
scroll to position [306, 0]
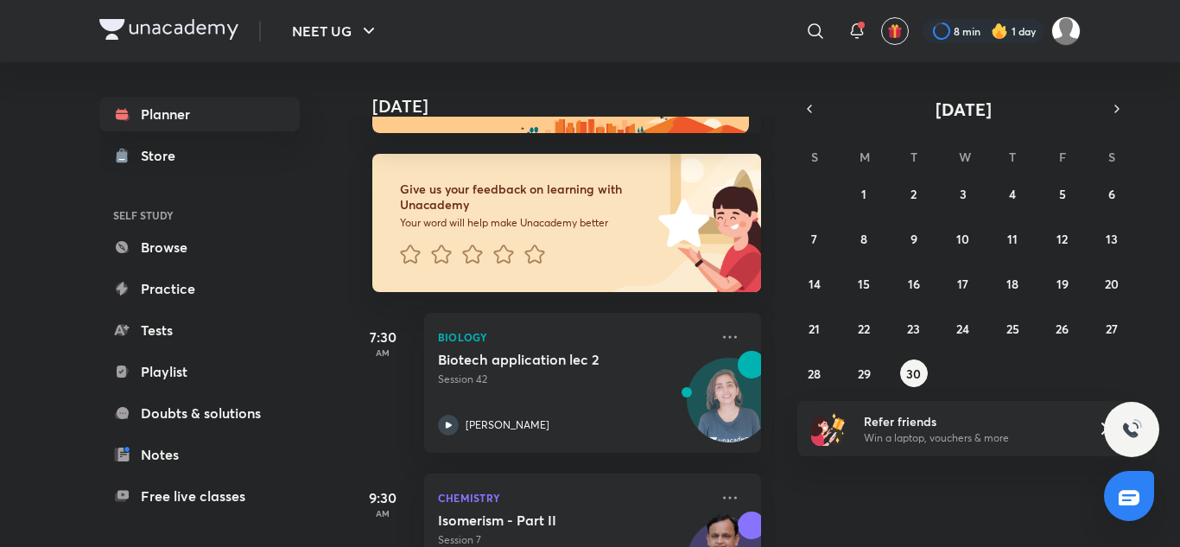
scroll to position [67, 0]
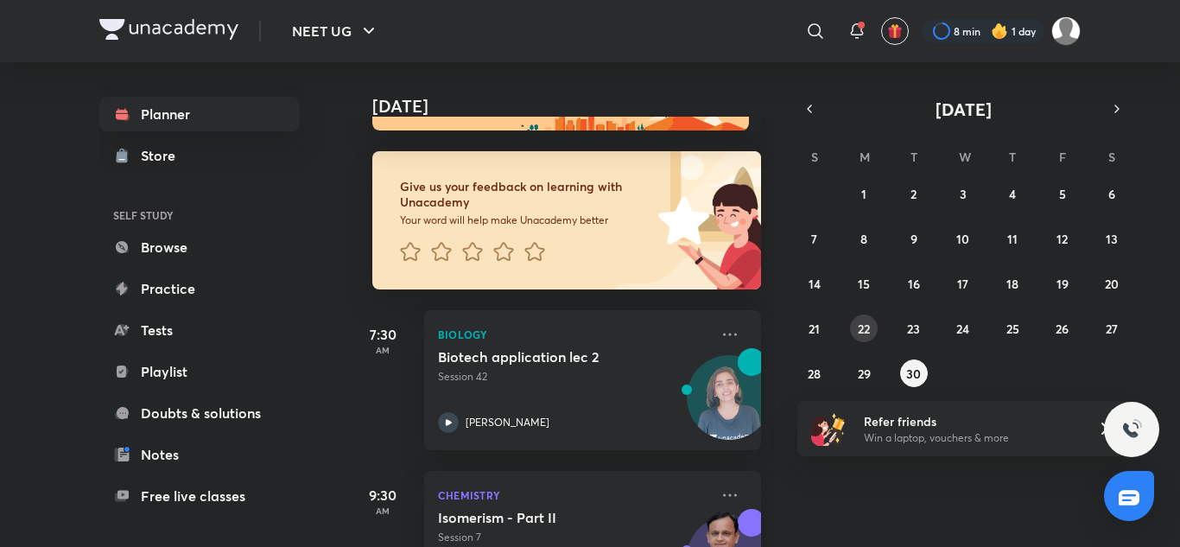
click at [857, 339] on button "22" at bounding box center [864, 329] width 28 height 28
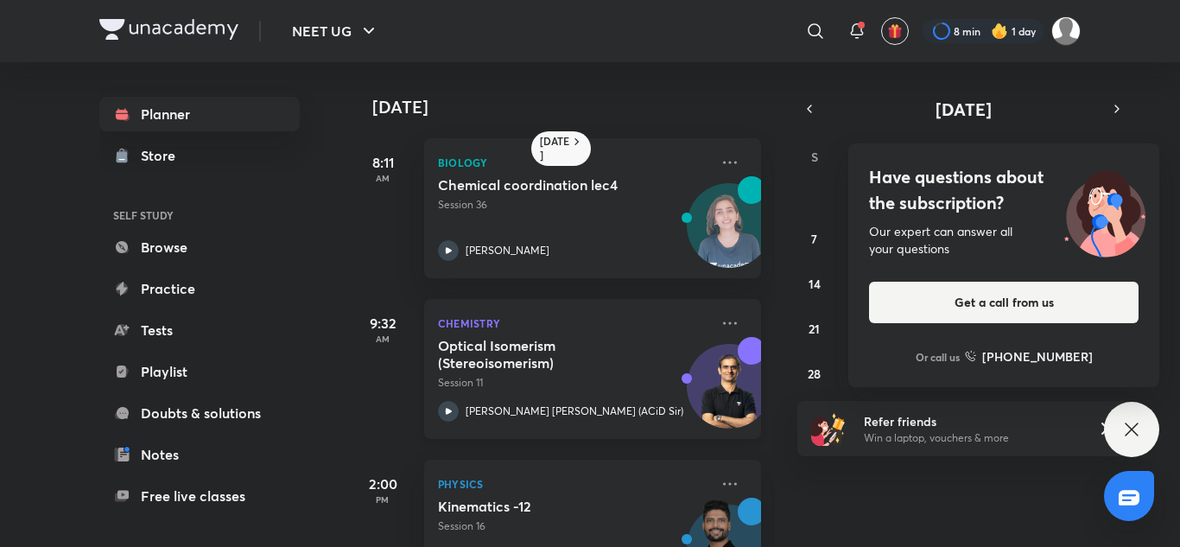
click at [591, 373] on div "Optical Isomerism (Stereoisomerism) Session 11" at bounding box center [573, 364] width 271 height 54
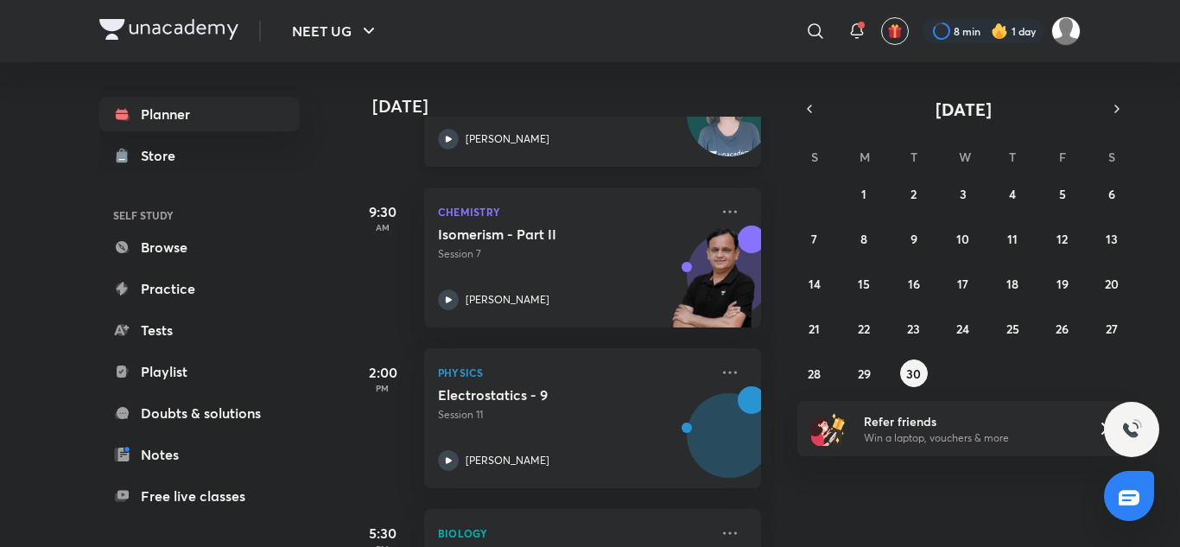
scroll to position [350, 0]
click at [862, 325] on abbr "22" at bounding box center [864, 329] width 12 height 16
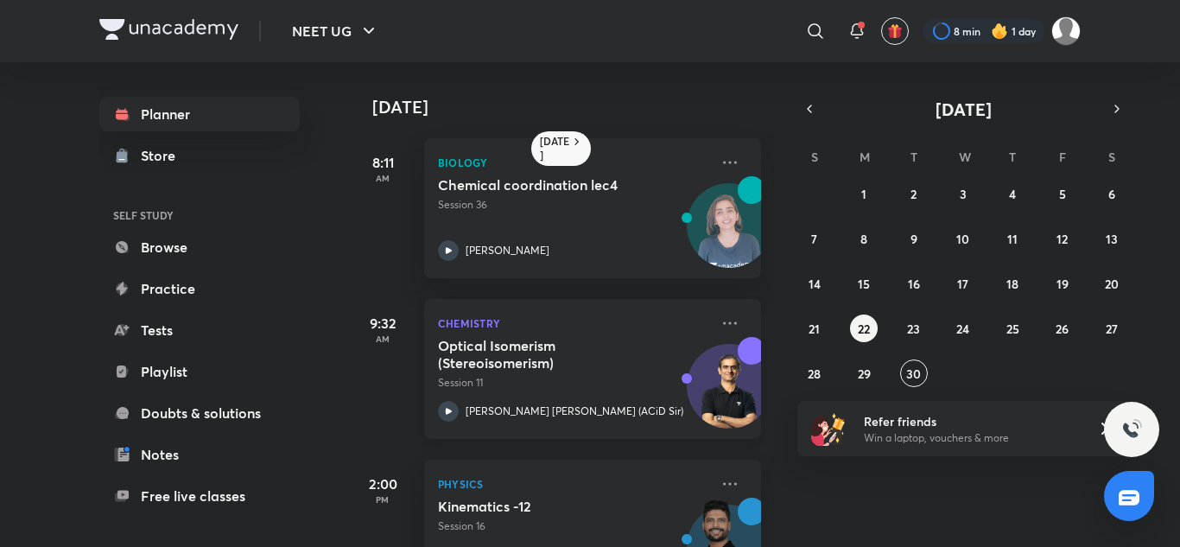
click at [557, 373] on div "Optical Isomerism (Stereoisomerism) Session 11" at bounding box center [573, 364] width 271 height 54
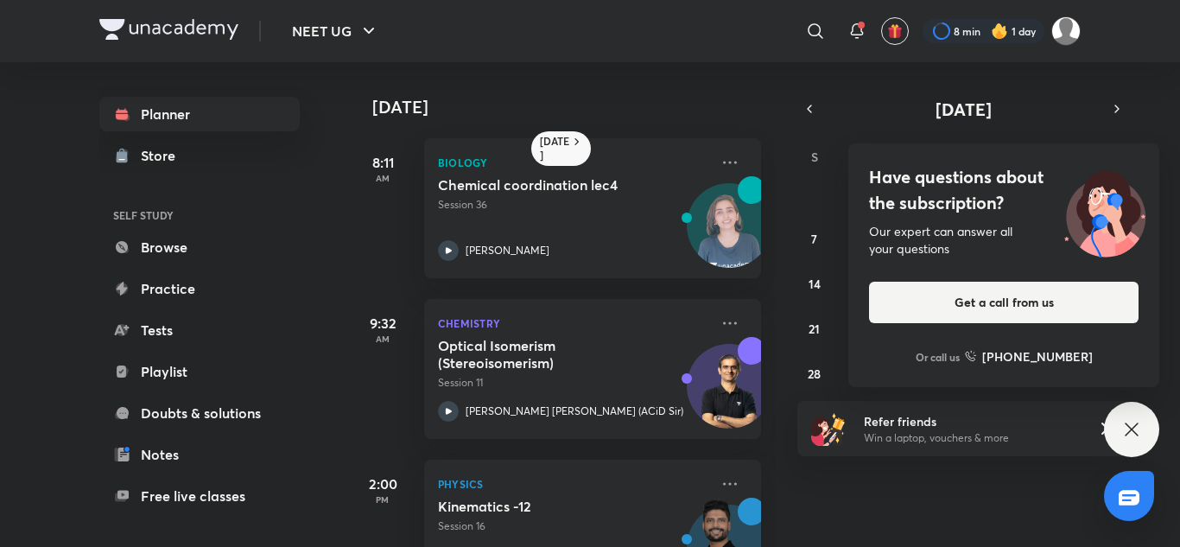
click at [1136, 423] on icon at bounding box center [1132, 429] width 21 height 21
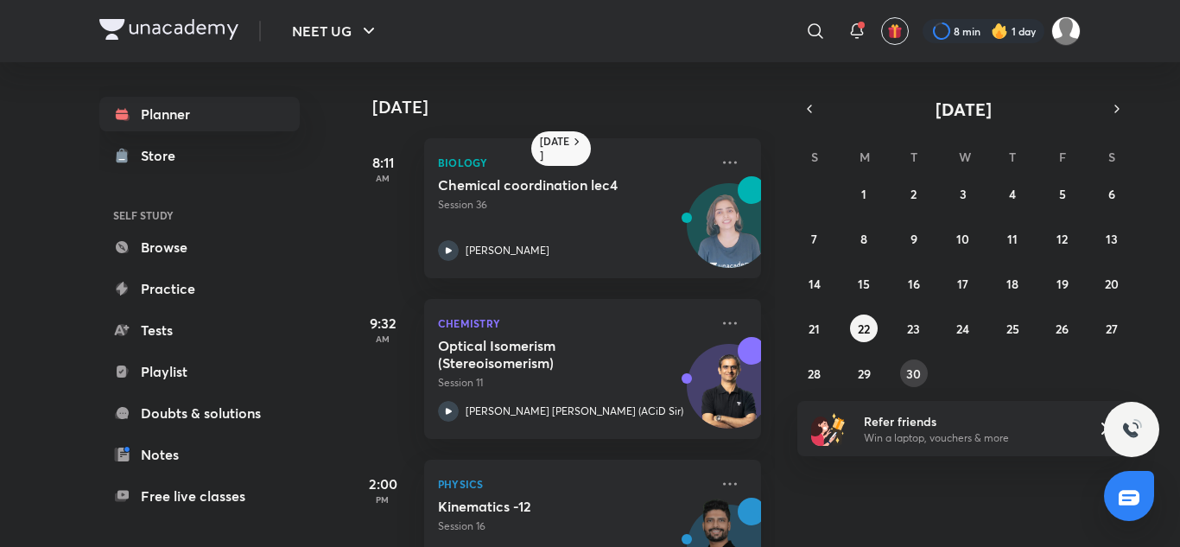
click at [906, 370] on abbr "30" at bounding box center [913, 373] width 15 height 16
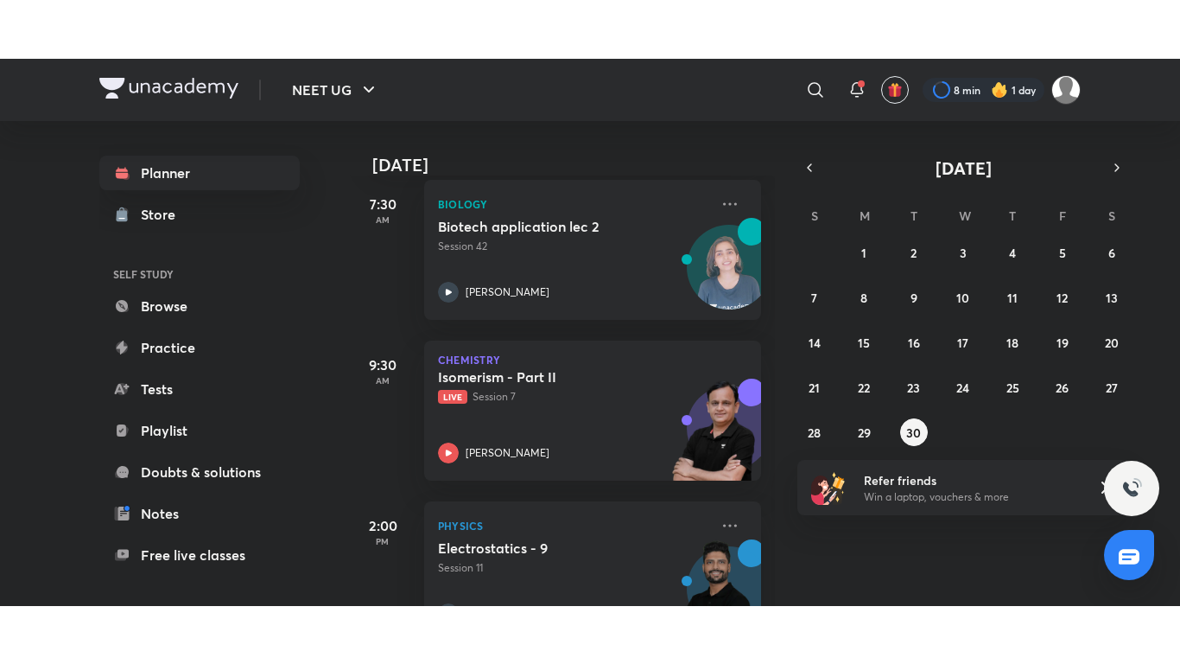
scroll to position [338, 0]
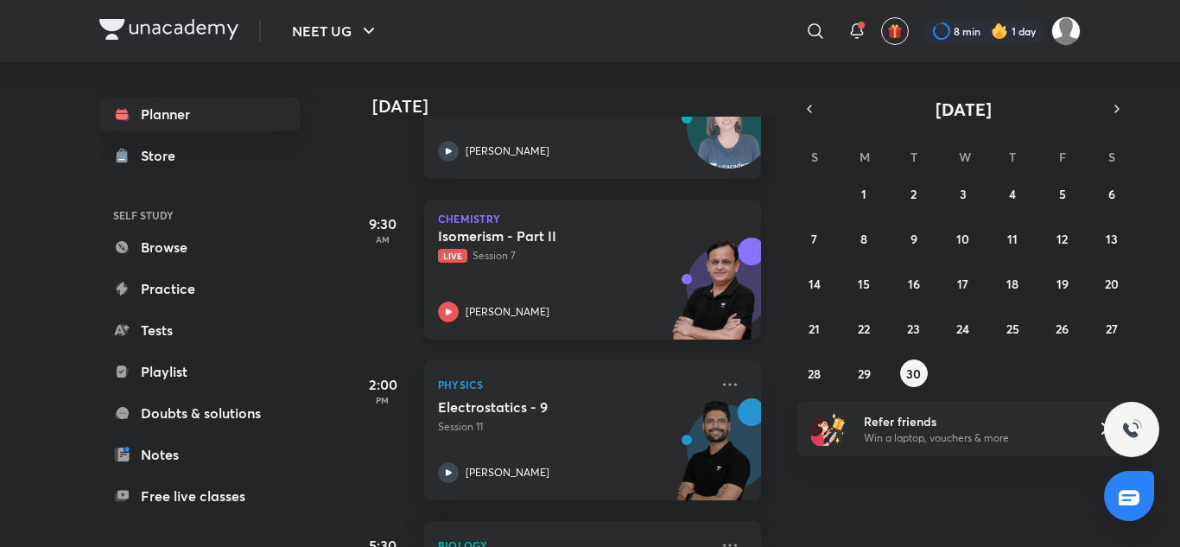
click at [608, 292] on div "Isomerism - Part II Live Session 7 Ramesh Sharda" at bounding box center [573, 274] width 271 height 95
